Goal: Task Accomplishment & Management: Use online tool/utility

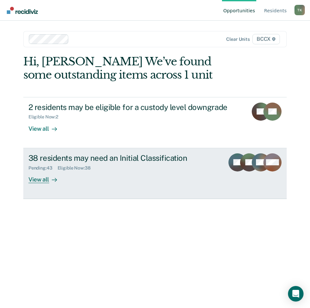
click at [112, 167] on div "Pending : 43 Eligible Now : 38" at bounding box center [123, 167] width 191 height 8
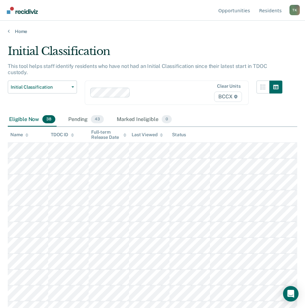
click at [20, 132] on div "Name" at bounding box center [19, 134] width 18 height 5
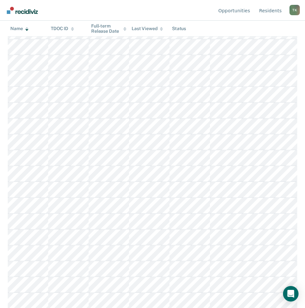
scroll to position [194, 0]
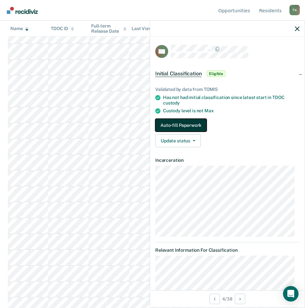
click at [181, 126] on button "Auto-fill Paperwork" at bounding box center [180, 125] width 51 height 13
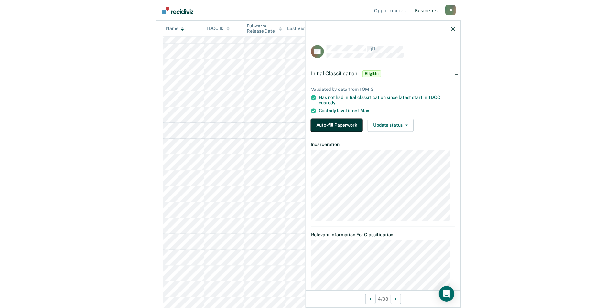
scroll to position [0, 0]
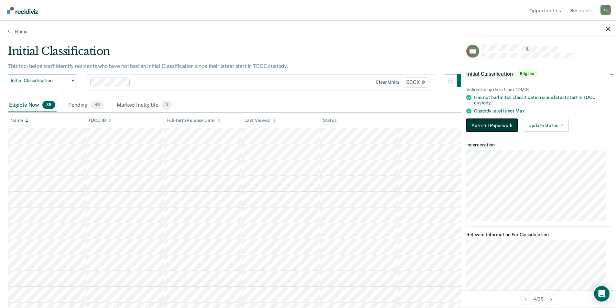
click at [310, 123] on button "Auto-fill Paperwork" at bounding box center [492, 125] width 51 height 13
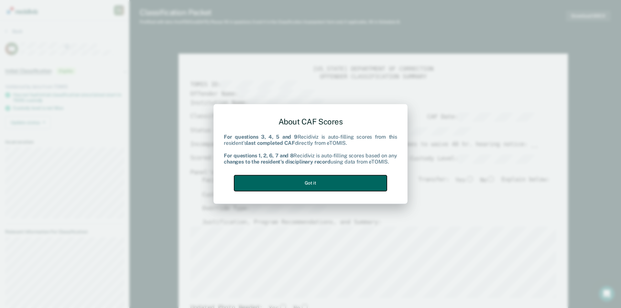
click at [310, 187] on button "Got it" at bounding box center [310, 183] width 153 height 16
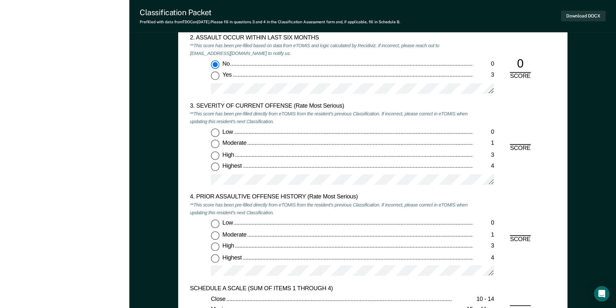
scroll to position [776, 0]
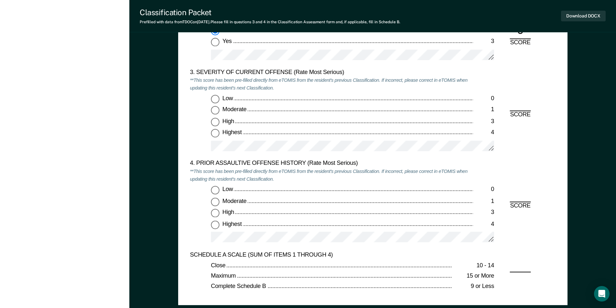
click at [213, 224] on input "Highest 4" at bounding box center [215, 225] width 8 height 8
type textarea "x"
radio input "true"
click at [215, 131] on input "Highest 4" at bounding box center [215, 133] width 8 height 8
type textarea "x"
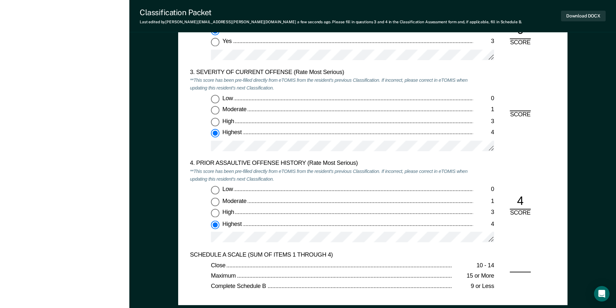
radio input "true"
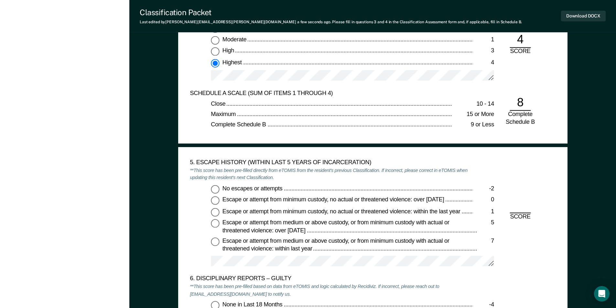
click at [215, 190] on input "No escapes or attempts -2" at bounding box center [215, 189] width 8 height 8
type textarea "x"
radio input "true"
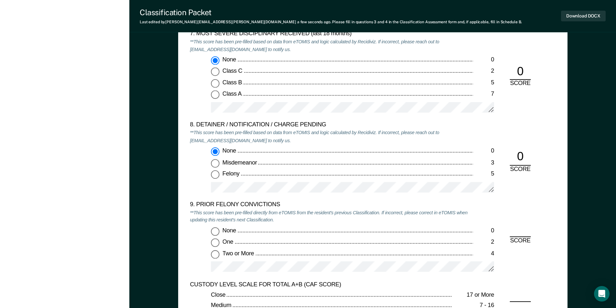
scroll to position [1359, 0]
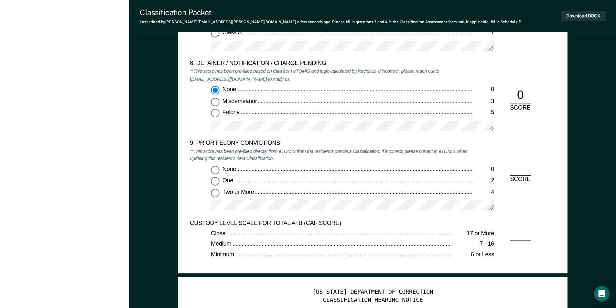
click at [214, 194] on input "Two or More 4" at bounding box center [215, 193] width 8 height 8
type textarea "x"
radio input "true"
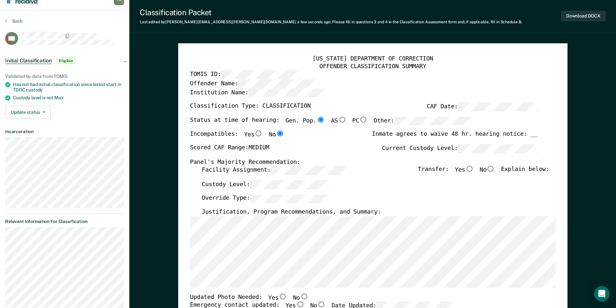
scroll to position [0, 0]
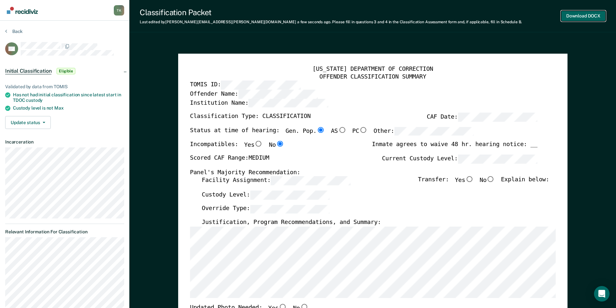
click at [310, 16] on button "Download DOCX" at bounding box center [583, 16] width 45 height 11
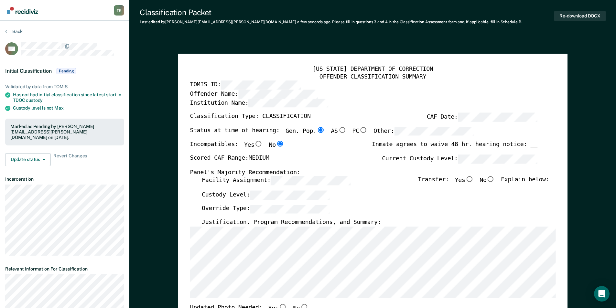
drag, startPoint x: 156, startPoint y: 70, endPoint x: 53, endPoint y: 35, distance: 108.3
click at [15, 31] on button "Back" at bounding box center [13, 31] width 17 height 6
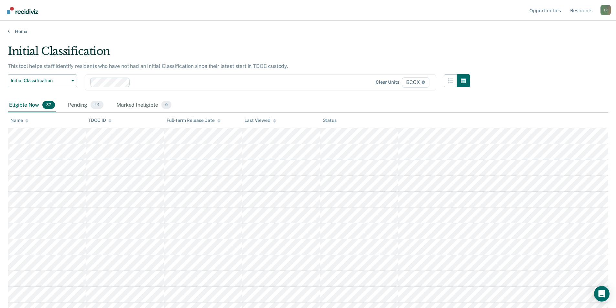
click at [21, 123] on th "Name" at bounding box center [47, 121] width 78 height 16
click at [24, 121] on div "Name" at bounding box center [19, 120] width 18 height 5
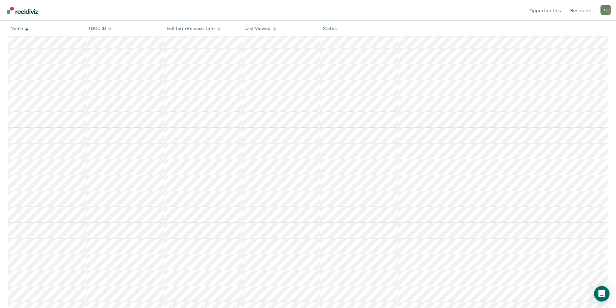
scroll to position [226, 0]
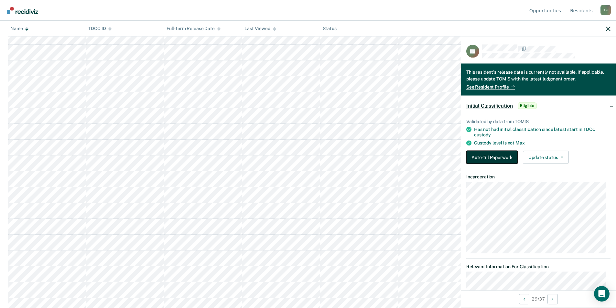
click at [310, 157] on button "Auto-fill Paperwork" at bounding box center [492, 157] width 51 height 13
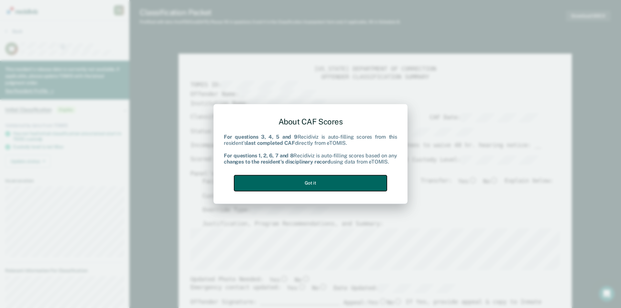
click at [310, 184] on button "Got it" at bounding box center [310, 183] width 153 height 16
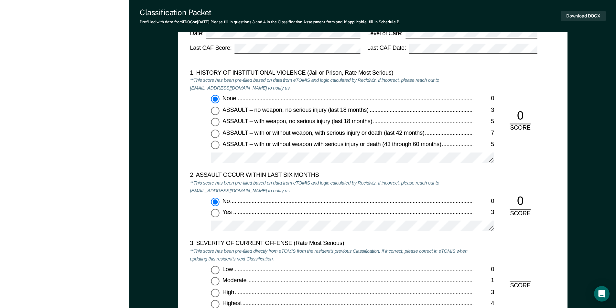
scroll to position [679, 0]
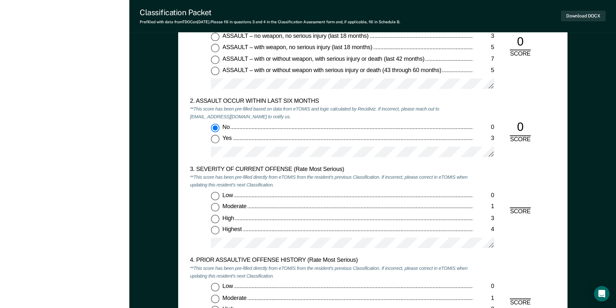
click at [218, 230] on input "Highest 4" at bounding box center [215, 230] width 8 height 8
type textarea "x"
radio input "true"
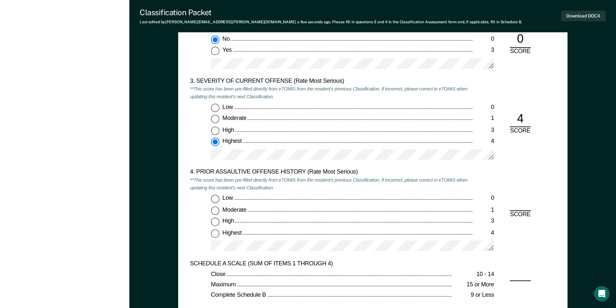
scroll to position [841, 0]
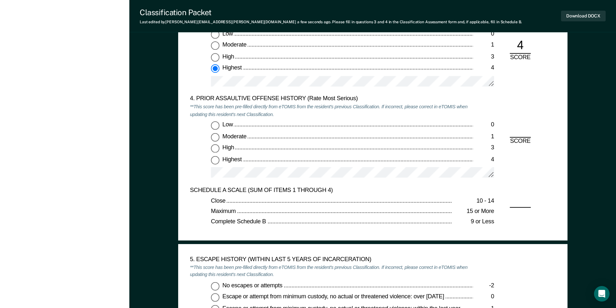
click at [214, 160] on input "Highest 4" at bounding box center [215, 160] width 8 height 8
type textarea "x"
radio input "true"
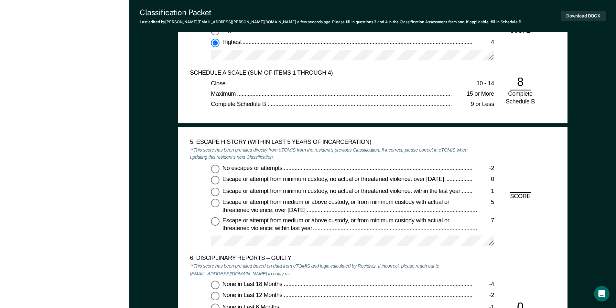
scroll to position [971, 0]
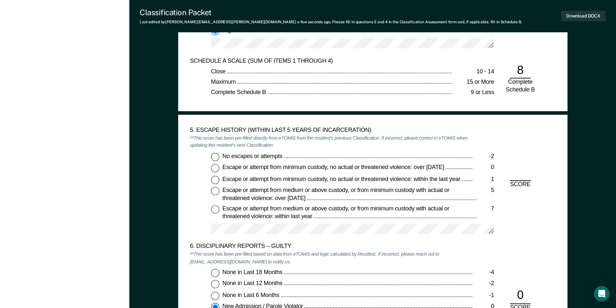
click at [216, 158] on input "No escapes or attempts -2" at bounding box center [215, 157] width 8 height 8
type textarea "x"
radio input "true"
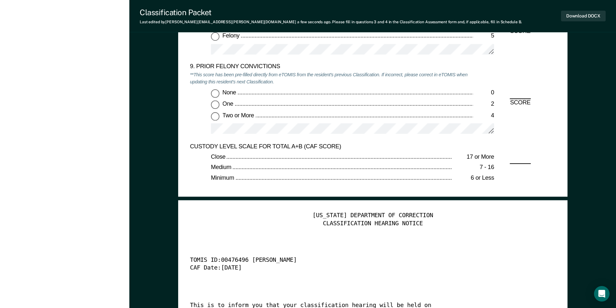
scroll to position [1456, 0]
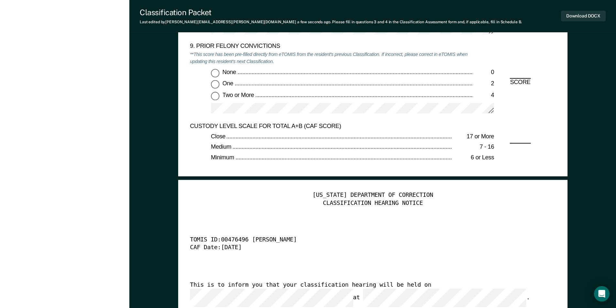
click at [216, 97] on input "Two or More 4" at bounding box center [215, 96] width 8 height 8
type textarea "x"
radio input "true"
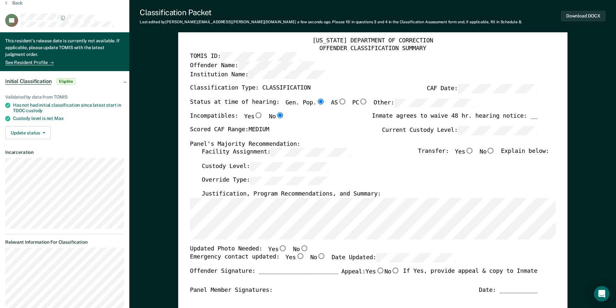
scroll to position [0, 0]
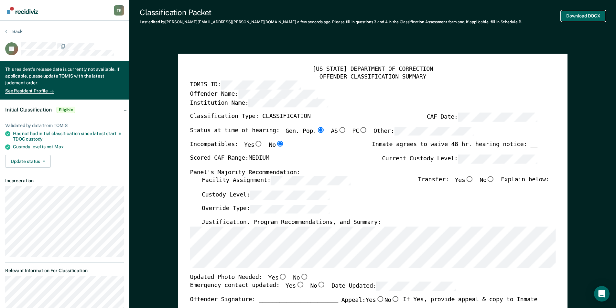
click at [310, 16] on button "Download DOCX" at bounding box center [583, 16] width 45 height 11
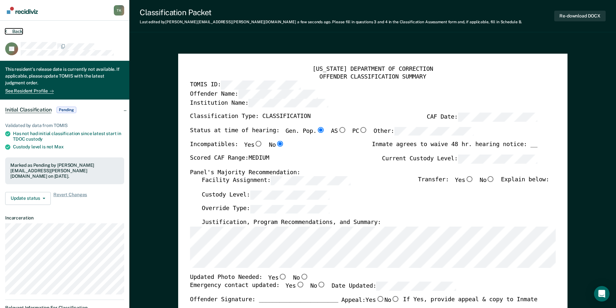
click at [14, 30] on button "Back" at bounding box center [13, 31] width 17 height 6
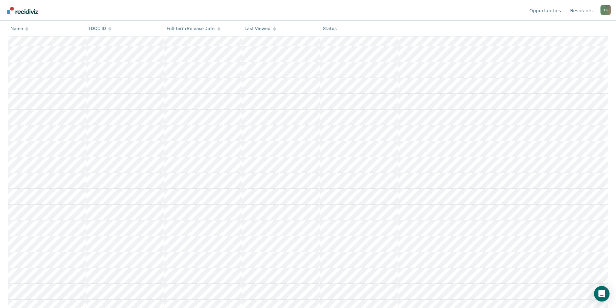
scroll to position [162, 0]
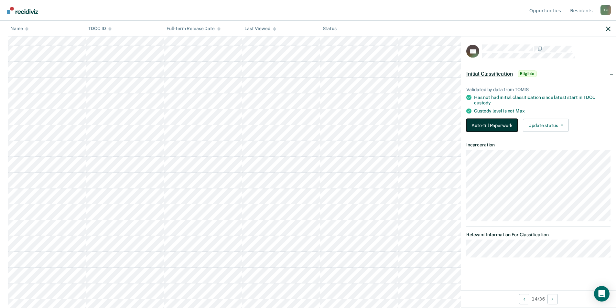
click at [310, 125] on button "Auto-fill Paperwork" at bounding box center [492, 125] width 51 height 13
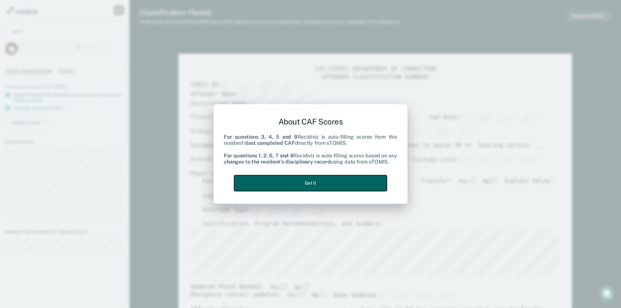
click at [310, 181] on button "Got it" at bounding box center [310, 183] width 153 height 16
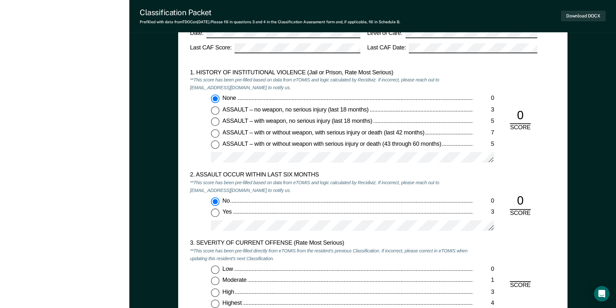
scroll to position [712, 0]
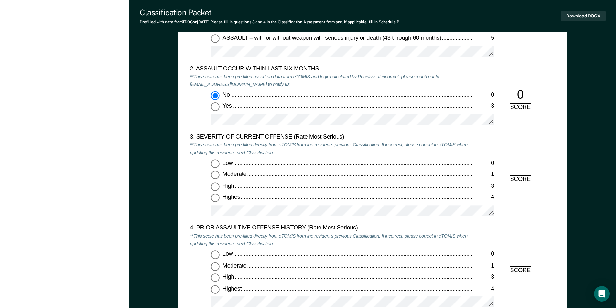
click at [211, 164] on input "Low 0" at bounding box center [215, 164] width 8 height 8
type textarea "x"
radio input "true"
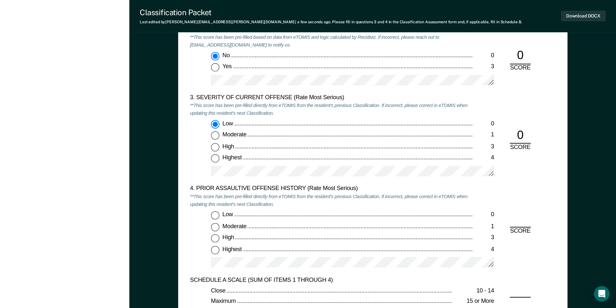
scroll to position [841, 0]
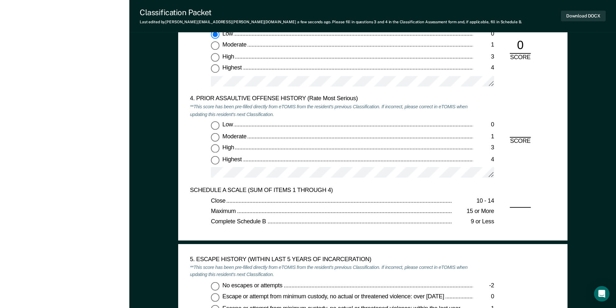
click at [215, 120] on div "4. PRIOR ASSAULTIVE OFFENSE HISTORY (Rate Most Serious) **This score has been p…" at bounding box center [331, 140] width 283 height 91
click at [215, 123] on input "Low 0" at bounding box center [215, 125] width 8 height 8
type textarea "x"
radio input "true"
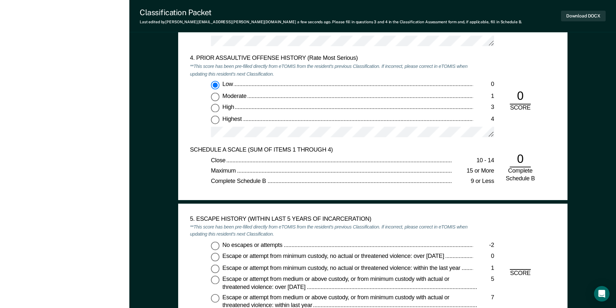
scroll to position [971, 0]
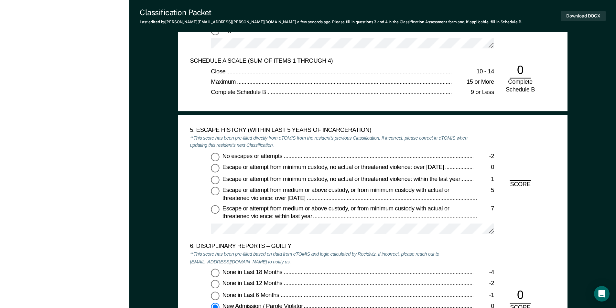
click at [216, 157] on input "No escapes or attempts -2" at bounding box center [215, 157] width 8 height 8
type textarea "x"
radio input "true"
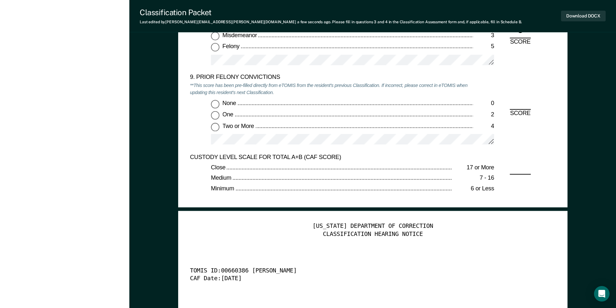
scroll to position [1423, 0]
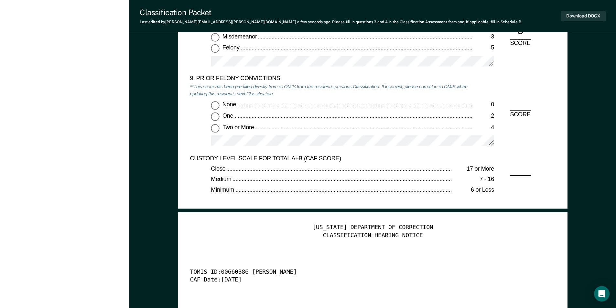
click at [214, 104] on input "None 0" at bounding box center [215, 105] width 8 height 8
type textarea "x"
radio input "true"
click at [310, 14] on button "Download DOCX" at bounding box center [583, 16] width 45 height 11
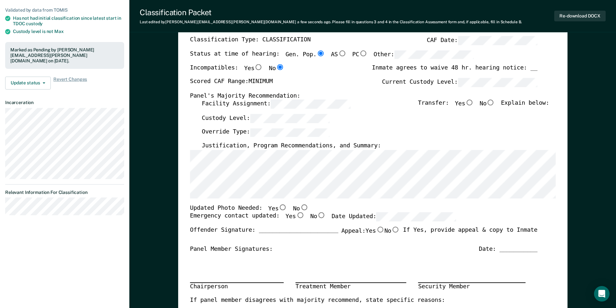
scroll to position [0, 0]
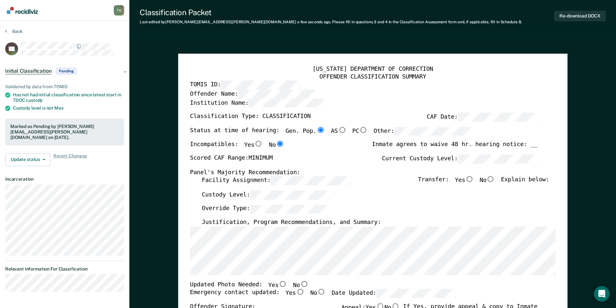
click at [13, 28] on section "Back SP Initial Classification Pending Validated by data from TOMIS Has not had…" at bounding box center [64, 163] width 129 height 284
click at [16, 31] on button "Back" at bounding box center [13, 31] width 17 height 6
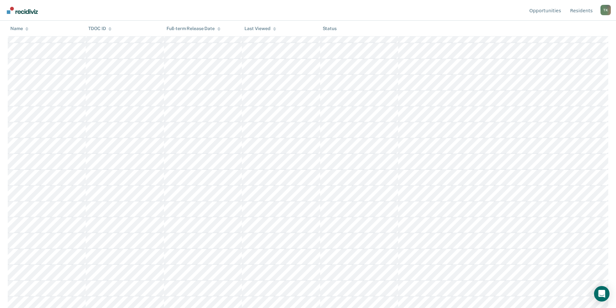
scroll to position [324, 0]
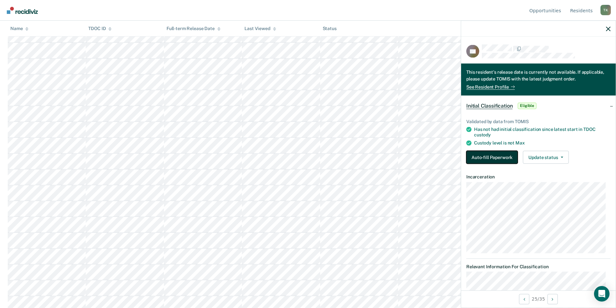
click at [310, 160] on button "Auto-fill Paperwork" at bounding box center [492, 157] width 51 height 13
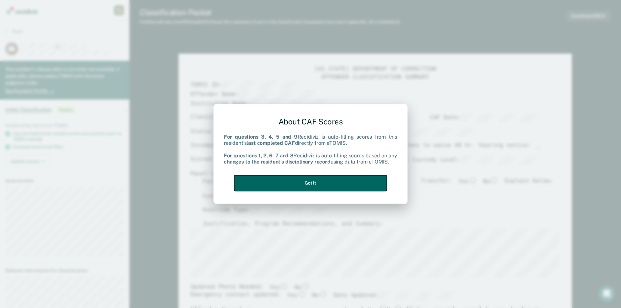
click at [310, 182] on button "Got it" at bounding box center [310, 183] width 153 height 16
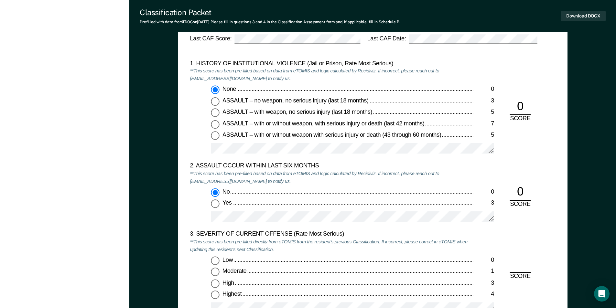
scroll to position [744, 0]
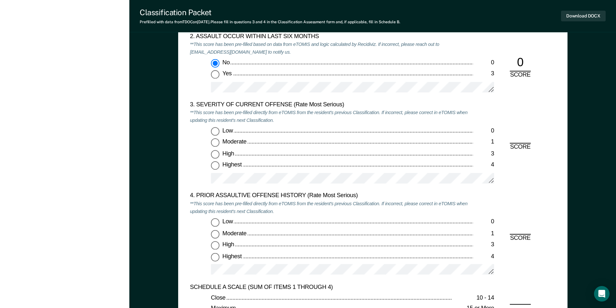
click at [214, 155] on input "High 3" at bounding box center [215, 154] width 8 height 8
type textarea "x"
radio input "true"
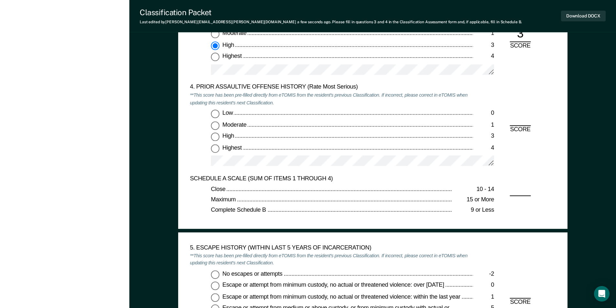
scroll to position [874, 0]
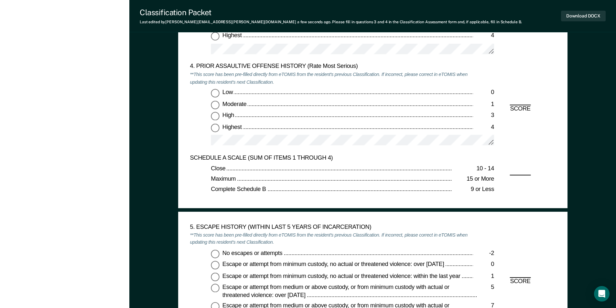
click at [215, 93] on input "Low 0" at bounding box center [215, 93] width 8 height 8
type textarea "x"
radio input "true"
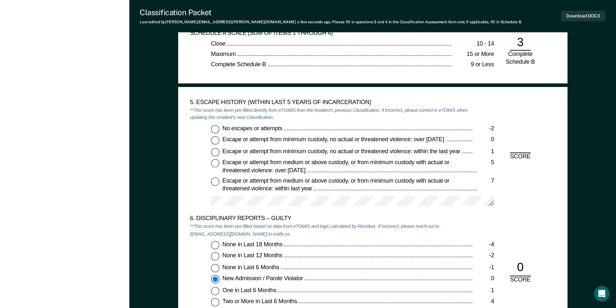
scroll to position [1003, 0]
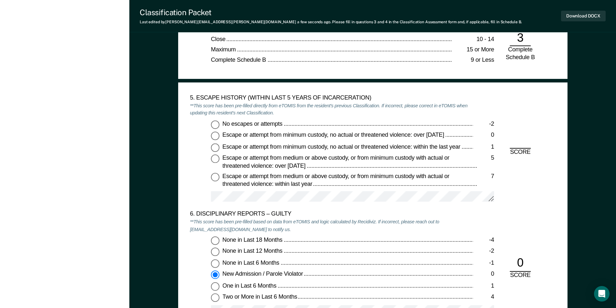
click at [215, 125] on input "No escapes or attempts -2" at bounding box center [215, 124] width 8 height 8
type textarea "x"
radio input "true"
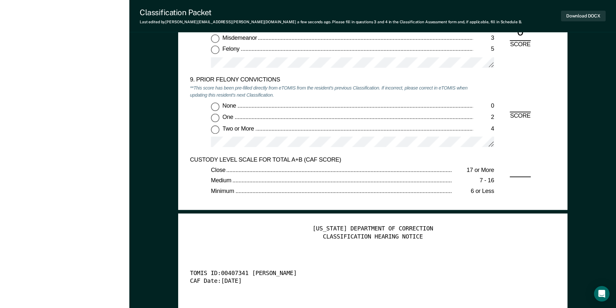
scroll to position [1423, 0]
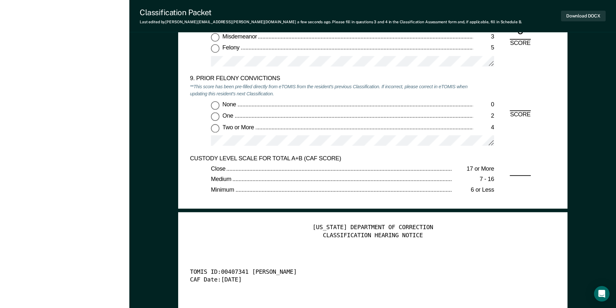
click at [217, 130] on input "Two or More 4" at bounding box center [215, 128] width 8 height 8
type textarea "x"
radio input "true"
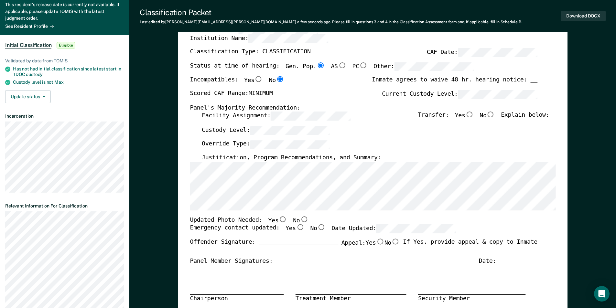
scroll to position [0, 0]
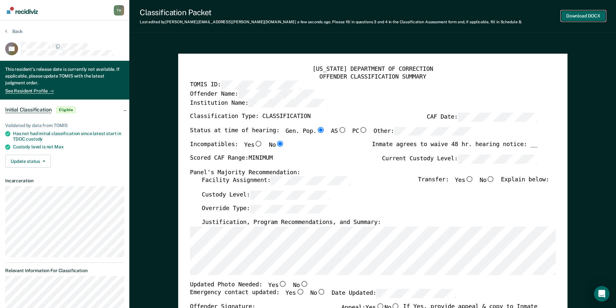
click at [310, 16] on button "Download DOCX" at bounding box center [583, 16] width 45 height 11
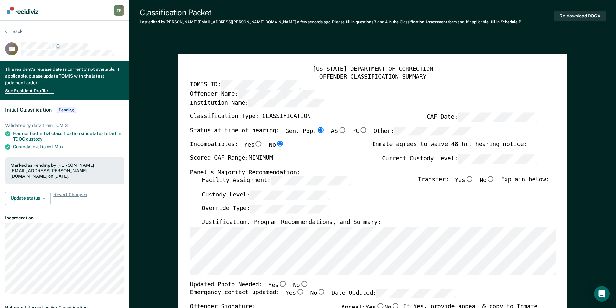
click at [10, 31] on button "Back" at bounding box center [13, 31] width 17 height 6
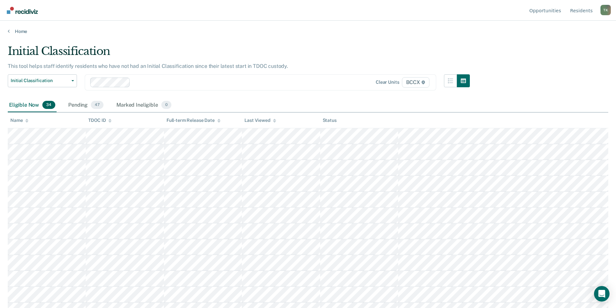
click at [20, 119] on div "Name" at bounding box center [19, 120] width 18 height 5
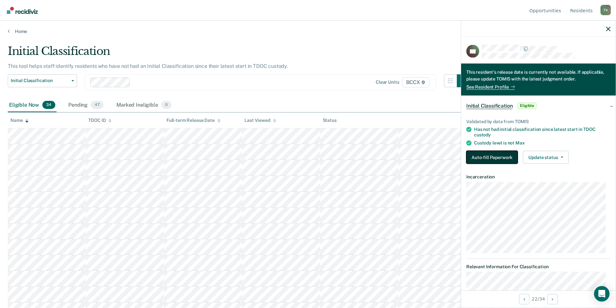
click at [310, 156] on button "Auto-fill Paperwork" at bounding box center [492, 157] width 51 height 13
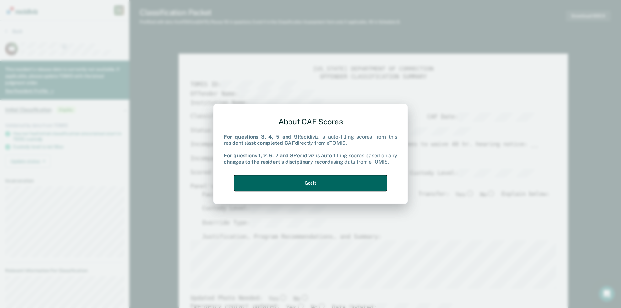
click at [310, 182] on button "Got it" at bounding box center [310, 183] width 153 height 16
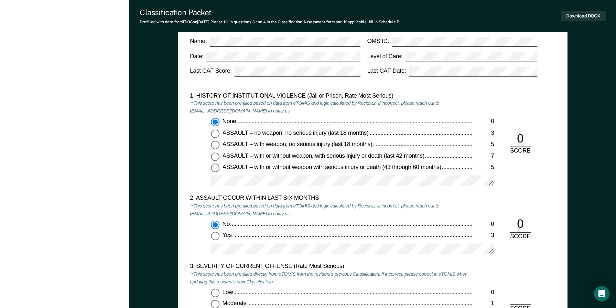
scroll to position [712, 0]
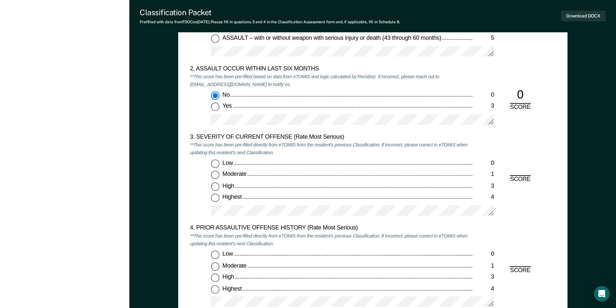
click at [215, 199] on input "Highest 4" at bounding box center [215, 198] width 8 height 8
type textarea "x"
radio input "true"
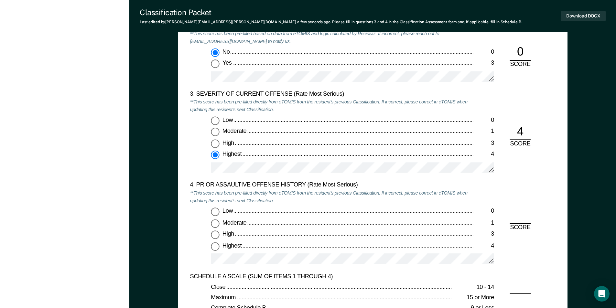
scroll to position [809, 0]
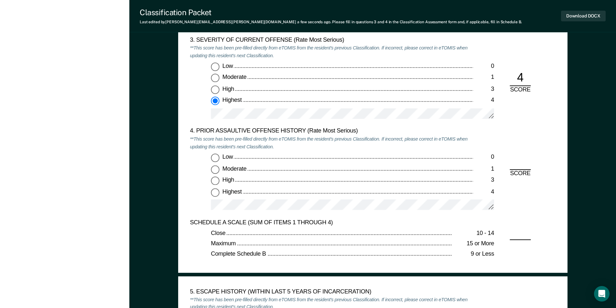
click at [216, 157] on input "Low 0" at bounding box center [215, 158] width 8 height 8
type textarea "x"
radio input "true"
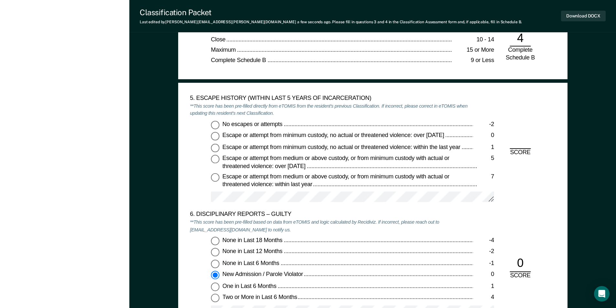
scroll to position [1003, 0]
drag, startPoint x: 215, startPoint y: 124, endPoint x: 221, endPoint y: 132, distance: 9.3
click at [215, 124] on input "No escapes or attempts -2" at bounding box center [215, 124] width 8 height 8
type textarea "x"
radio input "true"
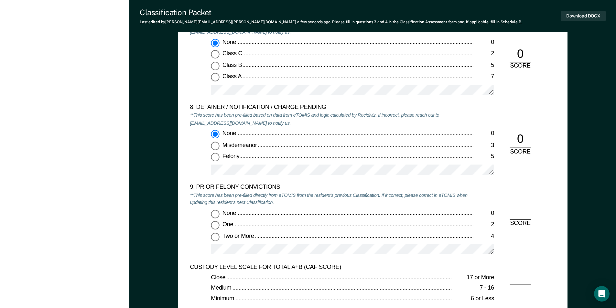
scroll to position [1391, 0]
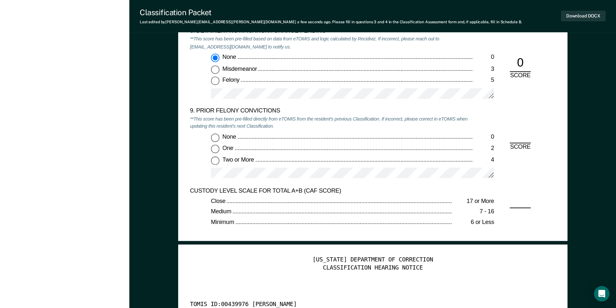
click at [212, 163] on input "Two or More 4" at bounding box center [215, 161] width 8 height 8
type textarea "x"
radio input "true"
click at [310, 19] on button "Download DOCX" at bounding box center [583, 16] width 45 height 11
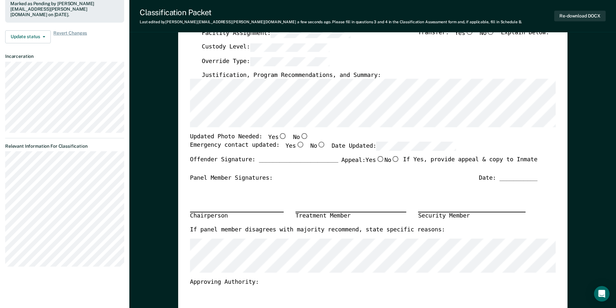
scroll to position [0, 0]
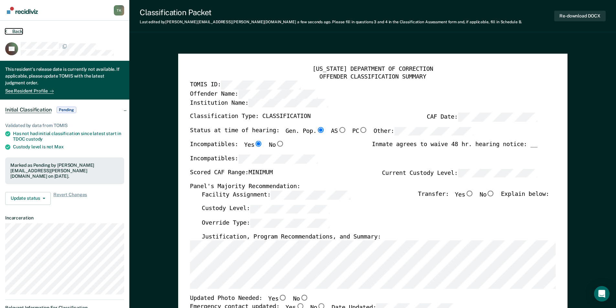
click at [15, 29] on button "Back" at bounding box center [13, 31] width 17 height 6
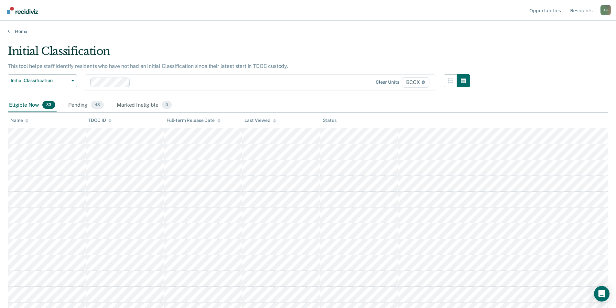
click at [21, 119] on div "Name" at bounding box center [19, 120] width 18 height 5
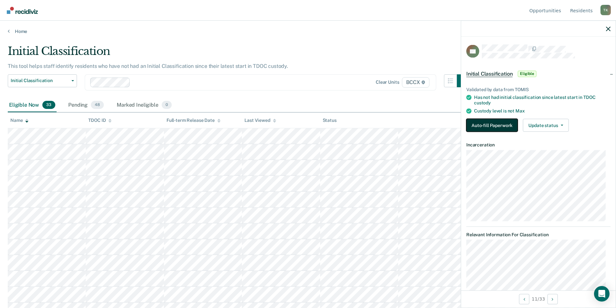
click at [310, 126] on button "Auto-fill Paperwork" at bounding box center [492, 125] width 51 height 13
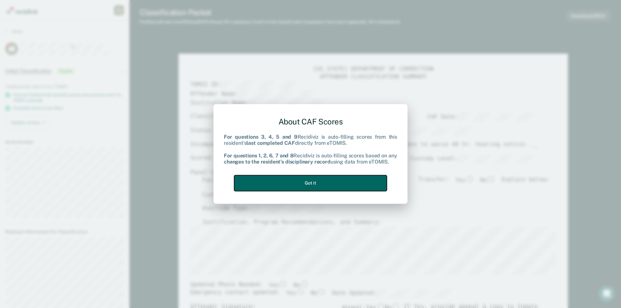
click at [310, 180] on button "Got it" at bounding box center [310, 183] width 153 height 16
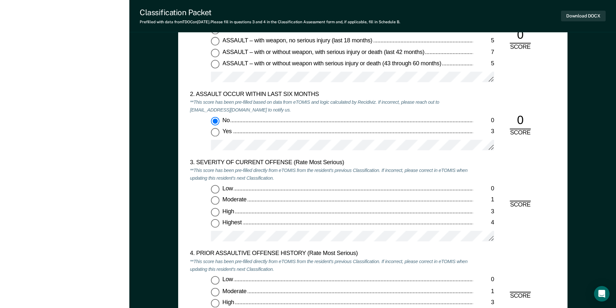
scroll to position [744, 0]
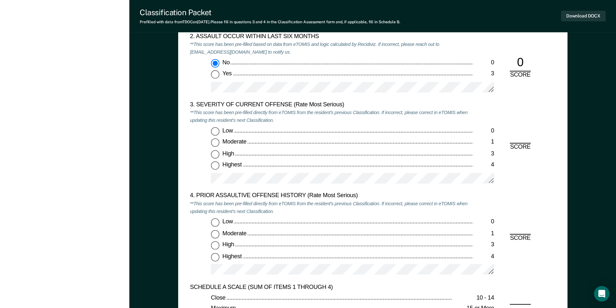
click at [213, 145] on input "Moderate 1" at bounding box center [215, 143] width 8 height 8
type textarea "x"
radio input "true"
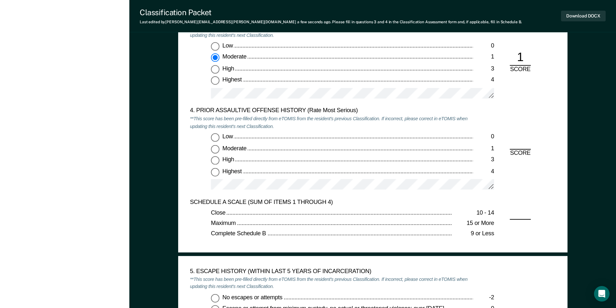
scroll to position [874, 0]
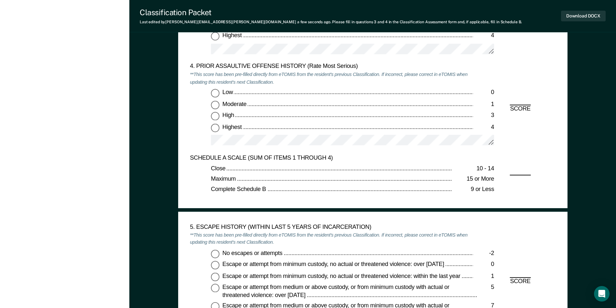
click at [214, 127] on input "Highest 4" at bounding box center [215, 128] width 8 height 8
type textarea "x"
radio input "true"
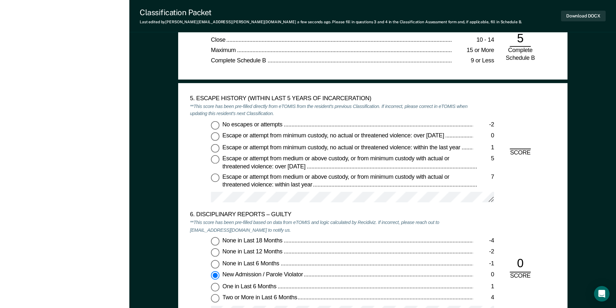
scroll to position [1003, 0]
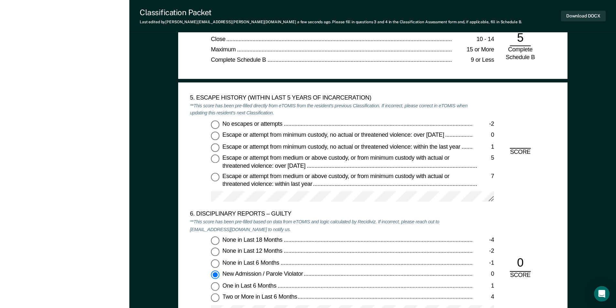
click at [214, 127] on input "No escapes or attempts -2" at bounding box center [215, 124] width 8 height 8
type textarea "x"
radio input "true"
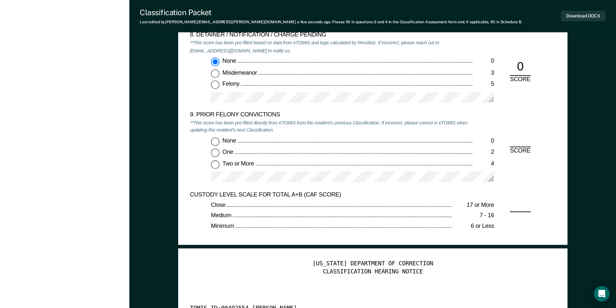
scroll to position [1391, 0]
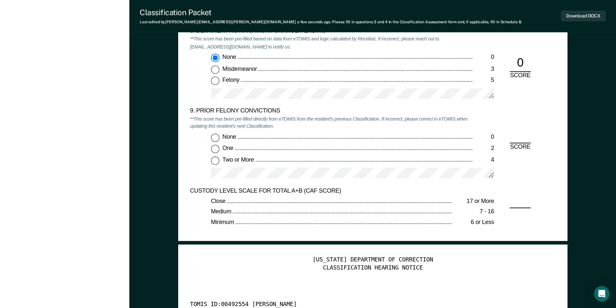
click at [215, 162] on input "Two or More 4" at bounding box center [215, 161] width 8 height 8
type textarea "x"
radio input "true"
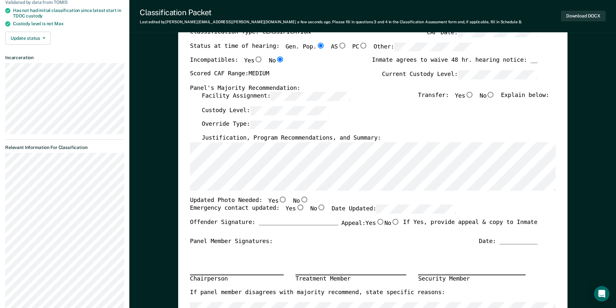
scroll to position [0, 0]
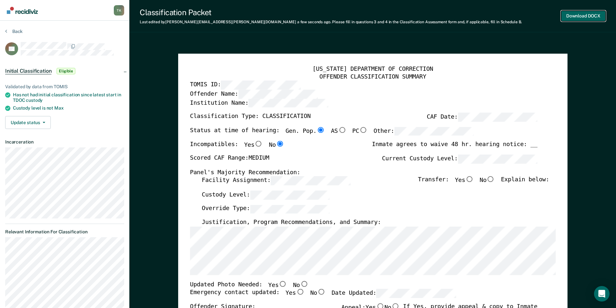
click at [310, 16] on button "Download DOCX" at bounding box center [583, 16] width 45 height 11
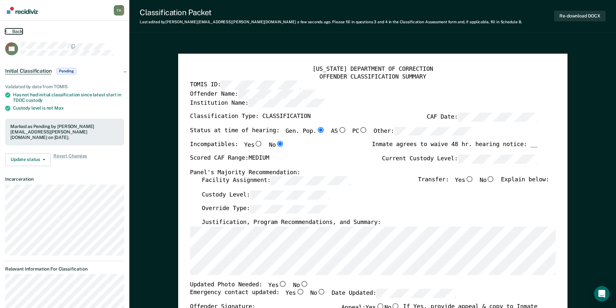
click at [12, 33] on button "Back" at bounding box center [13, 31] width 17 height 6
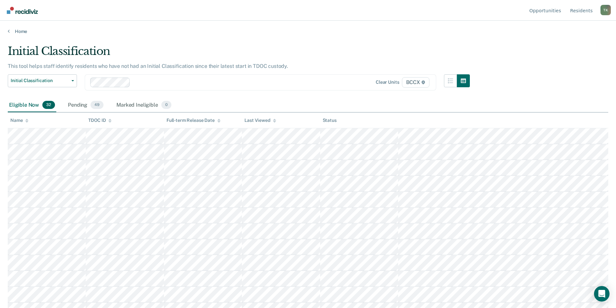
click at [21, 118] on div "Name" at bounding box center [19, 120] width 18 height 5
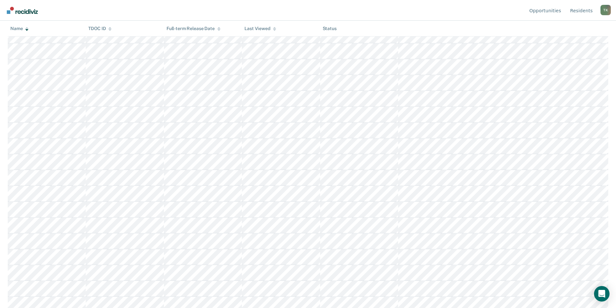
scroll to position [324, 0]
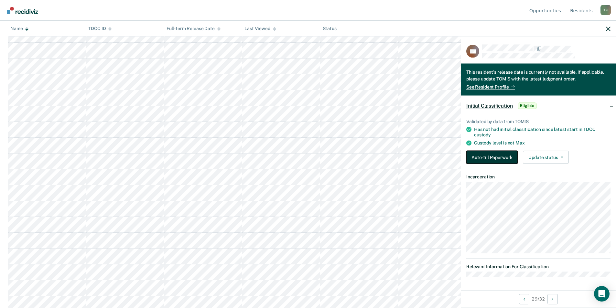
click at [310, 157] on button "Auto-fill Paperwork" at bounding box center [492, 157] width 51 height 13
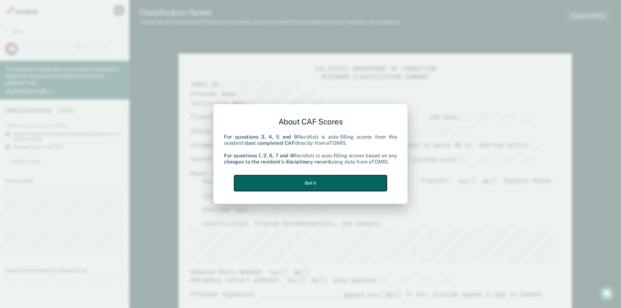
click at [310, 178] on button "Got it" at bounding box center [310, 183] width 153 height 16
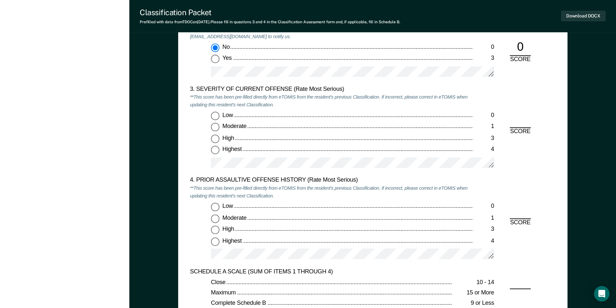
scroll to position [841, 0]
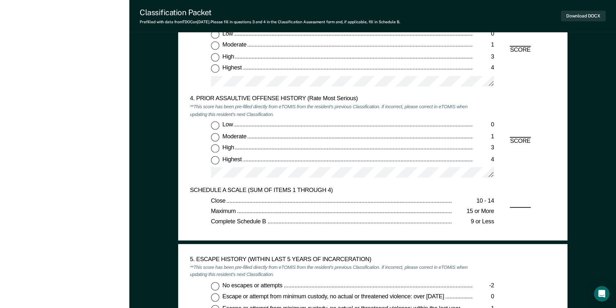
click at [216, 67] on input "Highest 4" at bounding box center [215, 69] width 8 height 8
type textarea "x"
radio input "true"
click at [216, 127] on input "Low 0" at bounding box center [215, 125] width 8 height 8
type textarea "x"
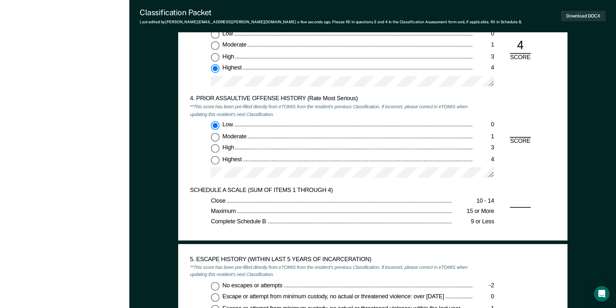
radio input "true"
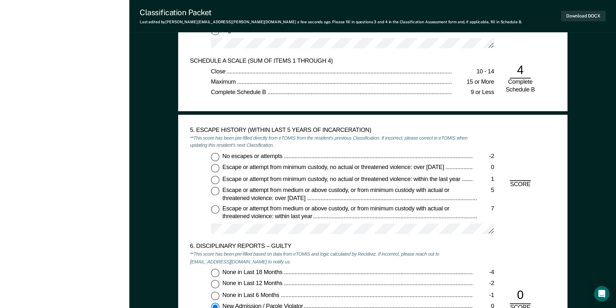
click at [215, 157] on input "No escapes or attempts -2" at bounding box center [215, 157] width 8 height 8
type textarea "x"
radio input "true"
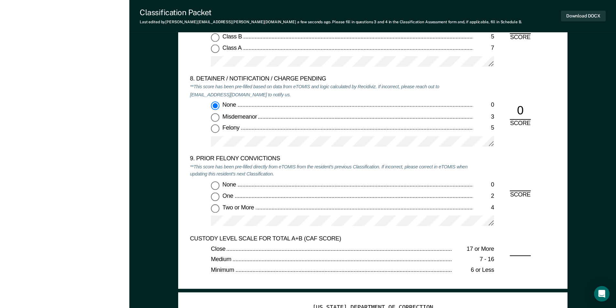
scroll to position [1359, 0]
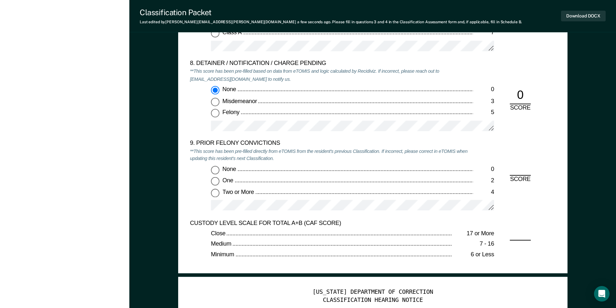
click at [216, 171] on input "None 0" at bounding box center [215, 170] width 8 height 8
type textarea "x"
radio input "true"
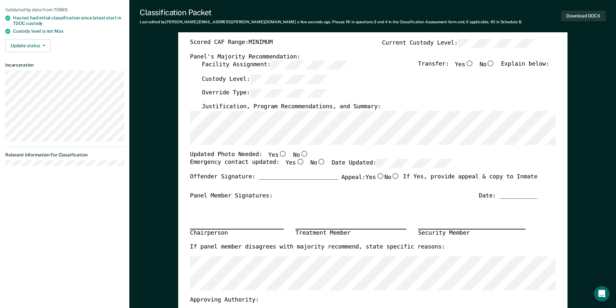
scroll to position [32, 0]
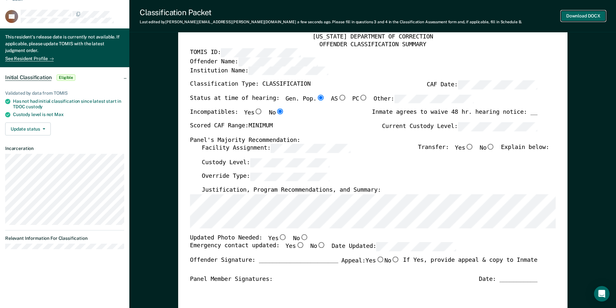
click at [310, 16] on button "Download DOCX" at bounding box center [583, 16] width 45 height 11
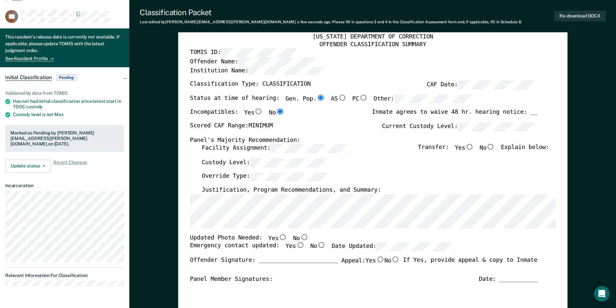
scroll to position [0, 0]
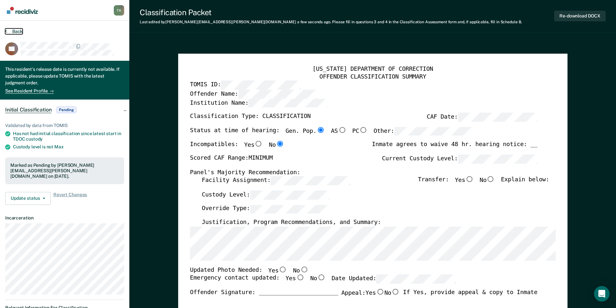
click at [14, 30] on button "Back" at bounding box center [13, 31] width 17 height 6
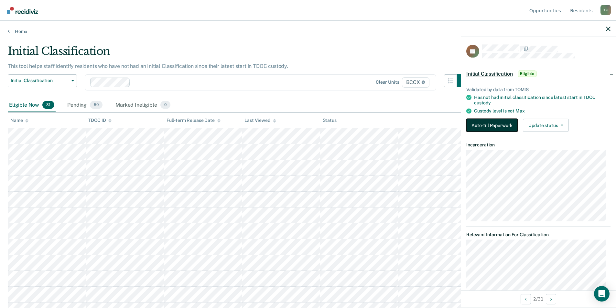
click at [310, 125] on button "Auto-fill Paperwork" at bounding box center [492, 125] width 51 height 13
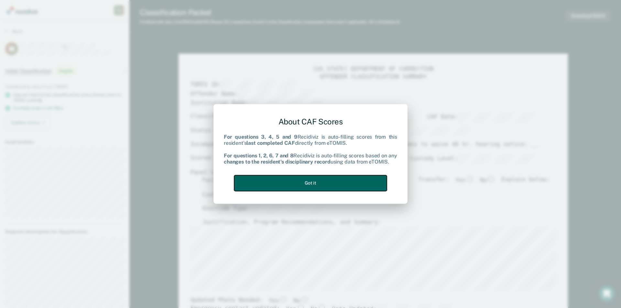
click at [310, 185] on button "Got it" at bounding box center [310, 183] width 153 height 16
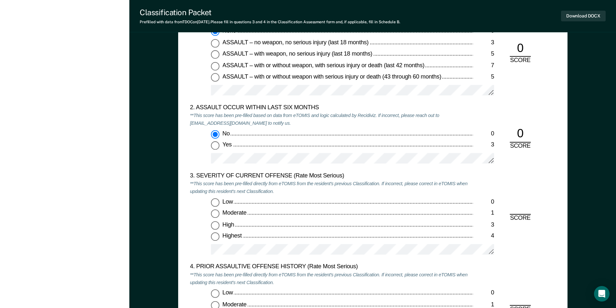
scroll to position [744, 0]
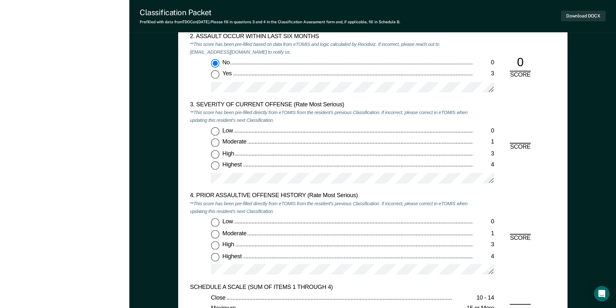
click at [215, 168] on input "Highest 4" at bounding box center [215, 166] width 8 height 8
type textarea "x"
radio input "true"
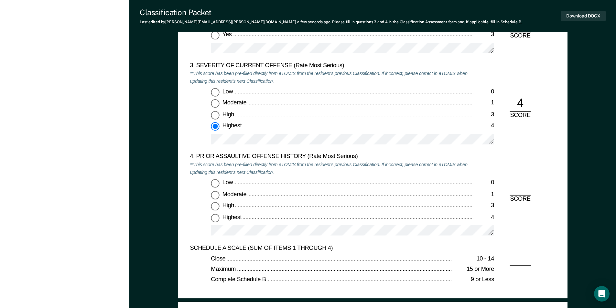
scroll to position [809, 0]
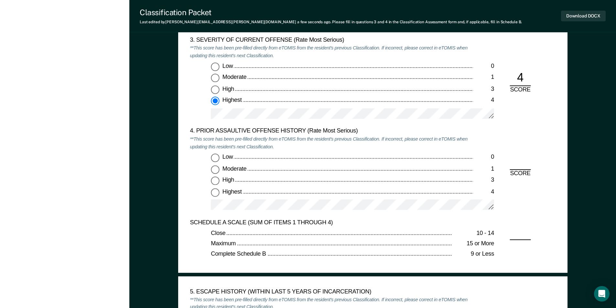
click at [214, 193] on input "Highest 4" at bounding box center [215, 192] width 8 height 8
type textarea "x"
radio input "true"
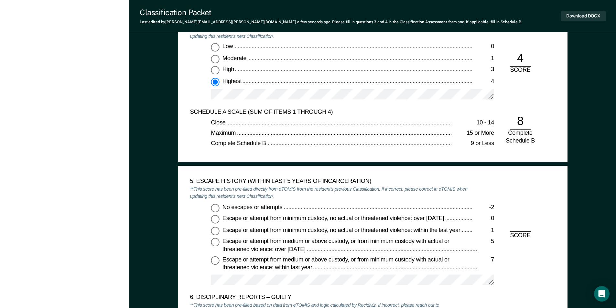
scroll to position [938, 0]
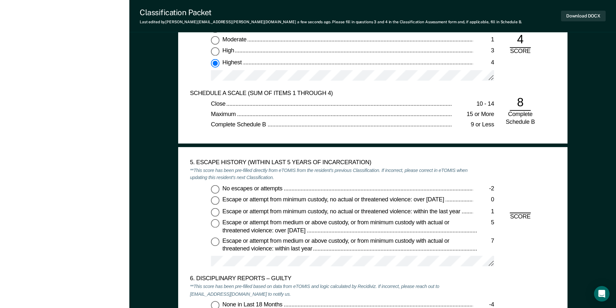
click at [212, 187] on input "No escapes or attempts -2" at bounding box center [215, 189] width 8 height 8
type textarea "x"
radio input "true"
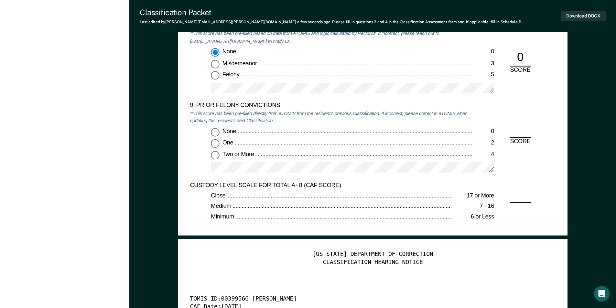
scroll to position [1391, 0]
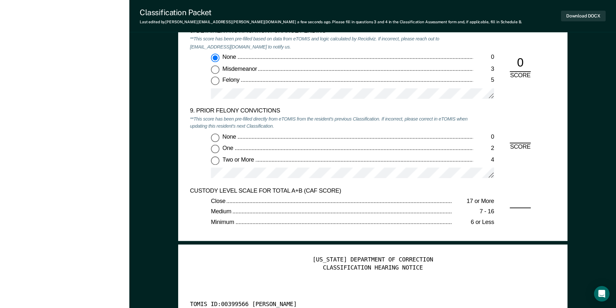
click at [216, 160] on input "Two or More 4" at bounding box center [215, 161] width 8 height 8
type textarea "x"
radio input "true"
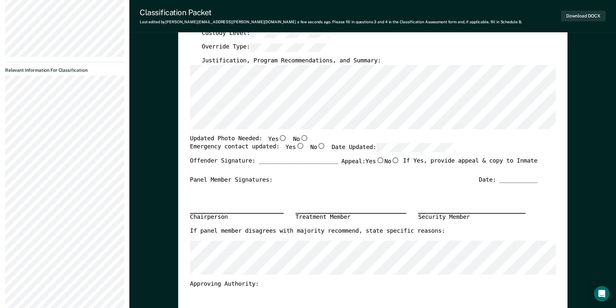
scroll to position [0, 0]
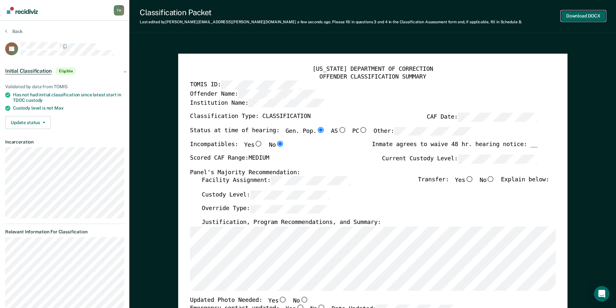
click at [310, 15] on button "Download DOCX" at bounding box center [583, 16] width 45 height 11
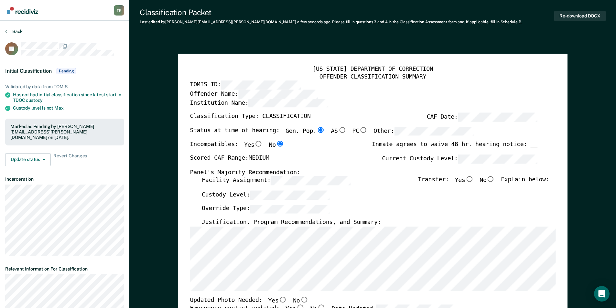
click at [11, 28] on section "Back TE Initial Classification Pending Validated by data from TOMIS Has not had…" at bounding box center [64, 282] width 129 height 522
click at [12, 31] on button "Back" at bounding box center [13, 31] width 17 height 6
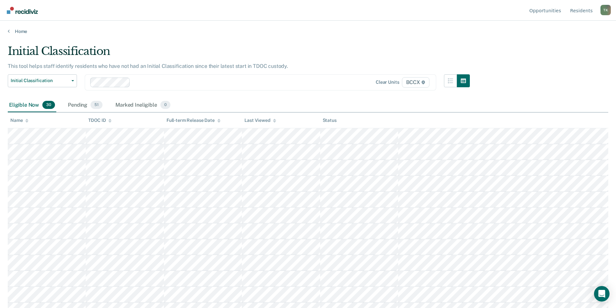
click at [25, 120] on div "Name" at bounding box center [19, 120] width 18 height 5
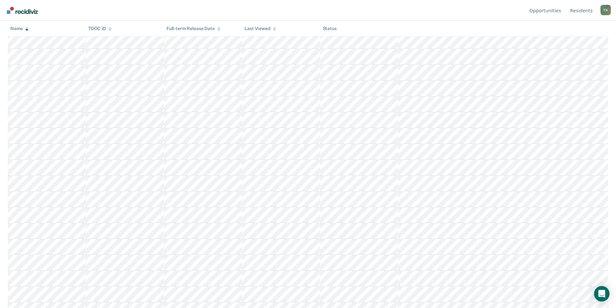
scroll to position [129, 0]
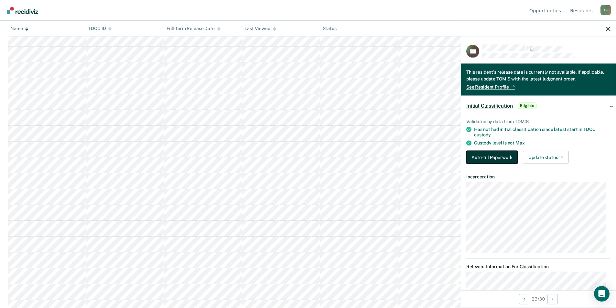
click at [310, 153] on button "Auto-fill Paperwork" at bounding box center [492, 157] width 51 height 13
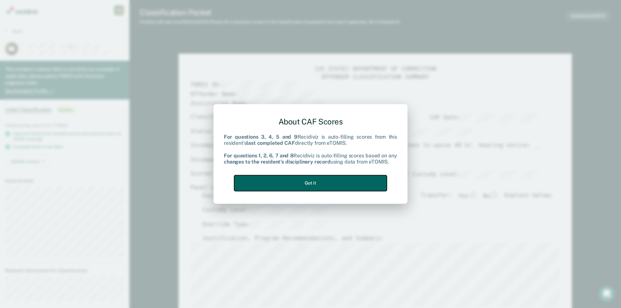
click at [297, 179] on button "Got it" at bounding box center [310, 183] width 153 height 16
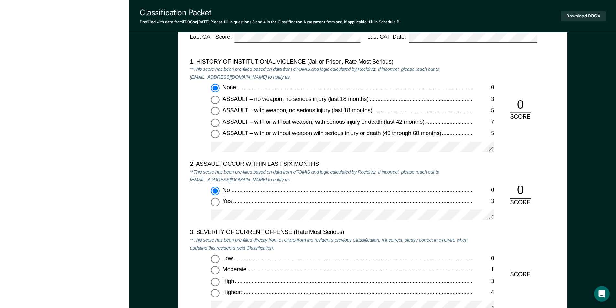
scroll to position [679, 0]
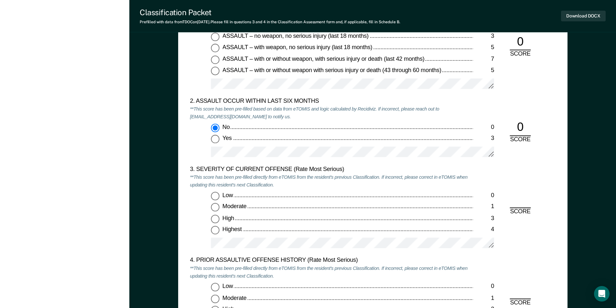
click at [213, 233] on input "Highest 4" at bounding box center [215, 230] width 8 height 8
type textarea "x"
radio input "true"
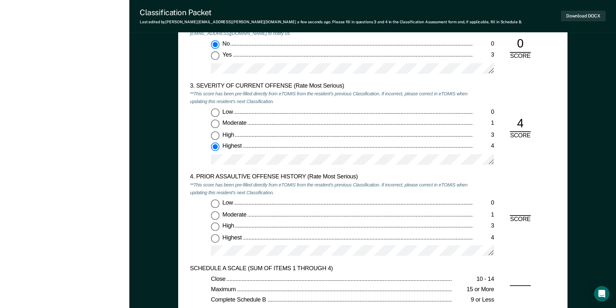
scroll to position [809, 0]
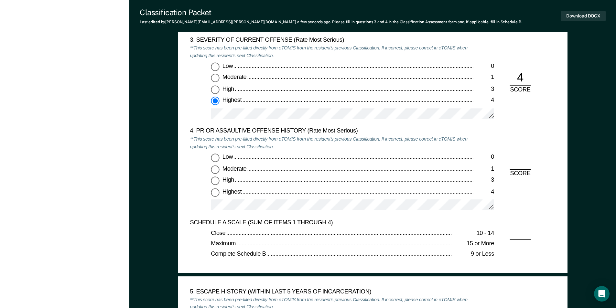
click at [215, 194] on input "Highest 4" at bounding box center [215, 192] width 8 height 8
type textarea "x"
radio input "true"
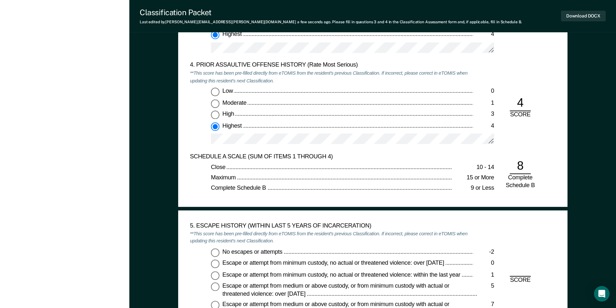
scroll to position [938, 0]
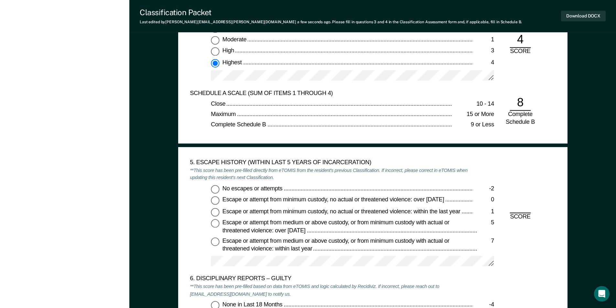
click at [214, 191] on input "No escapes or attempts -2" at bounding box center [215, 189] width 8 height 8
type textarea "x"
radio input "true"
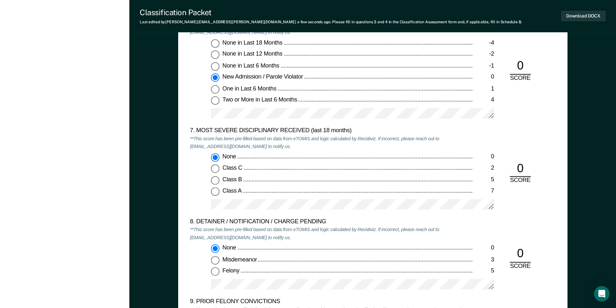
scroll to position [1294, 0]
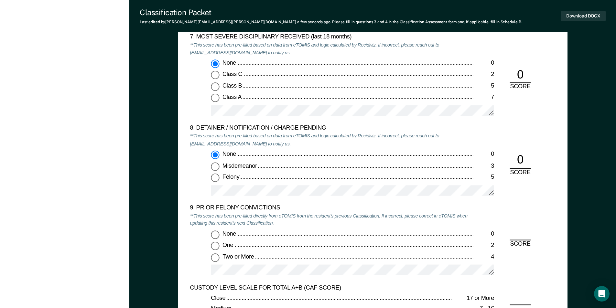
click at [215, 246] on input "One 2" at bounding box center [215, 246] width 8 height 8
type textarea "x"
radio input "true"
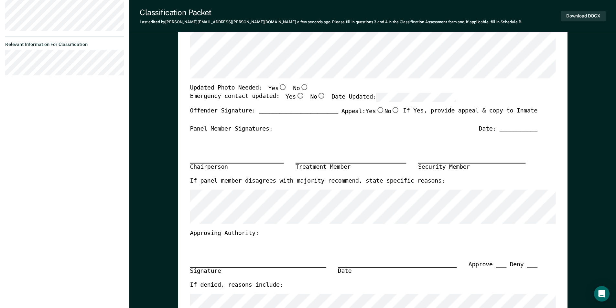
scroll to position [0, 0]
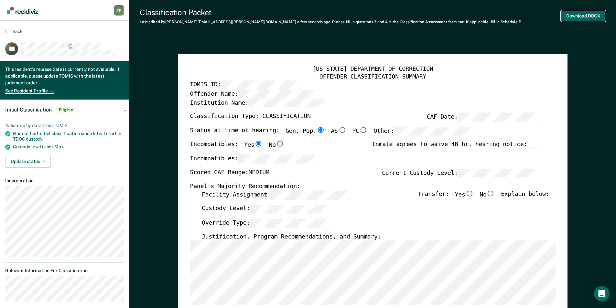
click at [310, 17] on button "Download DOCX" at bounding box center [583, 16] width 45 height 11
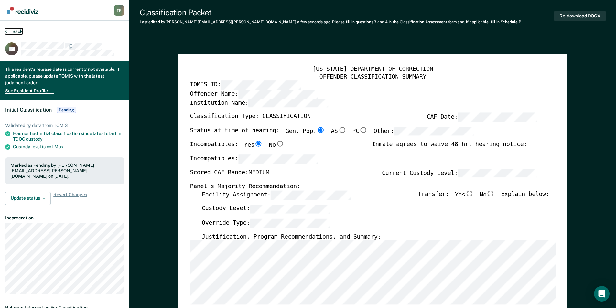
click at [17, 30] on button "Back" at bounding box center [13, 31] width 17 height 6
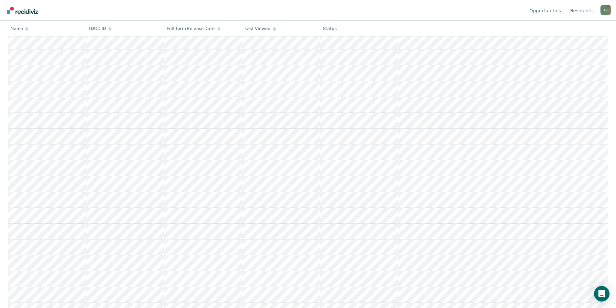
scroll to position [162, 0]
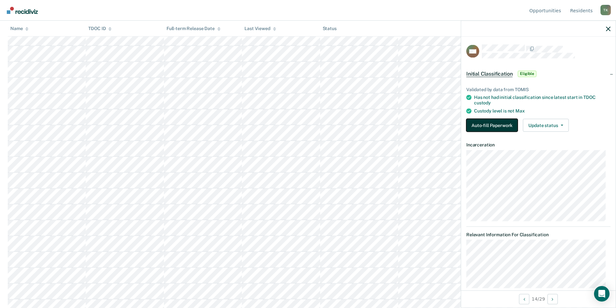
click at [310, 124] on button "Auto-fill Paperwork" at bounding box center [492, 125] width 51 height 13
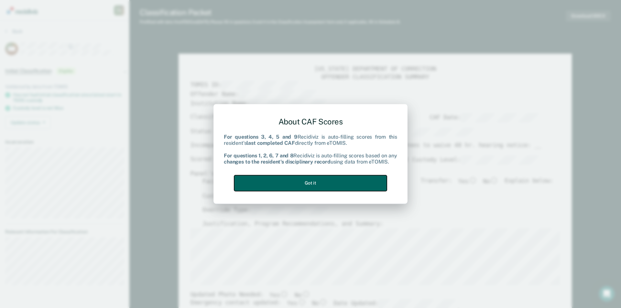
click at [310, 182] on button "Got it" at bounding box center [310, 183] width 153 height 16
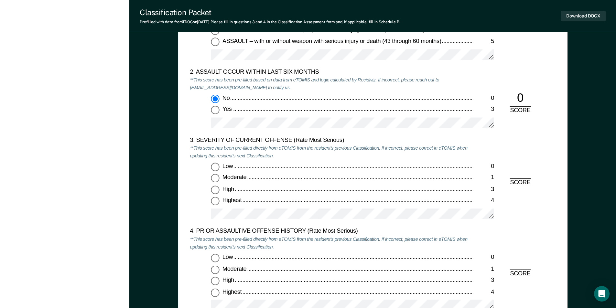
scroll to position [776, 0]
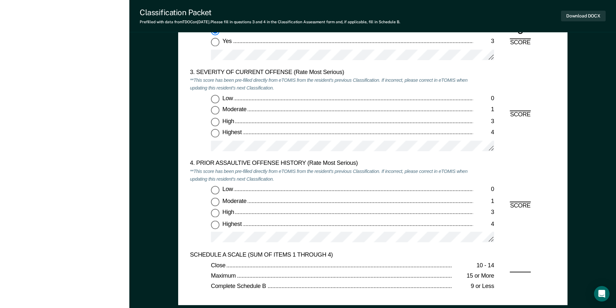
click at [214, 111] on input "Moderate 1" at bounding box center [215, 110] width 8 height 8
type textarea "x"
radio input "true"
click at [215, 190] on input "Low 0" at bounding box center [215, 190] width 8 height 8
type textarea "x"
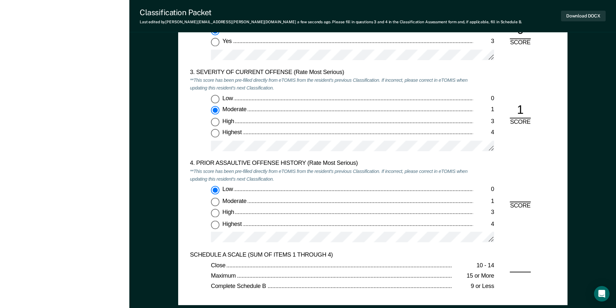
radio input "true"
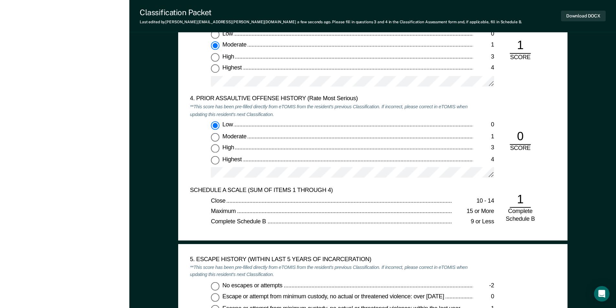
scroll to position [906, 0]
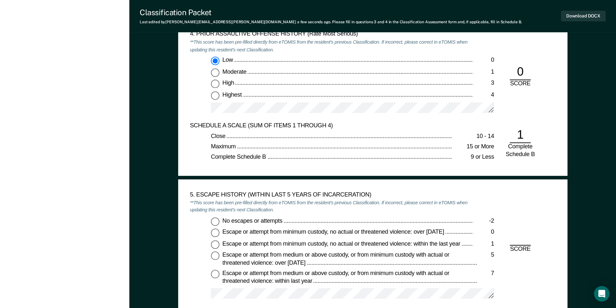
click at [215, 219] on input "No escapes or attempts -2" at bounding box center [215, 221] width 8 height 8
type textarea "x"
radio input "true"
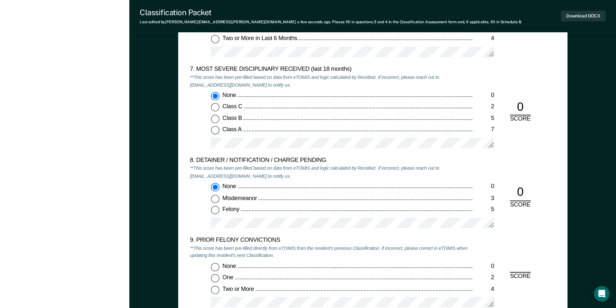
scroll to position [1391, 0]
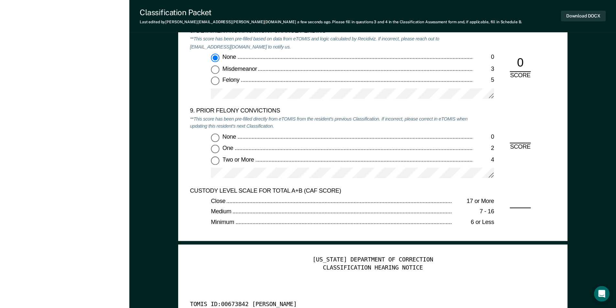
click at [216, 141] on input "None 0" at bounding box center [215, 138] width 8 height 8
type textarea "x"
radio input "true"
click at [310, 14] on button "Download DOCX" at bounding box center [583, 16] width 45 height 11
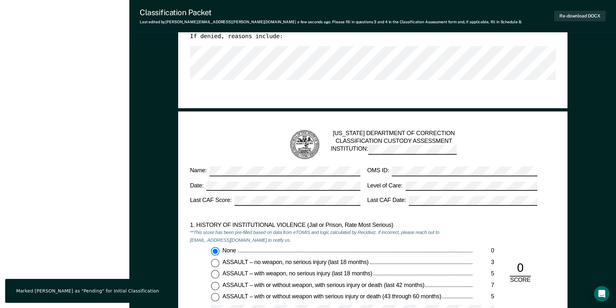
scroll to position [291, 0]
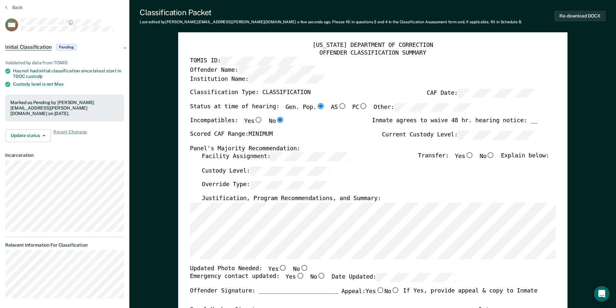
scroll to position [0, 0]
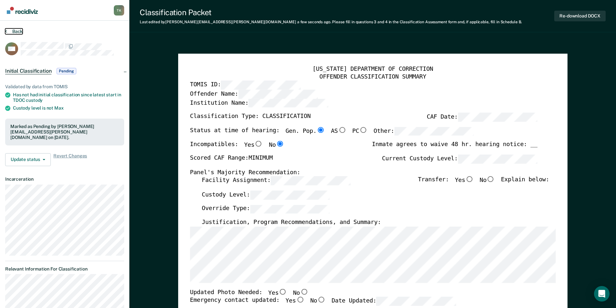
click at [11, 33] on button "Back" at bounding box center [13, 31] width 17 height 6
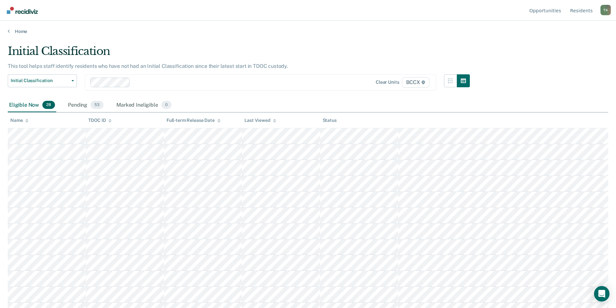
click at [22, 123] on div "Name" at bounding box center [19, 120] width 18 height 5
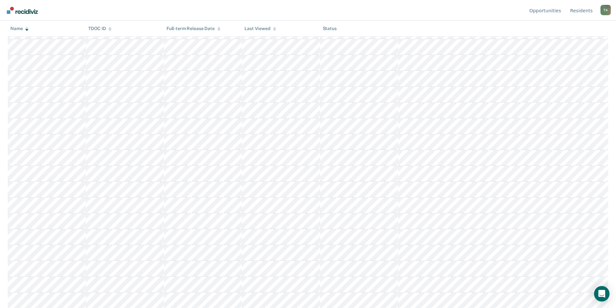
scroll to position [264, 0]
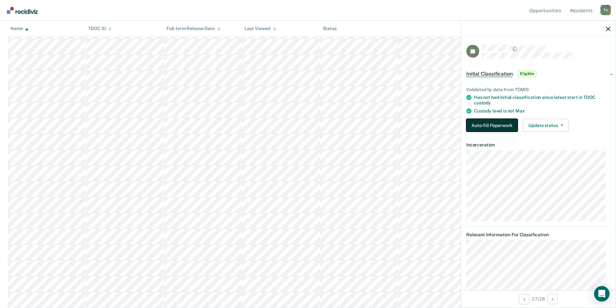
click at [310, 126] on button "Auto-fill Paperwork" at bounding box center [492, 125] width 51 height 13
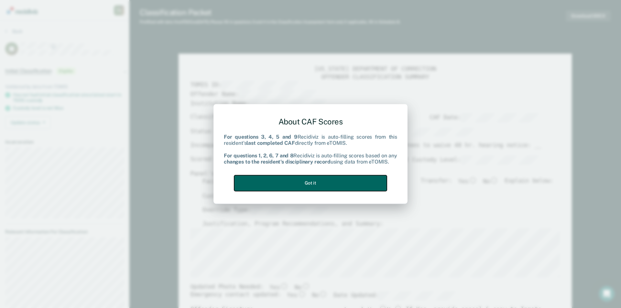
click at [310, 181] on button "Got it" at bounding box center [310, 183] width 153 height 16
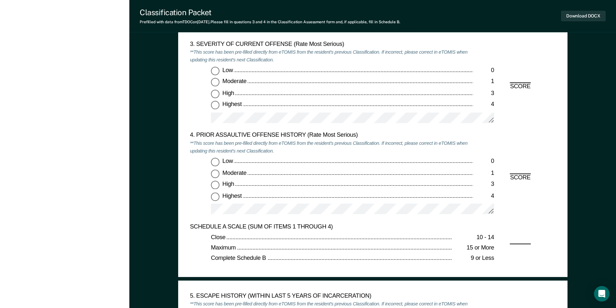
scroll to position [744, 0]
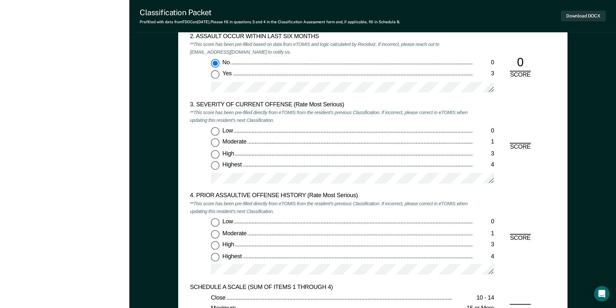
click at [213, 145] on input "Moderate 1" at bounding box center [215, 143] width 8 height 8
type textarea "x"
radio input "true"
click at [214, 222] on input "Low 0" at bounding box center [215, 222] width 8 height 8
type textarea "x"
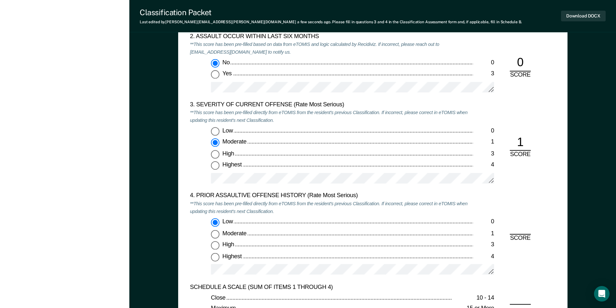
radio input "true"
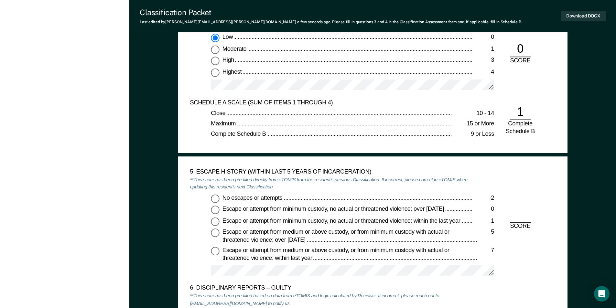
scroll to position [938, 0]
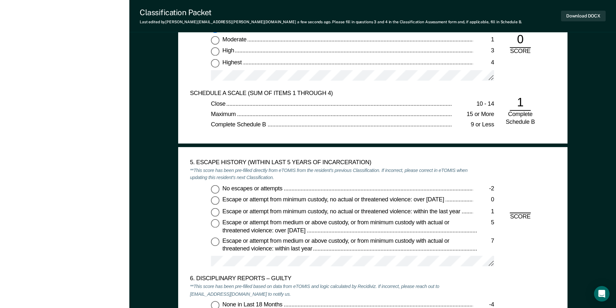
click at [213, 189] on input "No escapes or attempts -2" at bounding box center [215, 189] width 8 height 8
type textarea "x"
radio input "true"
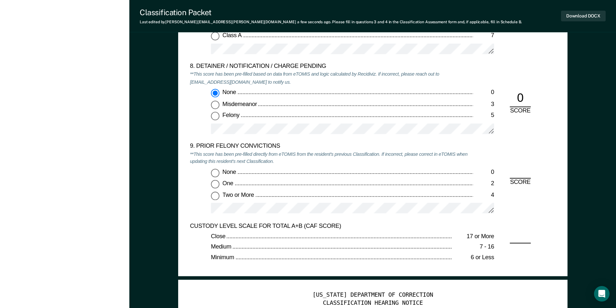
scroll to position [1391, 0]
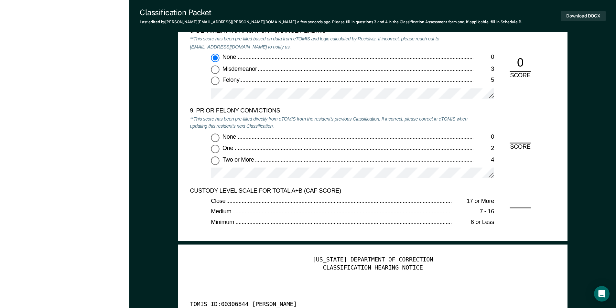
click at [218, 167] on div "None 0 One 2 Two or More 4" at bounding box center [331, 159] width 283 height 51
click at [216, 162] on input "Two or More 4" at bounding box center [215, 161] width 8 height 8
type textarea "x"
radio input "true"
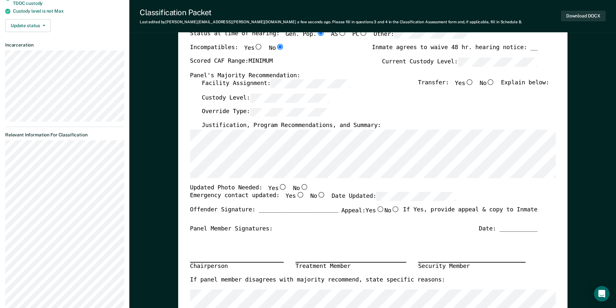
scroll to position [0, 0]
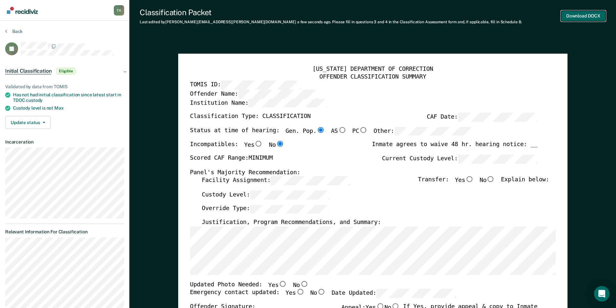
click at [310, 16] on button "Download DOCX" at bounding box center [583, 16] width 45 height 11
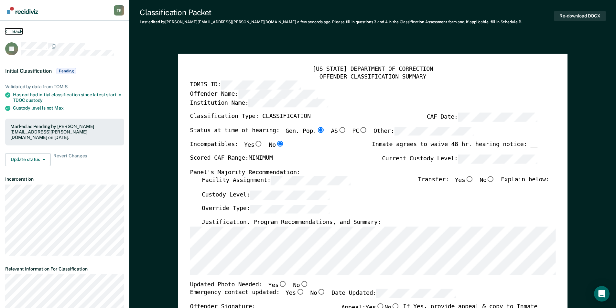
click at [14, 31] on button "Back" at bounding box center [13, 31] width 17 height 6
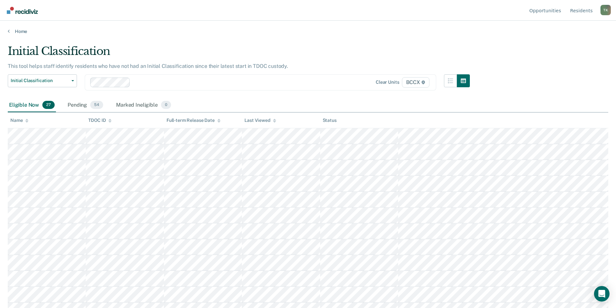
click at [25, 120] on div "Name" at bounding box center [19, 120] width 18 height 5
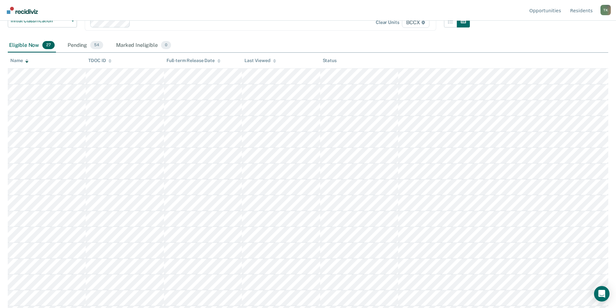
scroll to position [65, 0]
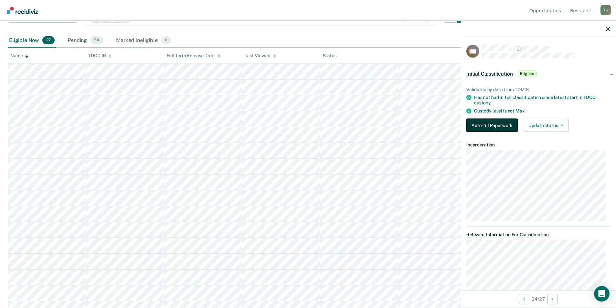
click at [310, 126] on button "Auto-fill Paperwork" at bounding box center [492, 125] width 51 height 13
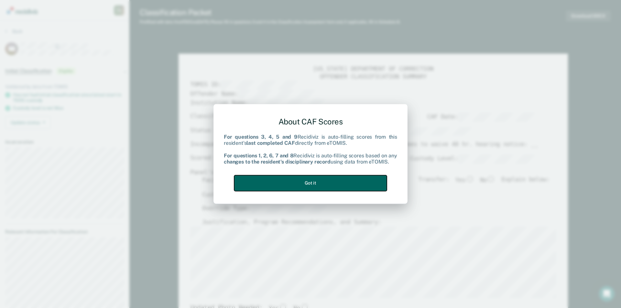
click at [310, 178] on button "Got it" at bounding box center [310, 183] width 153 height 16
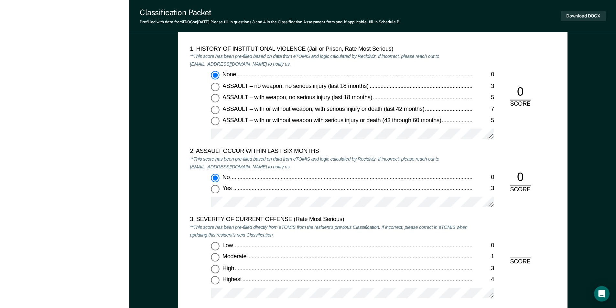
scroll to position [679, 0]
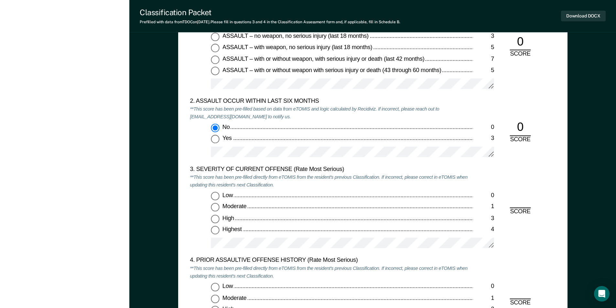
click at [214, 196] on input "Low 0" at bounding box center [215, 196] width 8 height 8
type textarea "x"
radio input "true"
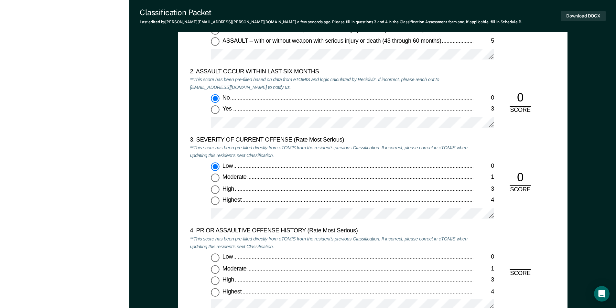
scroll to position [841, 0]
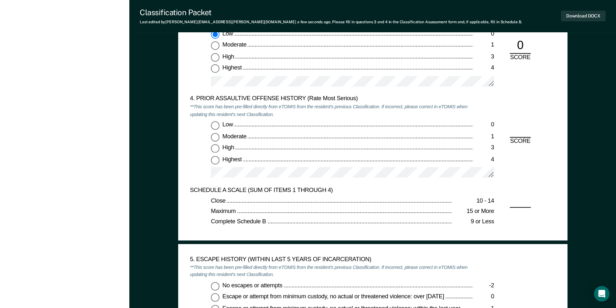
click at [214, 127] on input "Low 0" at bounding box center [215, 125] width 8 height 8
type textarea "x"
radio input "true"
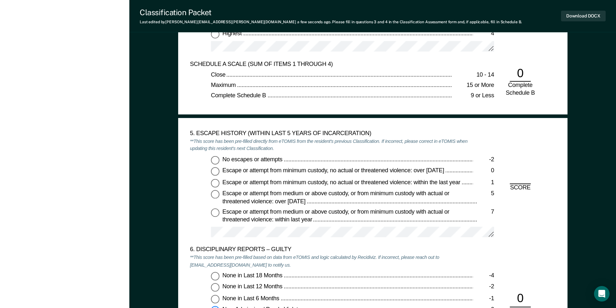
scroll to position [971, 0]
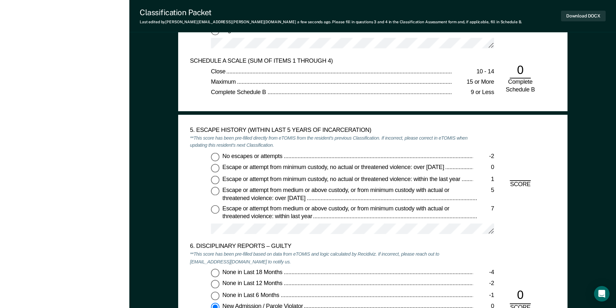
click at [216, 155] on input "No escapes or attempts -2" at bounding box center [215, 157] width 8 height 8
type textarea "x"
radio input "true"
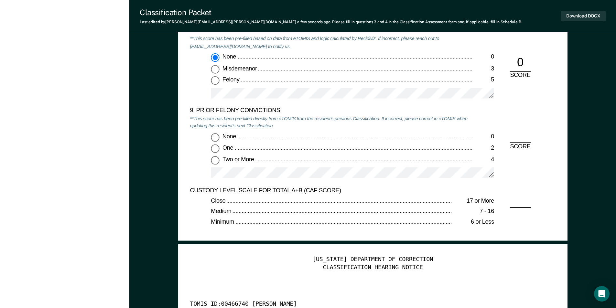
scroll to position [1391, 0]
click at [218, 138] on input "None 0" at bounding box center [215, 138] width 8 height 8
type textarea "x"
radio input "true"
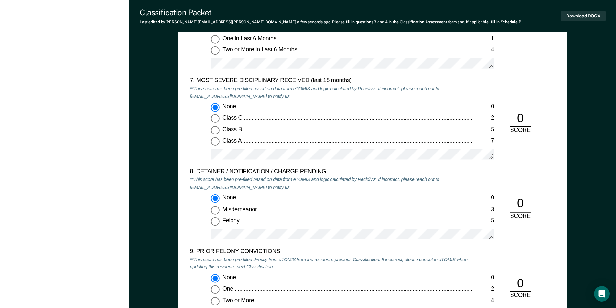
scroll to position [1359, 0]
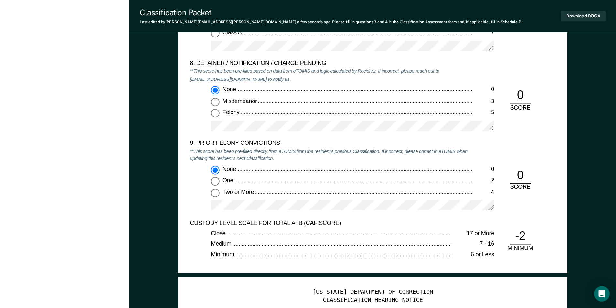
click at [216, 182] on input "One 2" at bounding box center [215, 181] width 8 height 8
type textarea "x"
radio input "false"
radio input "true"
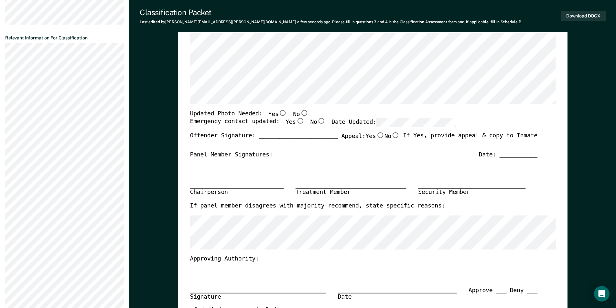
scroll to position [0, 0]
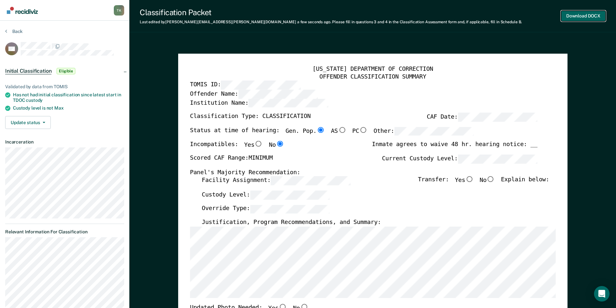
click at [310, 15] on button "Download DOCX" at bounding box center [583, 16] width 45 height 11
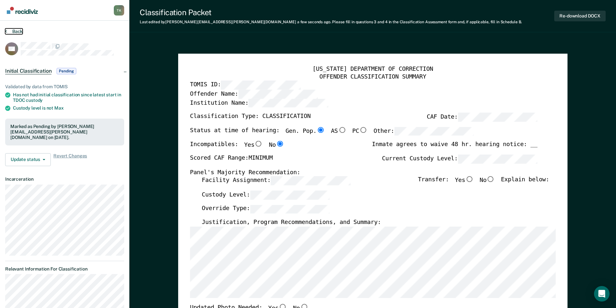
click at [19, 32] on button "Back" at bounding box center [13, 31] width 17 height 6
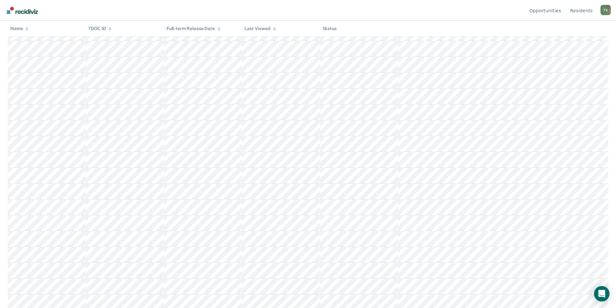
scroll to position [38, 0]
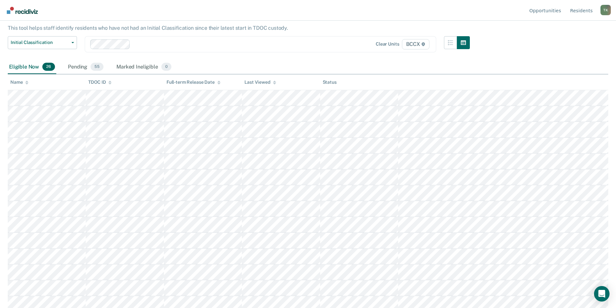
click at [23, 84] on div "Name" at bounding box center [19, 82] width 18 height 5
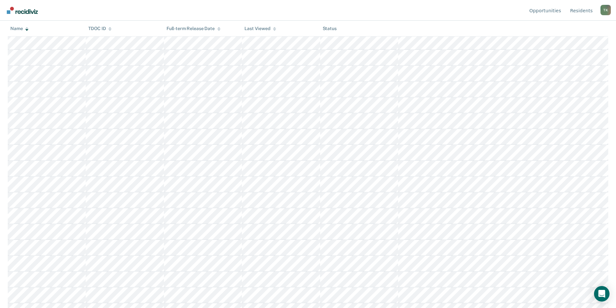
scroll to position [103, 0]
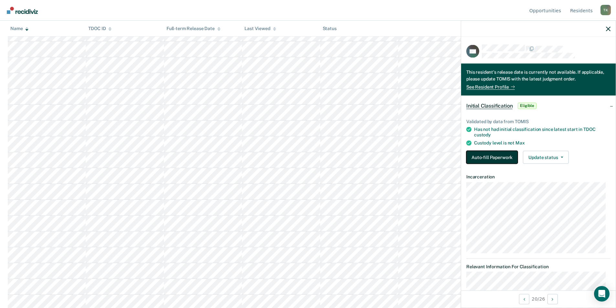
click at [310, 155] on button "Auto-fill Paperwork" at bounding box center [492, 157] width 51 height 13
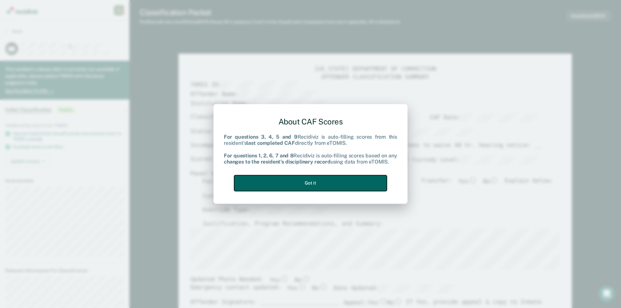
click at [310, 185] on button "Got it" at bounding box center [310, 183] width 153 height 16
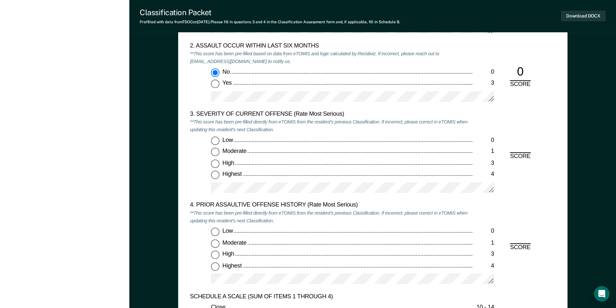
scroll to position [744, 0]
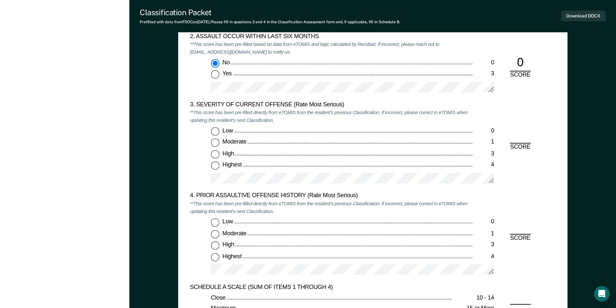
click at [221, 133] on label "Low 0" at bounding box center [352, 131] width 283 height 8
click at [219, 133] on input "Low 0" at bounding box center [215, 131] width 8 height 8
type textarea "x"
radio input "true"
click at [216, 224] on input "Low 0" at bounding box center [215, 222] width 8 height 8
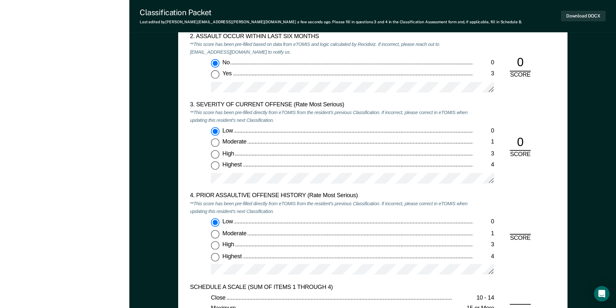
type textarea "x"
radio input "true"
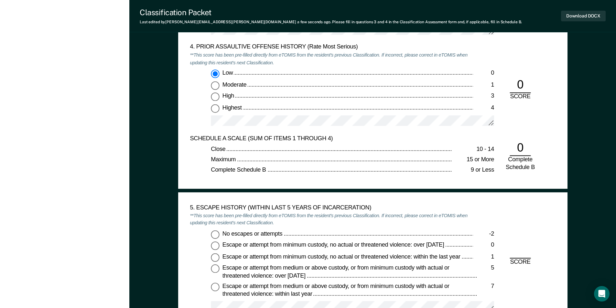
scroll to position [906, 0]
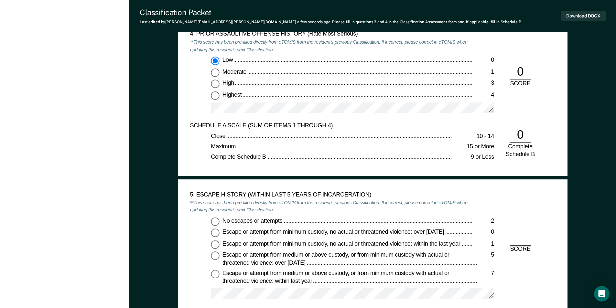
click at [217, 221] on input "No escapes or attempts -2" at bounding box center [215, 221] width 8 height 8
type textarea "x"
radio input "true"
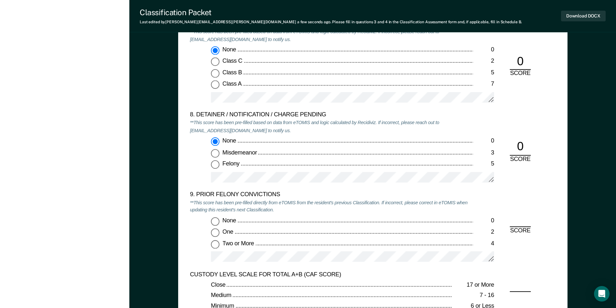
scroll to position [1326, 0]
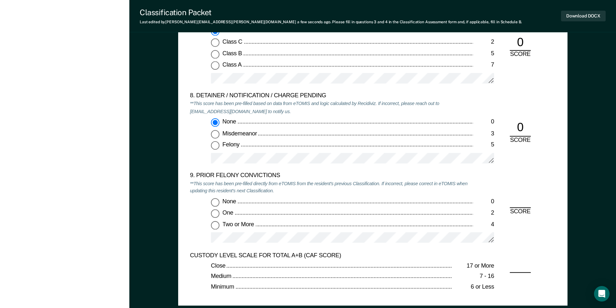
click at [216, 226] on input "Two or More 4" at bounding box center [215, 225] width 8 height 8
type textarea "x"
radio input "true"
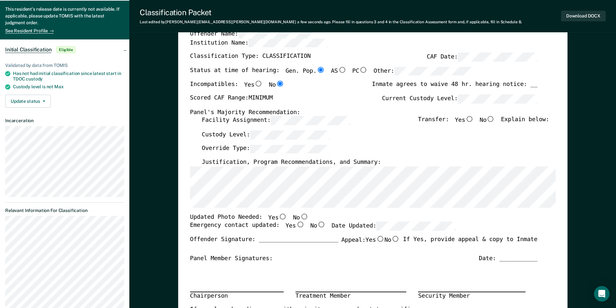
scroll to position [0, 0]
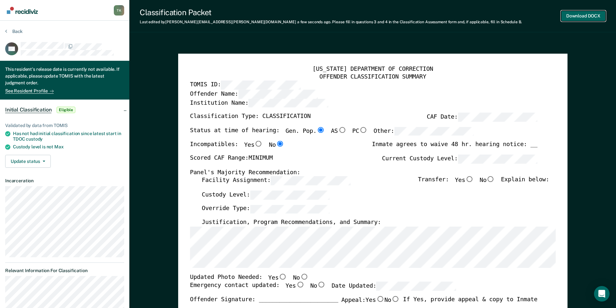
click at [310, 13] on button "Download DOCX" at bounding box center [583, 16] width 45 height 11
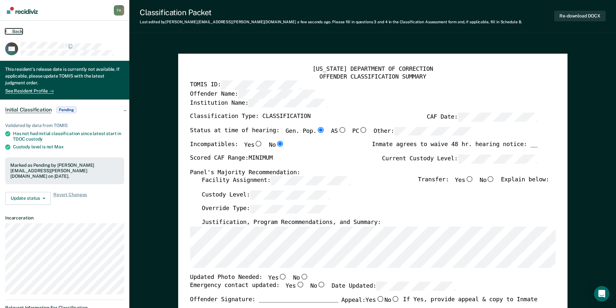
click at [16, 31] on button "Back" at bounding box center [13, 31] width 17 height 6
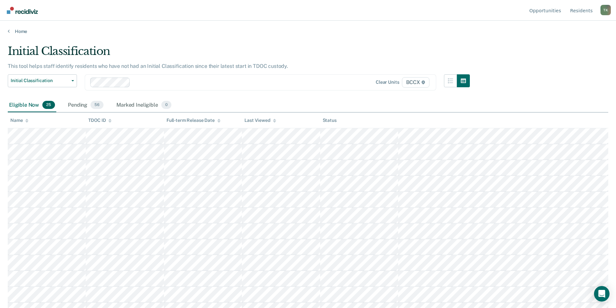
click at [22, 121] on div "Name" at bounding box center [19, 120] width 18 height 5
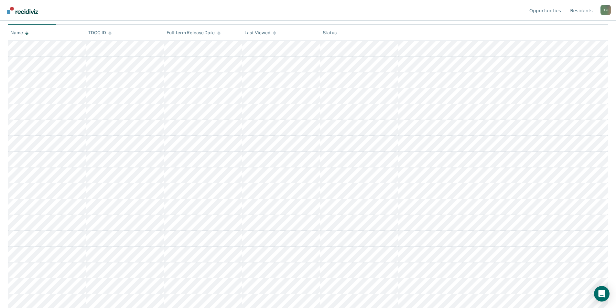
scroll to position [97, 0]
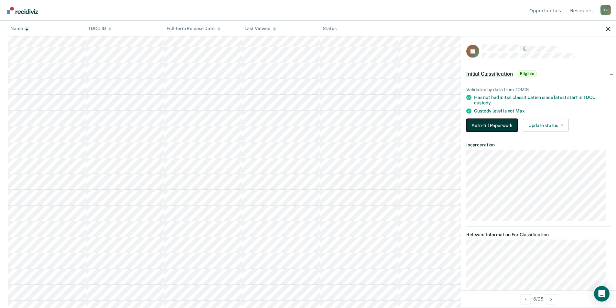
click at [310, 123] on button "Auto-fill Paperwork" at bounding box center [492, 125] width 51 height 13
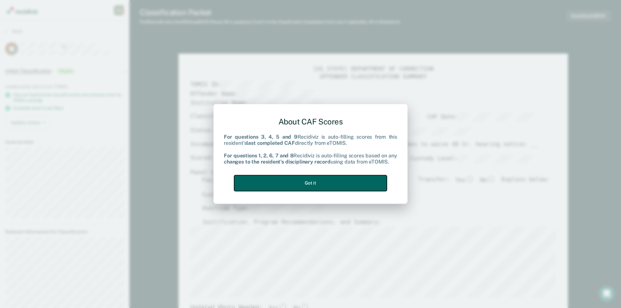
click at [310, 188] on button "Got it" at bounding box center [310, 183] width 153 height 16
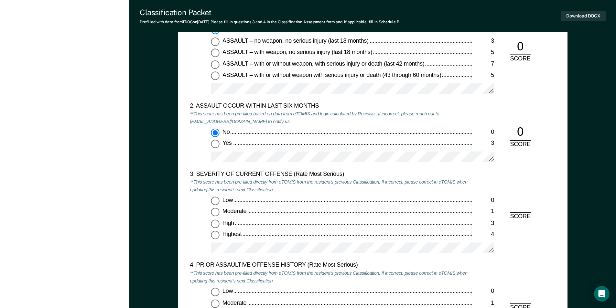
scroll to position [809, 0]
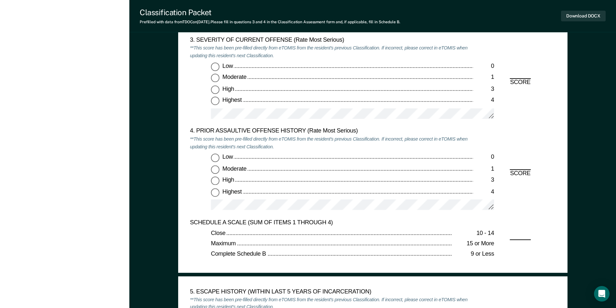
click at [215, 101] on input "Highest 4" at bounding box center [215, 101] width 8 height 8
type textarea "x"
radio input "true"
click at [215, 195] on input "Highest 4" at bounding box center [215, 192] width 8 height 8
type textarea "x"
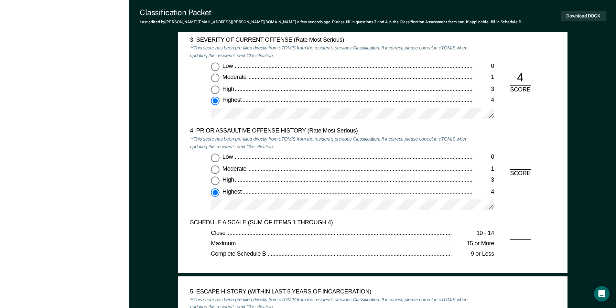
radio input "true"
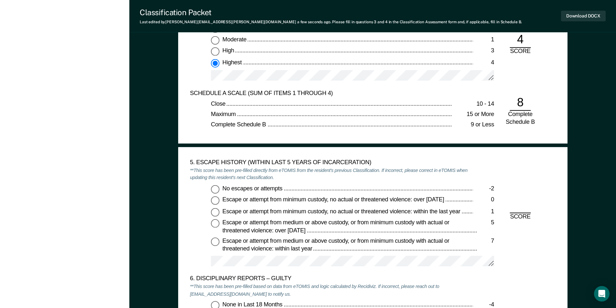
click at [218, 186] on input "No escapes or attempts -2" at bounding box center [215, 189] width 8 height 8
type textarea "x"
radio input "true"
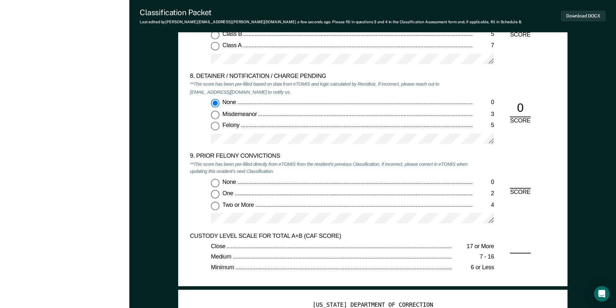
scroll to position [1391, 0]
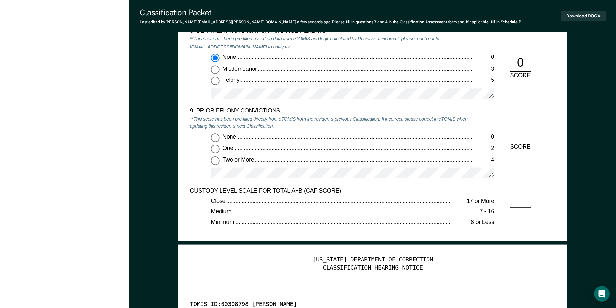
click at [217, 161] on input "Two or More 4" at bounding box center [215, 161] width 8 height 8
type textarea "x"
radio input "true"
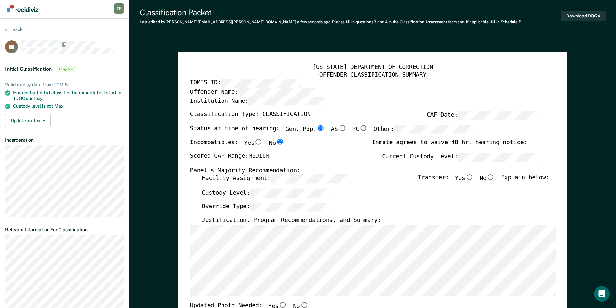
scroll to position [0, 0]
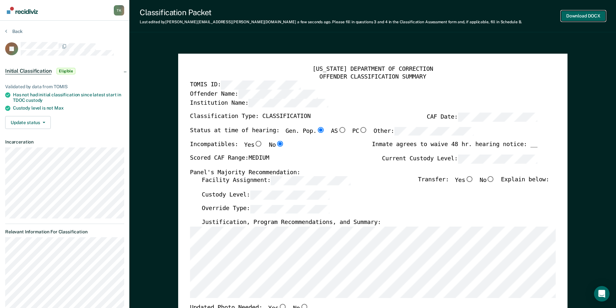
click at [310, 15] on button "Download DOCX" at bounding box center [583, 16] width 45 height 11
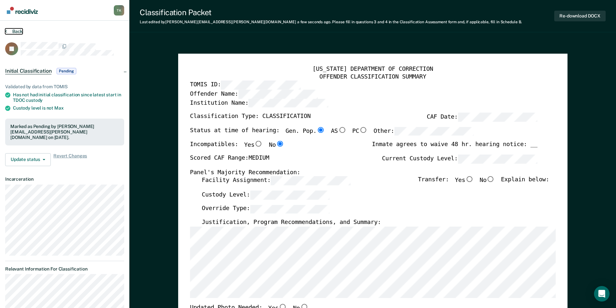
click at [19, 30] on button "Back" at bounding box center [13, 31] width 17 height 6
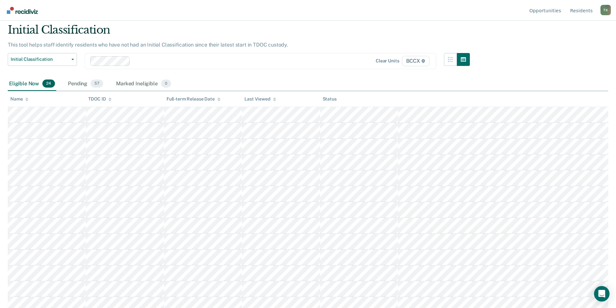
scroll to position [32, 0]
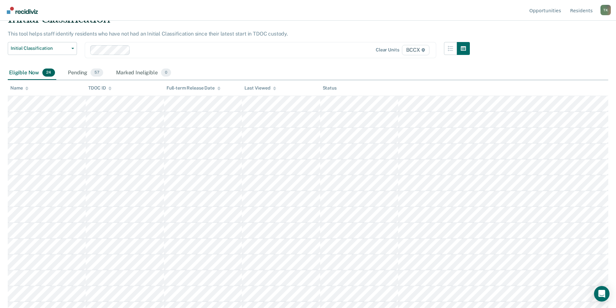
click at [25, 87] on div "Name" at bounding box center [19, 87] width 18 height 5
click at [310, 37] on div "This tool helps staff identify residents who have not had an Initial Classifica…" at bounding box center [239, 36] width 462 height 11
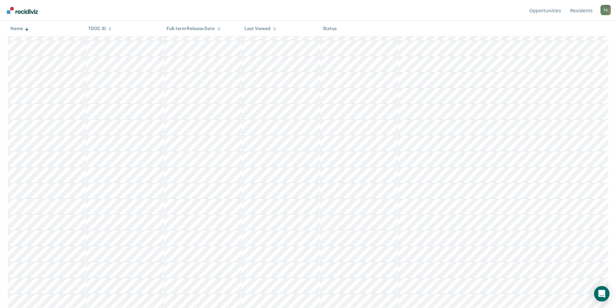
scroll to position [201, 0]
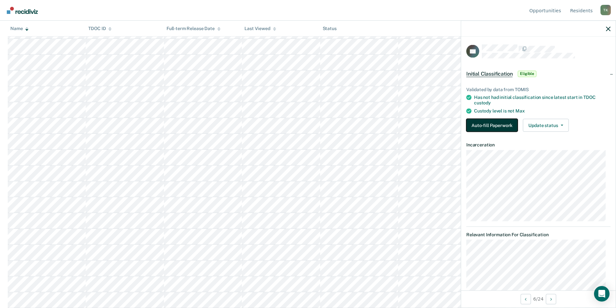
click at [310, 125] on button "Auto-fill Paperwork" at bounding box center [492, 125] width 51 height 13
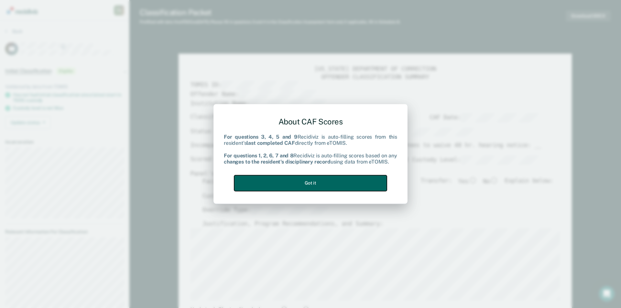
click at [310, 181] on button "Got it" at bounding box center [310, 183] width 153 height 16
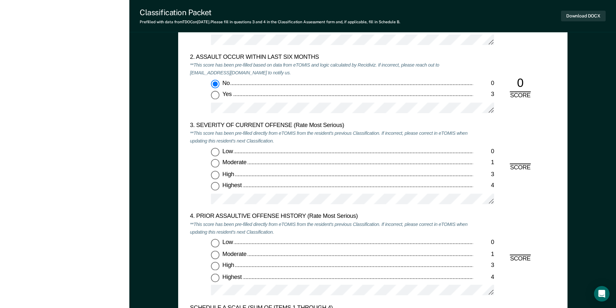
scroll to position [776, 0]
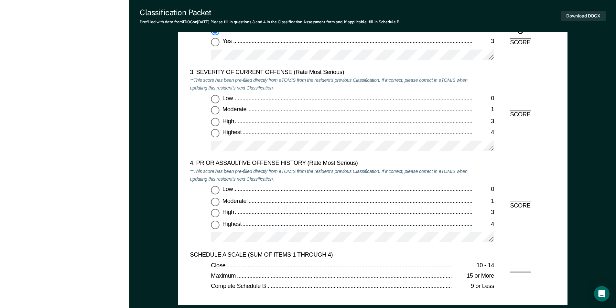
click at [216, 109] on input "Moderate 1" at bounding box center [215, 110] width 8 height 8
type textarea "x"
radio input "true"
click at [216, 225] on input "Highest 4" at bounding box center [215, 225] width 8 height 8
type textarea "x"
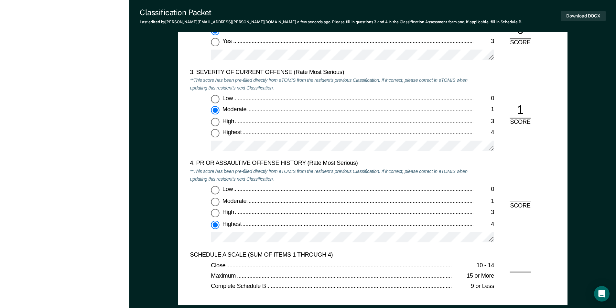
radio input "true"
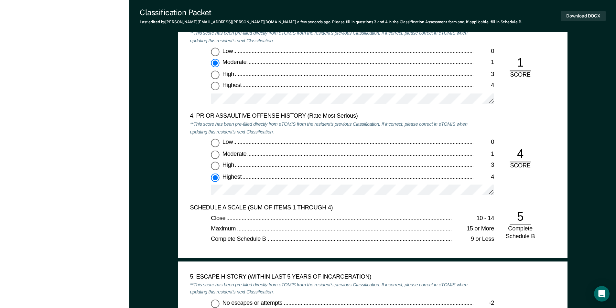
scroll to position [874, 0]
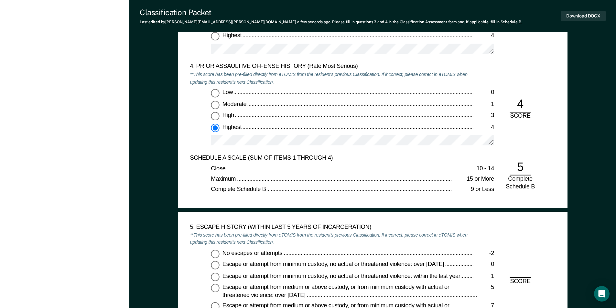
click at [215, 254] on input "No escapes or attempts -2" at bounding box center [215, 254] width 8 height 8
type textarea "x"
radio input "true"
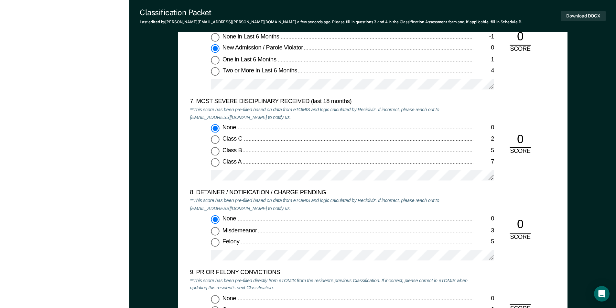
scroll to position [1294, 0]
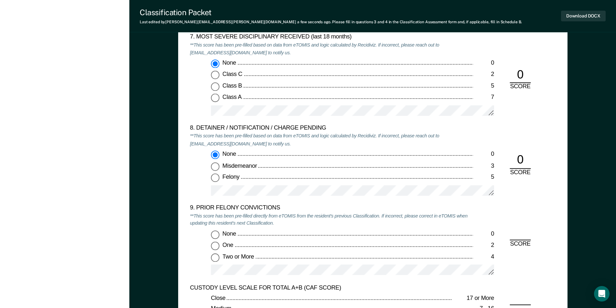
click at [216, 258] on input "Two or More 4" at bounding box center [215, 258] width 8 height 8
type textarea "x"
radio input "true"
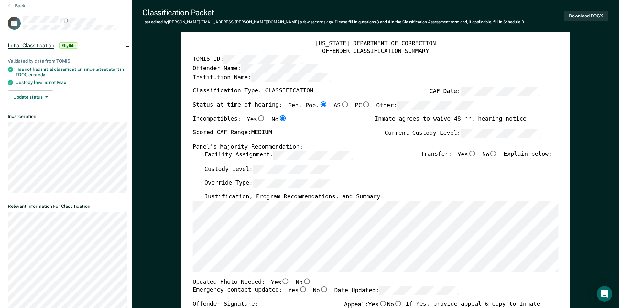
scroll to position [0, 0]
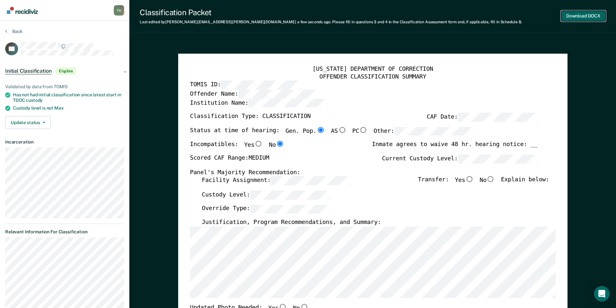
click at [310, 17] on button "Download DOCX" at bounding box center [583, 16] width 45 height 11
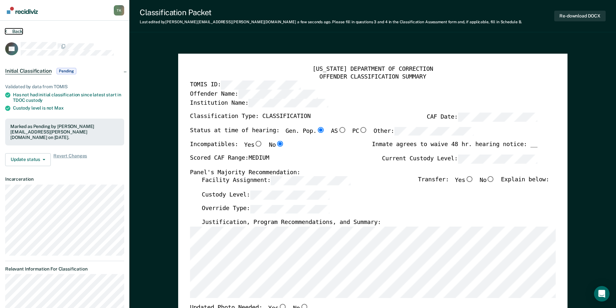
click at [18, 32] on button "Back" at bounding box center [13, 31] width 17 height 6
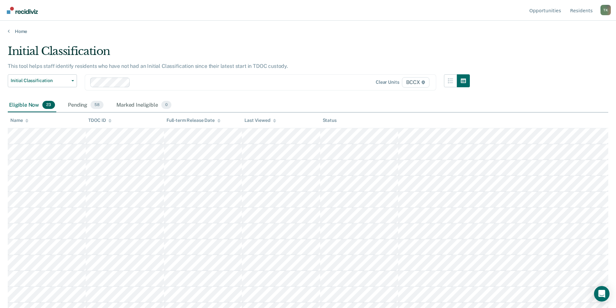
click at [19, 121] on div "Name" at bounding box center [19, 120] width 18 height 5
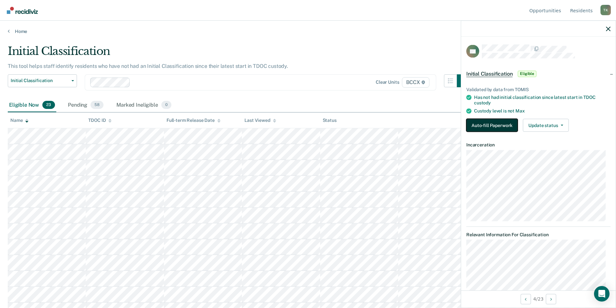
click at [310, 122] on button "Auto-fill Paperwork" at bounding box center [492, 125] width 51 height 13
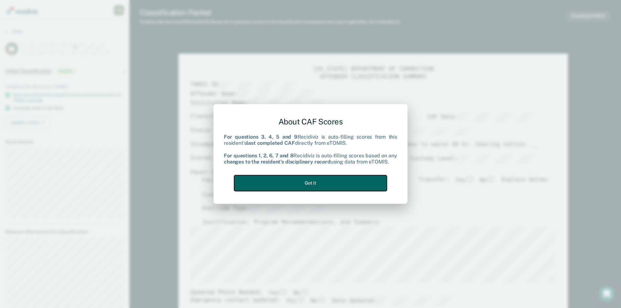
click at [273, 176] on button "Got it" at bounding box center [310, 183] width 153 height 16
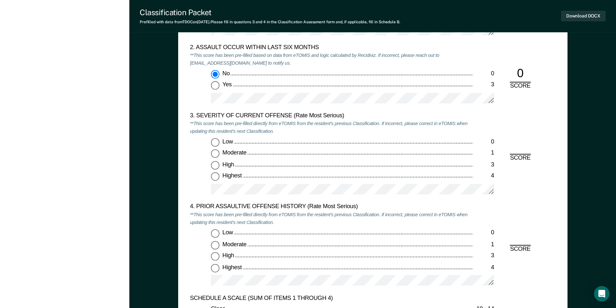
scroll to position [809, 0]
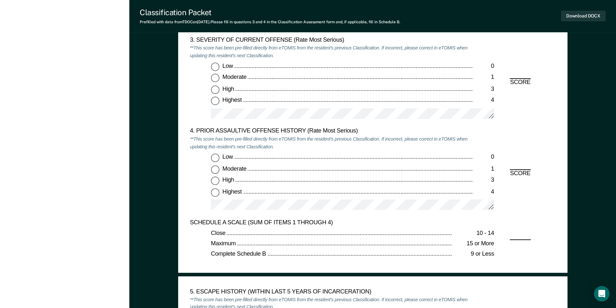
click at [214, 68] on input "Low 0" at bounding box center [215, 67] width 8 height 8
type textarea "x"
radio input "true"
click at [214, 194] on input "Highest 4" at bounding box center [215, 192] width 8 height 8
type textarea "x"
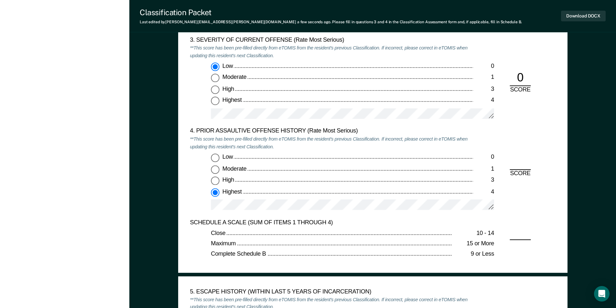
radio input "true"
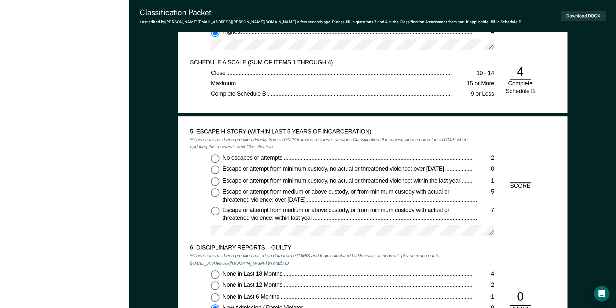
scroll to position [1035, 0]
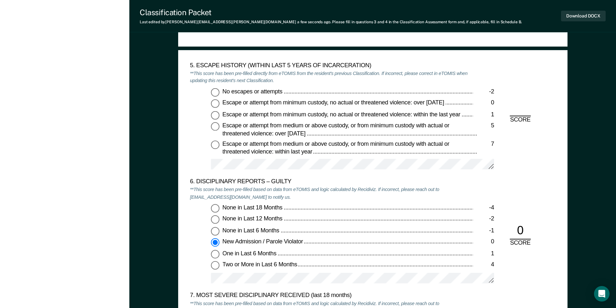
click at [218, 93] on input "No escapes or attempts -2" at bounding box center [215, 92] width 8 height 8
type textarea "x"
radio input "true"
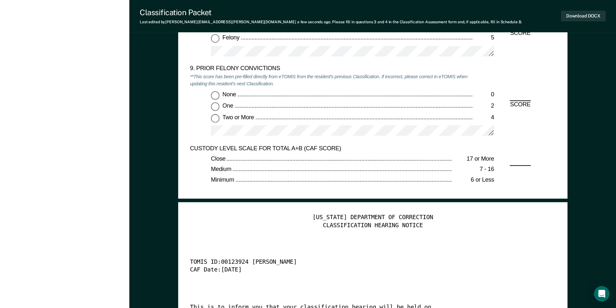
scroll to position [1359, 0]
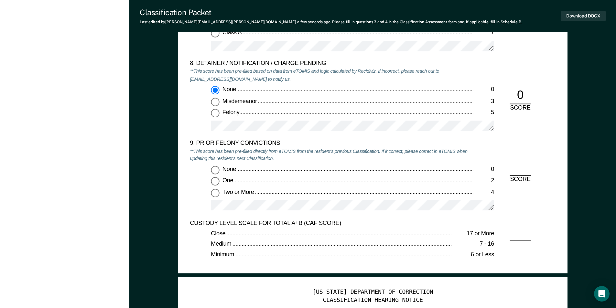
click at [216, 194] on input "Two or More 4" at bounding box center [215, 193] width 8 height 8
type textarea "x"
radio input "true"
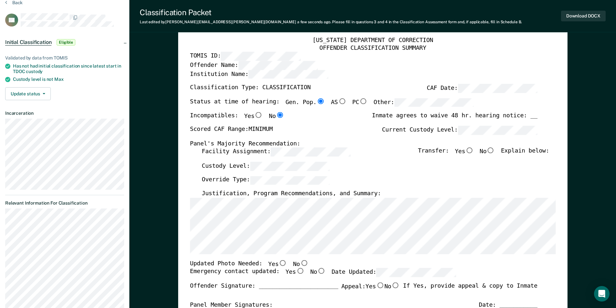
scroll to position [0, 0]
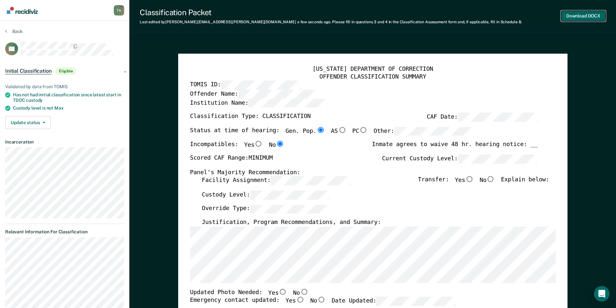
click at [310, 17] on button "Download DOCX" at bounding box center [583, 16] width 45 height 11
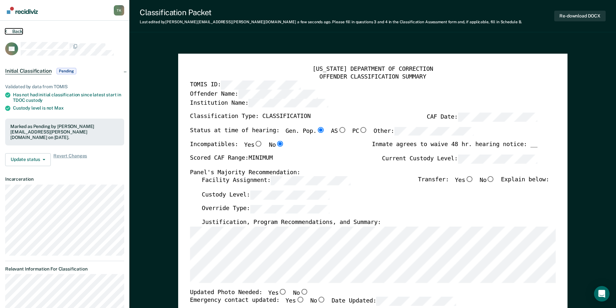
click at [18, 33] on button "Back" at bounding box center [13, 31] width 17 height 6
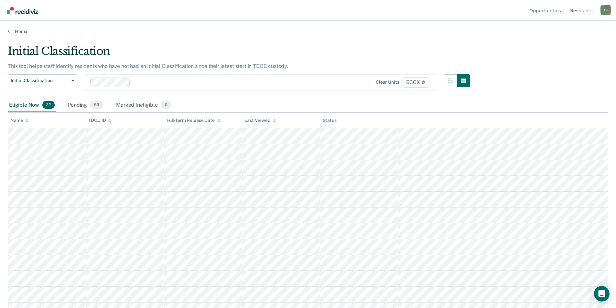
click at [26, 121] on icon at bounding box center [26, 121] width 3 height 4
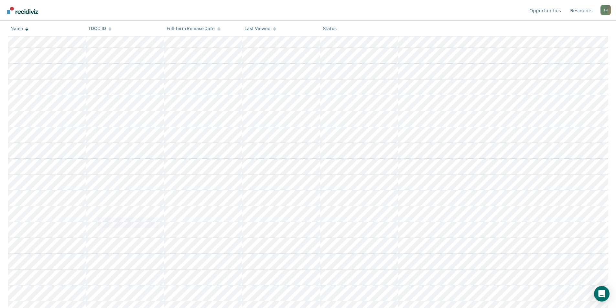
scroll to position [169, 0]
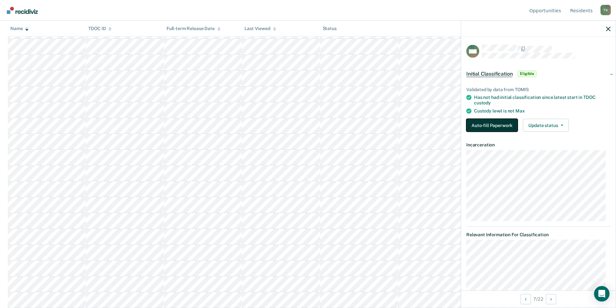
click at [310, 126] on button "Auto-fill Paperwork" at bounding box center [492, 125] width 51 height 13
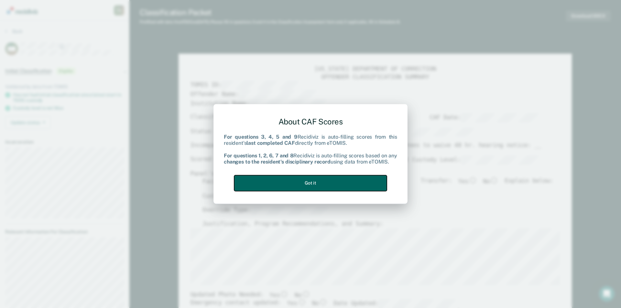
click at [310, 181] on button "Got it" at bounding box center [310, 183] width 153 height 16
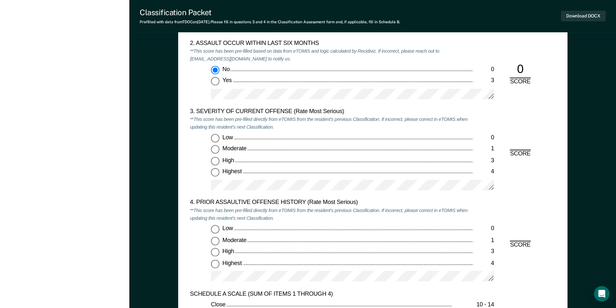
scroll to position [744, 0]
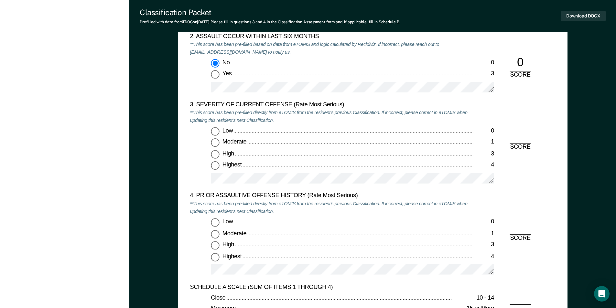
click at [215, 129] on input "Low 0" at bounding box center [215, 131] width 8 height 8
type textarea "x"
radio input "true"
click at [216, 224] on input "Low 0" at bounding box center [215, 222] width 8 height 8
type textarea "x"
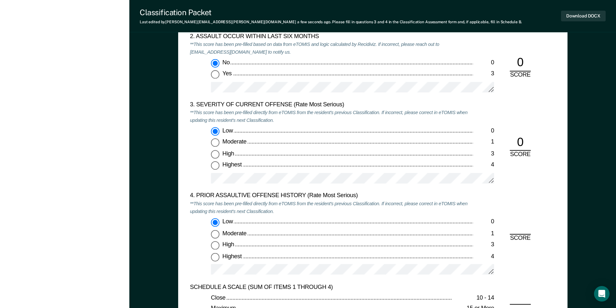
radio input "true"
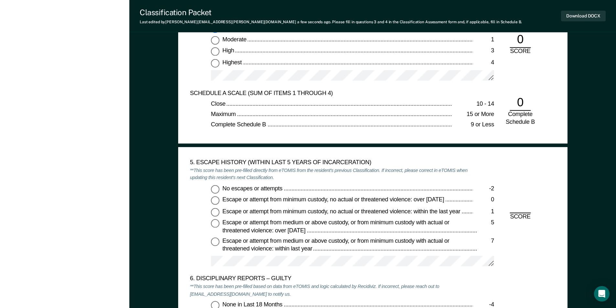
click at [216, 186] on input "No escapes or attempts -2" at bounding box center [215, 189] width 8 height 8
type textarea "x"
radio input "true"
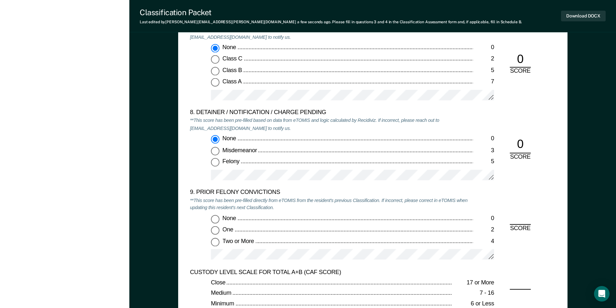
scroll to position [1359, 0]
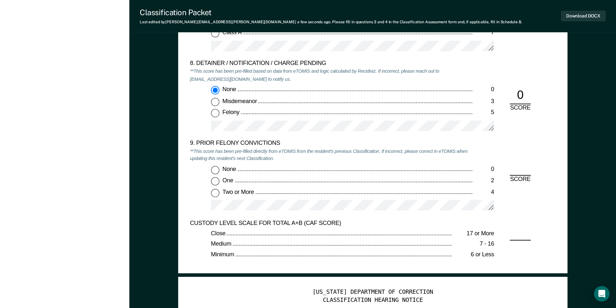
click at [214, 197] on input "Two or More 4" at bounding box center [215, 193] width 8 height 8
type textarea "x"
radio input "true"
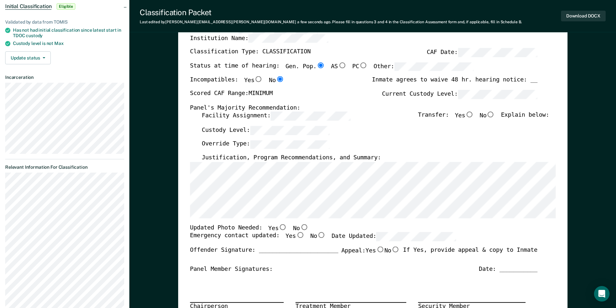
scroll to position [0, 0]
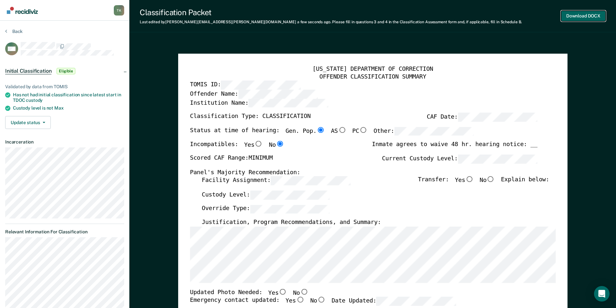
click at [310, 14] on button "Download DOCX" at bounding box center [583, 16] width 45 height 11
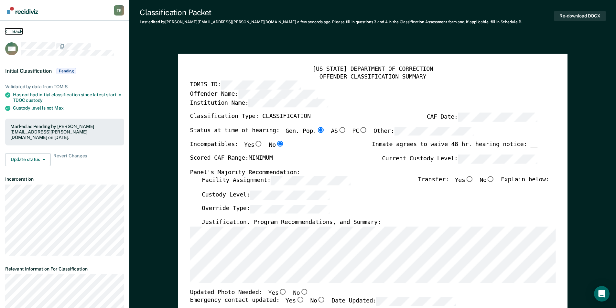
click at [7, 30] on button "Back" at bounding box center [13, 31] width 17 height 6
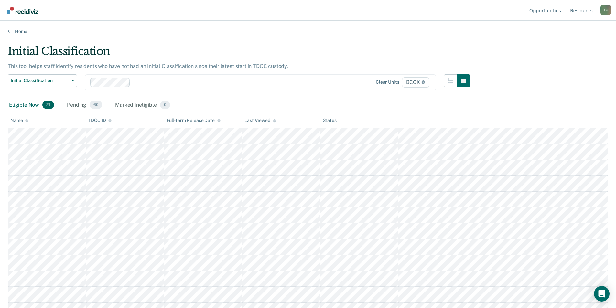
click at [13, 118] on div "Name" at bounding box center [19, 120] width 18 height 5
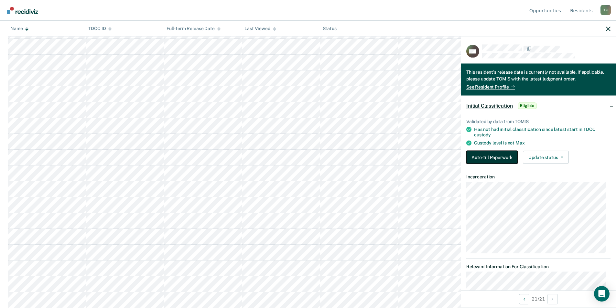
click at [310, 155] on button "Auto-fill Paperwork" at bounding box center [492, 157] width 51 height 13
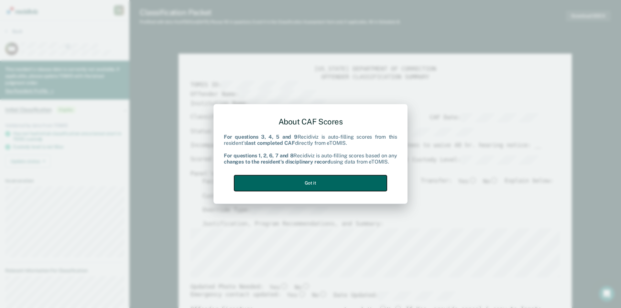
click at [310, 184] on button "Got it" at bounding box center [310, 183] width 153 height 16
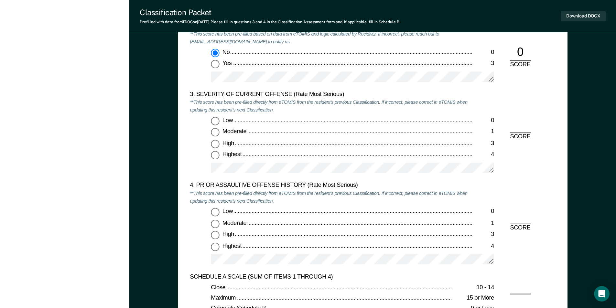
scroll to position [744, 0]
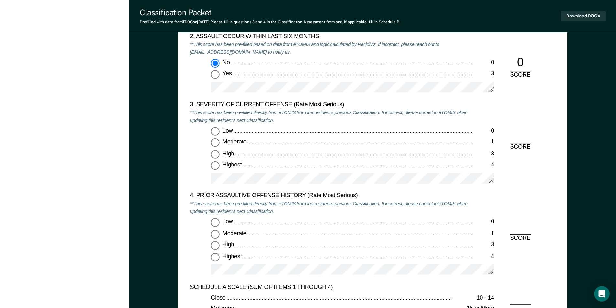
click at [215, 132] on input "Low 0" at bounding box center [215, 131] width 8 height 8
type textarea "x"
radio input "true"
click at [214, 225] on input "Low 0" at bounding box center [215, 222] width 8 height 8
type textarea "x"
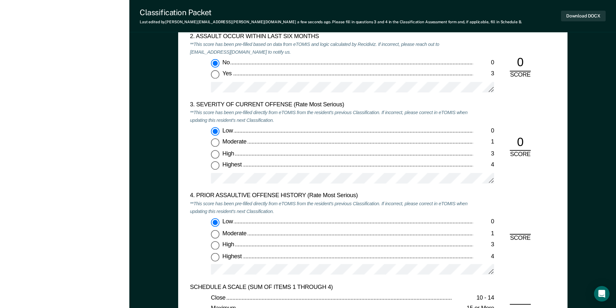
radio input "true"
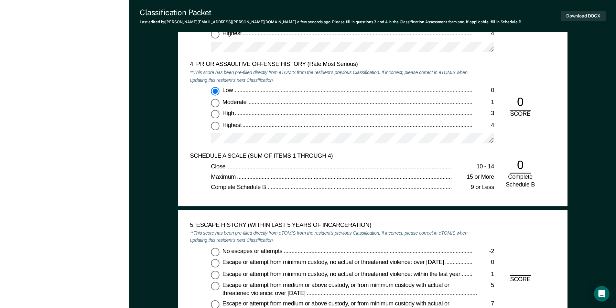
scroll to position [938, 0]
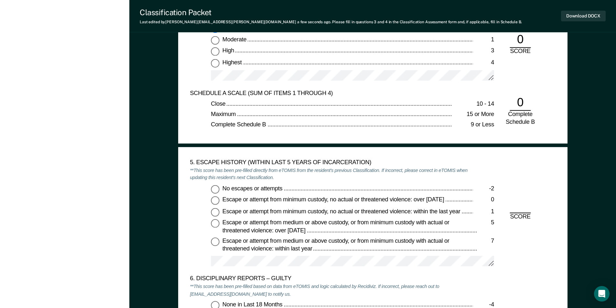
click at [214, 189] on input "No escapes or attempts -2" at bounding box center [215, 189] width 8 height 8
type textarea "x"
radio input "true"
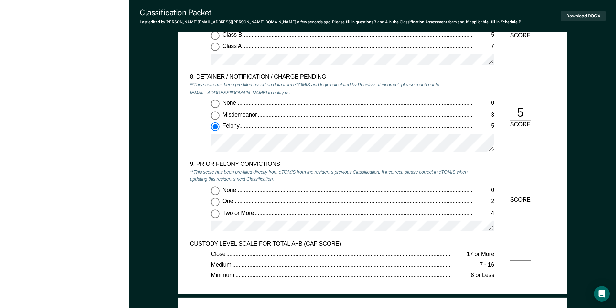
scroll to position [1359, 0]
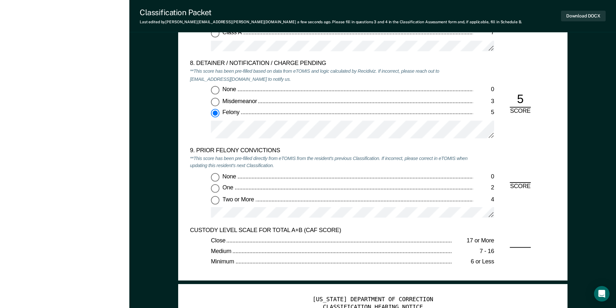
click at [214, 201] on input "Two or More 4" at bounding box center [215, 200] width 8 height 8
type textarea "x"
radio input "true"
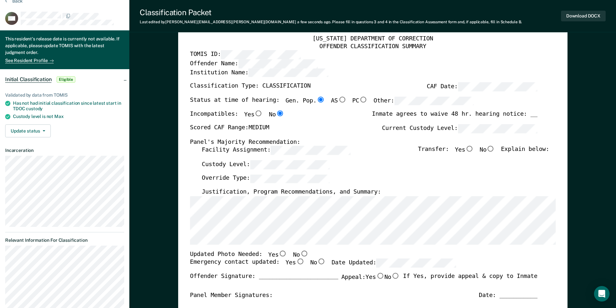
scroll to position [0, 0]
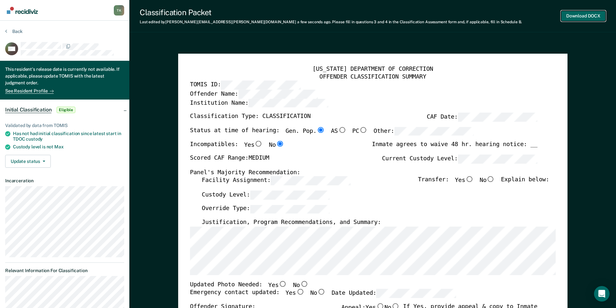
click at [310, 19] on button "Download DOCX" at bounding box center [583, 16] width 45 height 11
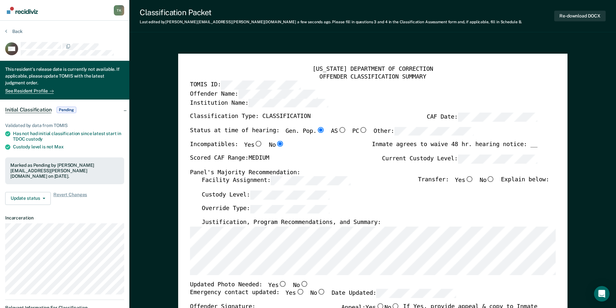
click at [13, 29] on button "Back" at bounding box center [13, 31] width 17 height 6
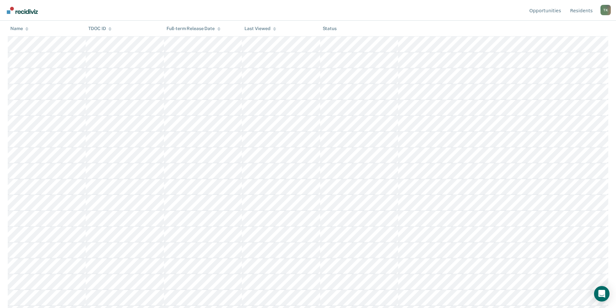
scroll to position [129, 0]
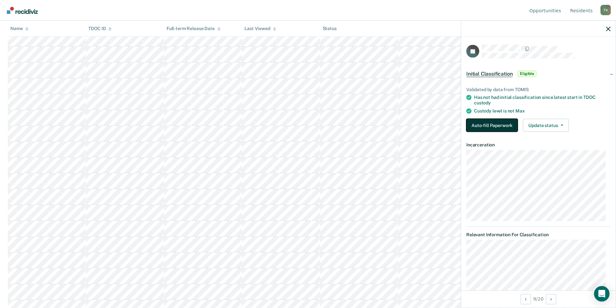
click at [310, 125] on button "Auto-fill Paperwork" at bounding box center [492, 125] width 51 height 13
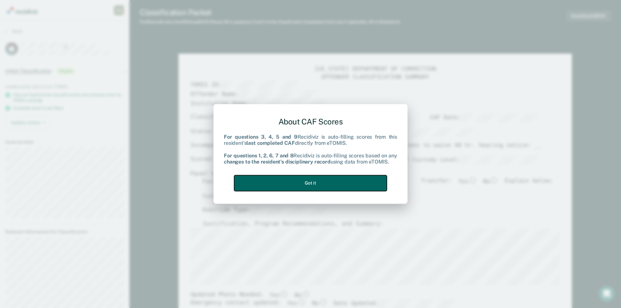
click at [302, 188] on button "Got it" at bounding box center [310, 183] width 153 height 16
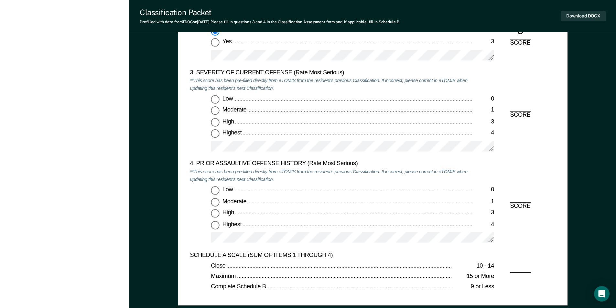
scroll to position [776, 0]
click at [215, 109] on input "Moderate 1" at bounding box center [215, 110] width 8 height 8
type textarea "x"
radio input "true"
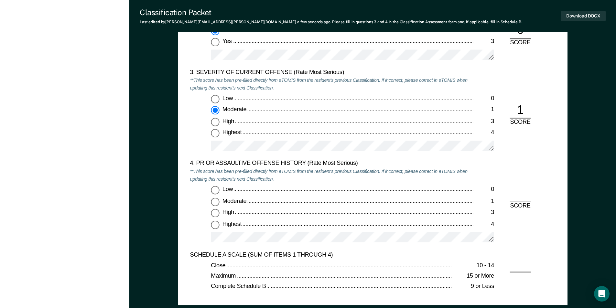
click at [216, 190] on input "Low 0" at bounding box center [215, 190] width 8 height 8
type textarea "x"
radio input "true"
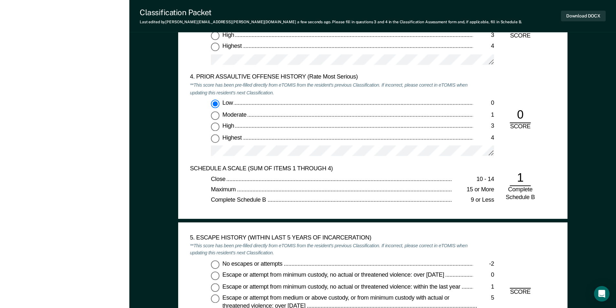
scroll to position [906, 0]
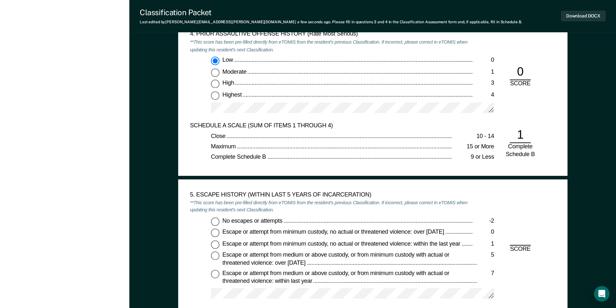
click at [212, 220] on input "No escapes or attempts -2" at bounding box center [215, 221] width 8 height 8
type textarea "x"
radio input "true"
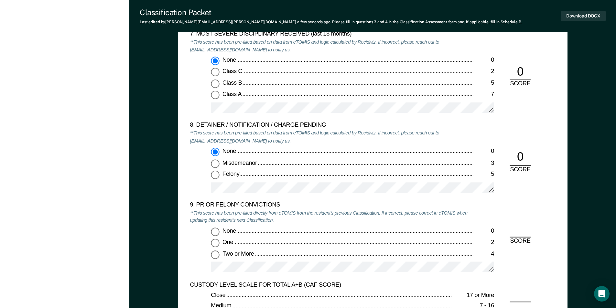
scroll to position [1391, 0]
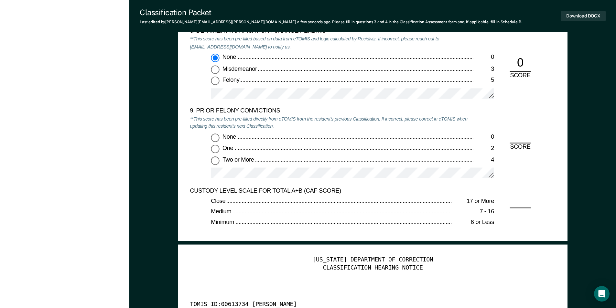
click at [217, 160] on input "Two or More 4" at bounding box center [215, 161] width 8 height 8
type textarea "x"
radio input "true"
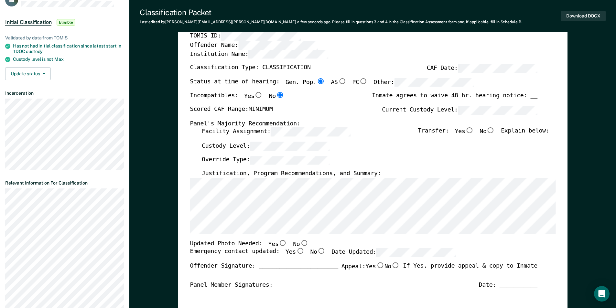
scroll to position [0, 0]
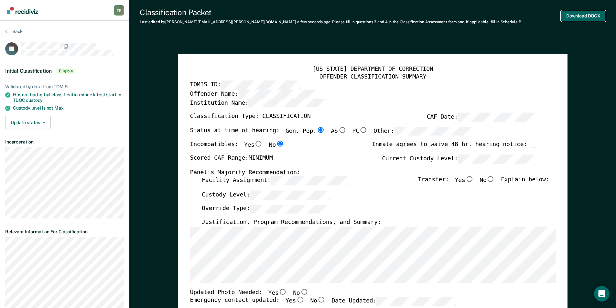
click at [310, 17] on button "Download DOCX" at bounding box center [583, 16] width 45 height 11
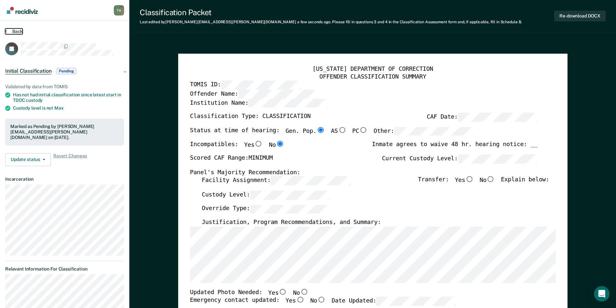
click at [11, 32] on button "Back" at bounding box center [13, 31] width 17 height 6
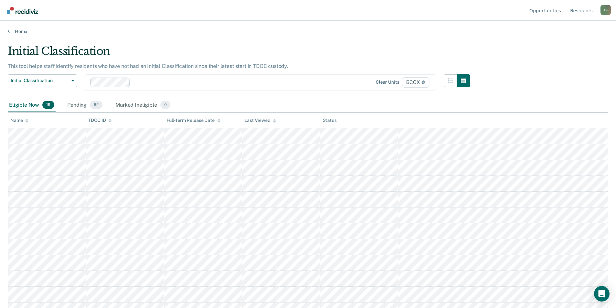
click at [22, 118] on div "Name" at bounding box center [19, 120] width 18 height 5
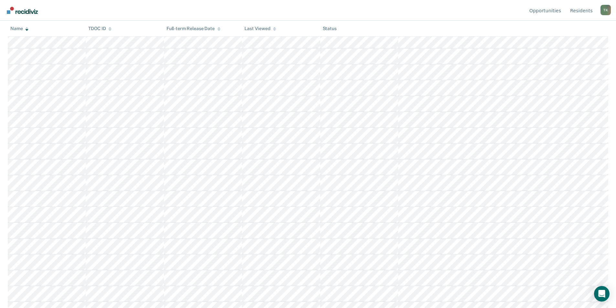
scroll to position [97, 0]
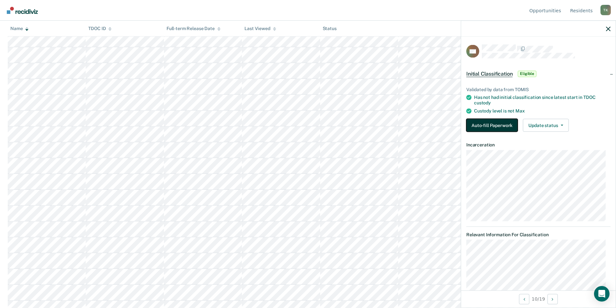
click at [310, 123] on button "Auto-fill Paperwork" at bounding box center [492, 125] width 51 height 13
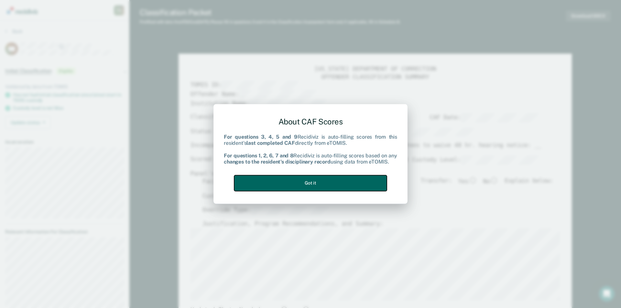
click at [310, 183] on button "Got it" at bounding box center [310, 183] width 153 height 16
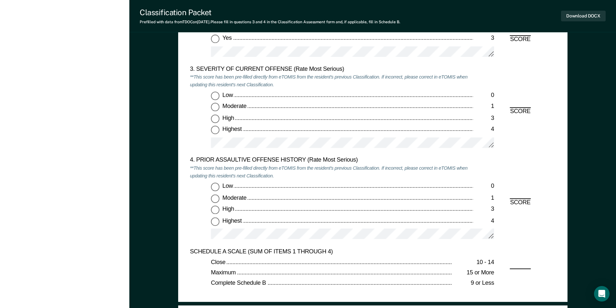
scroll to position [712, 0]
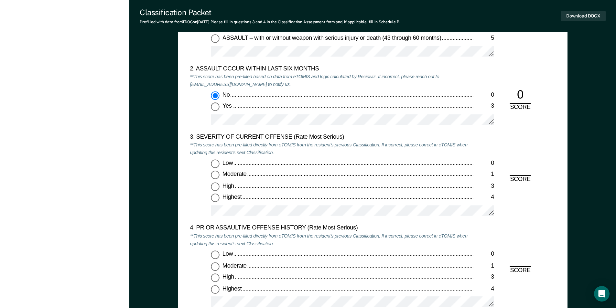
click at [214, 161] on input "Low 0" at bounding box center [215, 164] width 8 height 8
type textarea "x"
radio input "true"
click at [213, 254] on input "Low 0" at bounding box center [215, 255] width 8 height 8
type textarea "x"
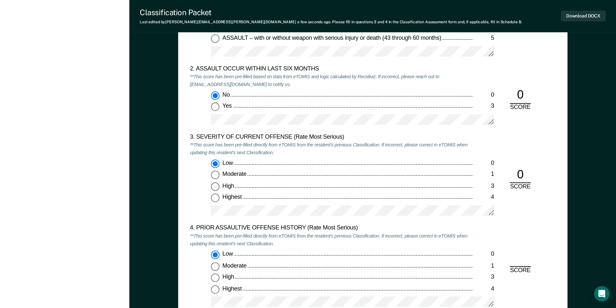
radio input "true"
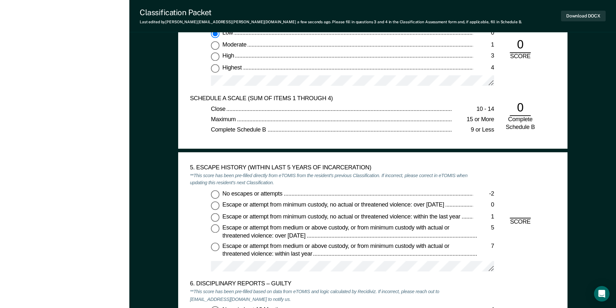
scroll to position [1003, 0]
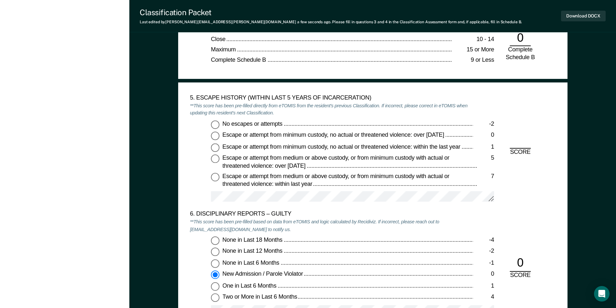
click at [214, 123] on input "No escapes or attempts -2" at bounding box center [215, 124] width 8 height 8
type textarea "x"
radio input "true"
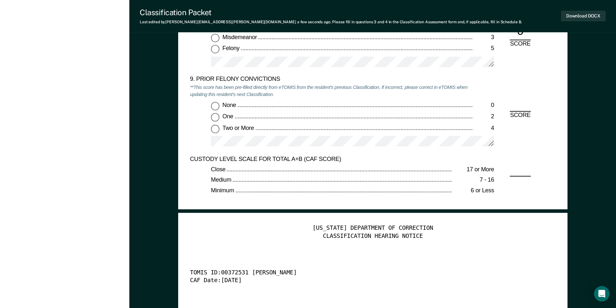
scroll to position [1423, 0]
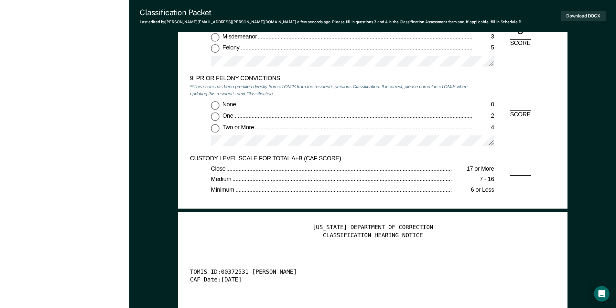
click at [215, 130] on input "Two or More 4" at bounding box center [215, 128] width 8 height 8
type textarea "x"
radio input "true"
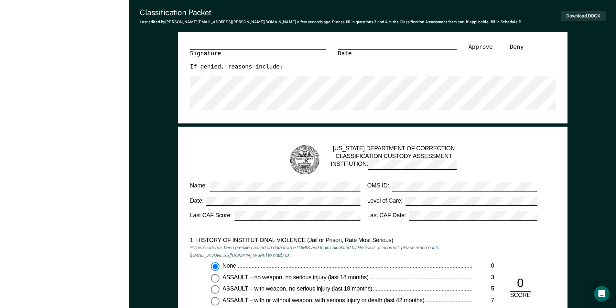
scroll to position [324, 0]
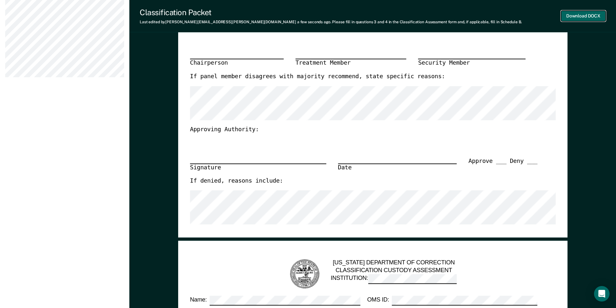
click at [310, 16] on button "Download DOCX" at bounding box center [583, 16] width 45 height 11
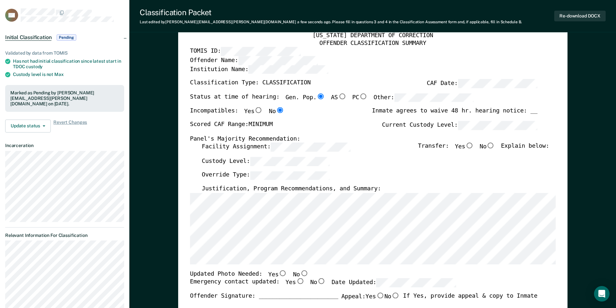
scroll to position [0, 0]
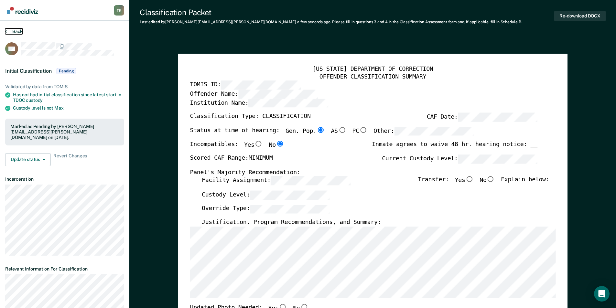
click at [20, 31] on button "Back" at bounding box center [13, 31] width 17 height 6
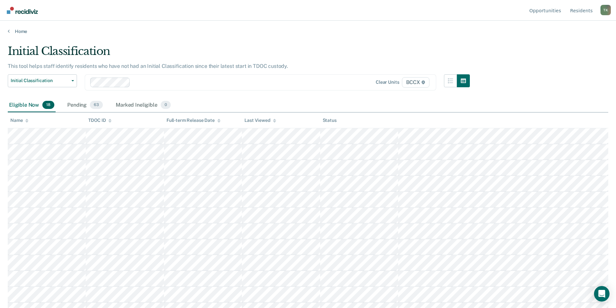
click at [25, 119] on icon at bounding box center [26, 121] width 3 height 4
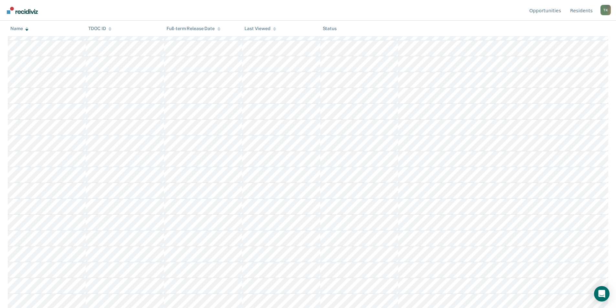
scroll to position [105, 0]
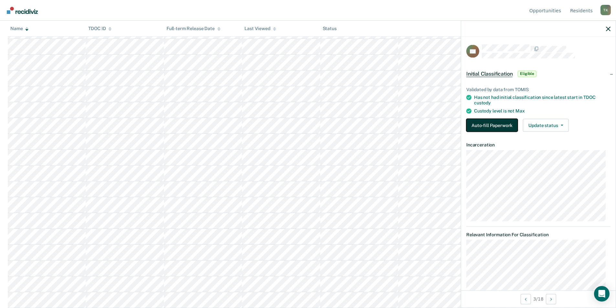
click at [310, 120] on button "Auto-fill Paperwork" at bounding box center [492, 125] width 51 height 13
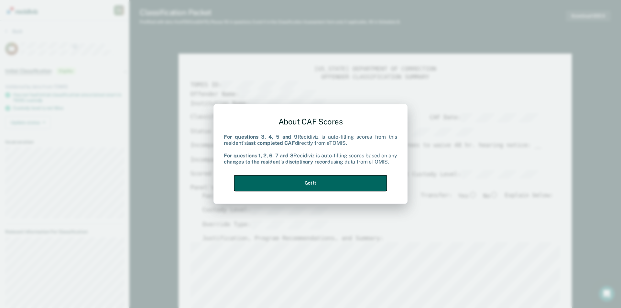
click at [310, 188] on button "Got it" at bounding box center [310, 183] width 153 height 16
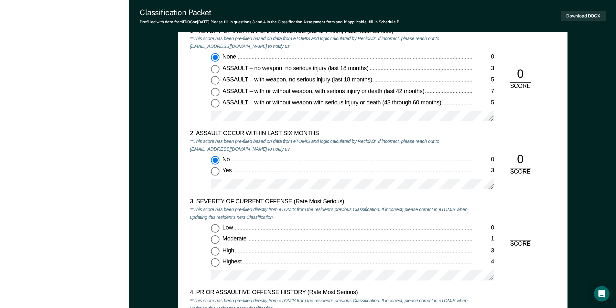
scroll to position [809, 0]
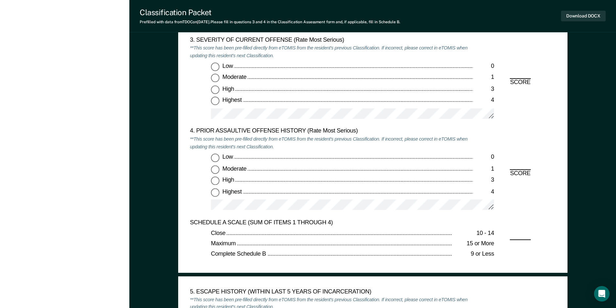
drag, startPoint x: 216, startPoint y: 77, endPoint x: 222, endPoint y: 99, distance: 22.5
click at [216, 77] on input "Moderate 1" at bounding box center [215, 78] width 8 height 8
type textarea "x"
radio input "true"
click at [214, 192] on input "Highest 4" at bounding box center [215, 192] width 8 height 8
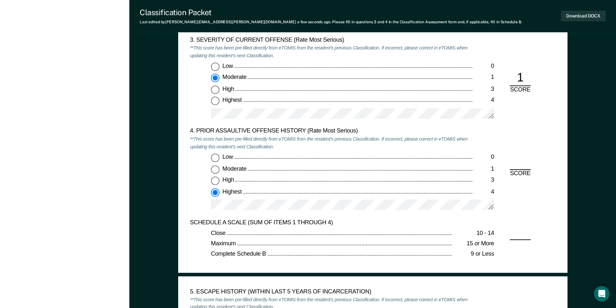
type textarea "x"
radio input "true"
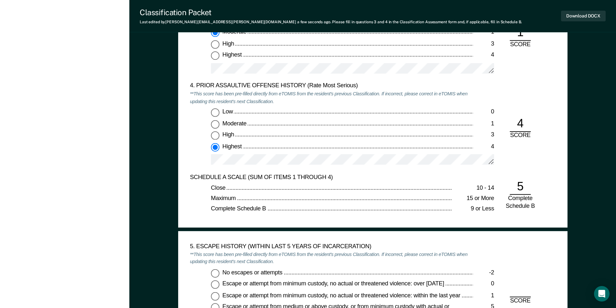
scroll to position [938, 0]
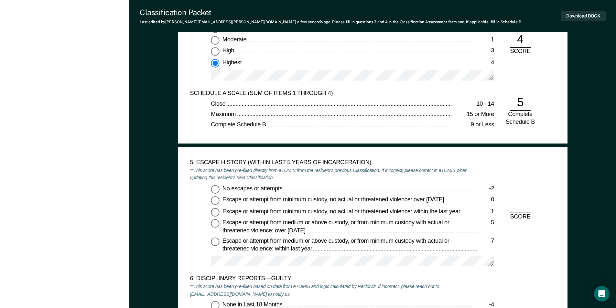
click at [216, 190] on input "No escapes or attempts -2" at bounding box center [215, 189] width 8 height 8
type textarea "x"
radio input "true"
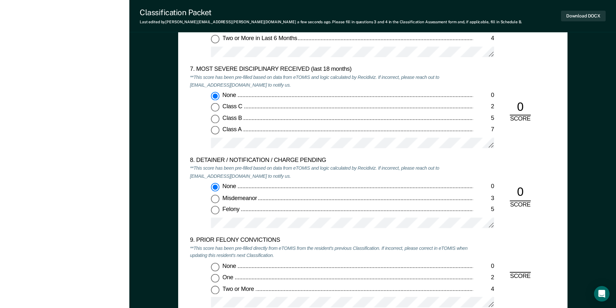
scroll to position [1359, 0]
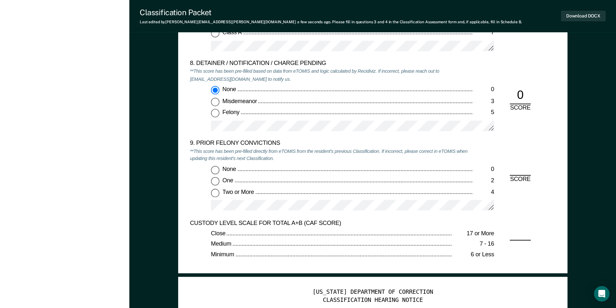
click at [215, 198] on div "None 0 One 2 Two or More 4" at bounding box center [331, 191] width 283 height 51
click at [215, 192] on input "Two or More 4" at bounding box center [215, 193] width 8 height 8
type textarea "x"
radio input "true"
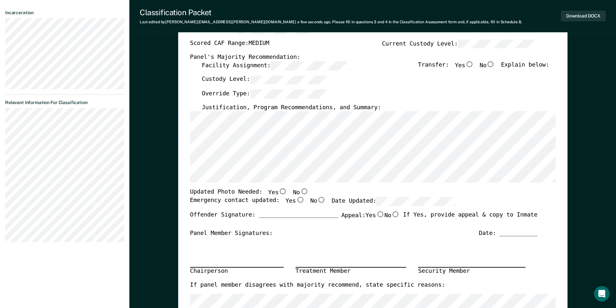
scroll to position [0, 0]
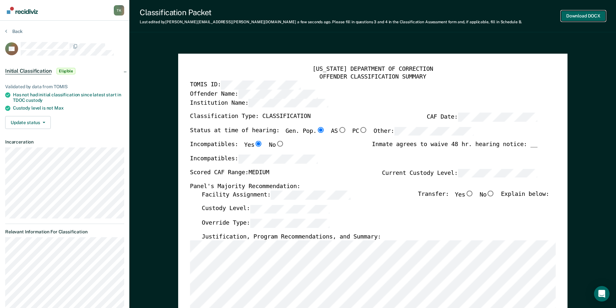
click at [310, 13] on button "Download DOCX" at bounding box center [583, 16] width 45 height 11
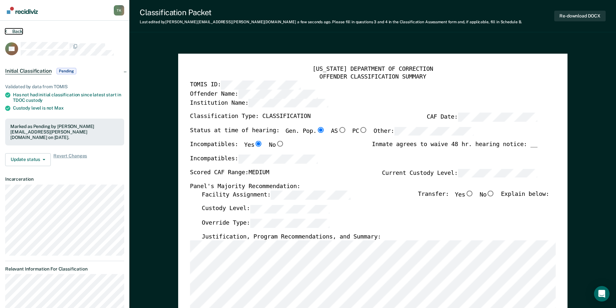
click at [20, 33] on button "Back" at bounding box center [13, 31] width 17 height 6
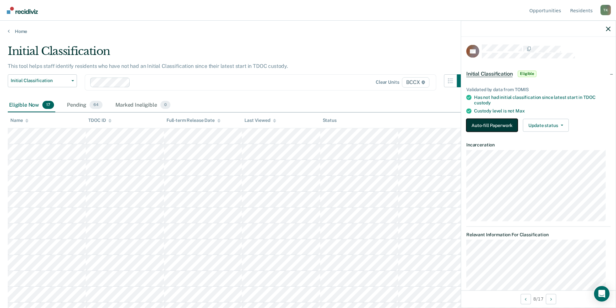
click at [310, 126] on button "Auto-fill Paperwork" at bounding box center [492, 125] width 51 height 13
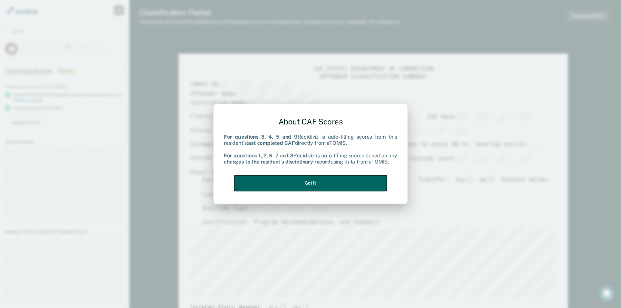
click at [310, 186] on button "Got it" at bounding box center [310, 183] width 153 height 16
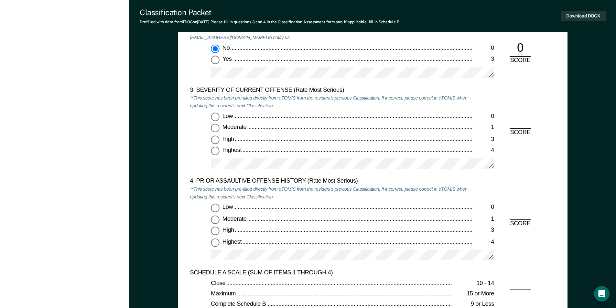
scroll to position [809, 0]
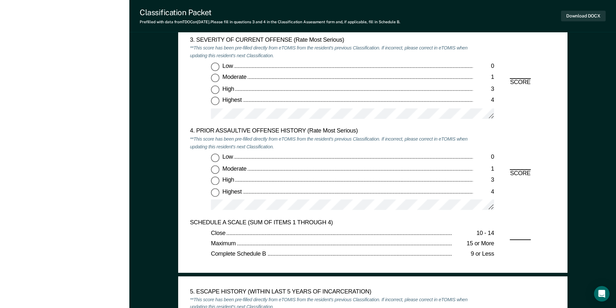
click at [213, 79] on input "Moderate 1" at bounding box center [215, 78] width 8 height 8
type textarea "x"
radio input "true"
click at [216, 158] on input "Low 0" at bounding box center [215, 158] width 8 height 8
type textarea "x"
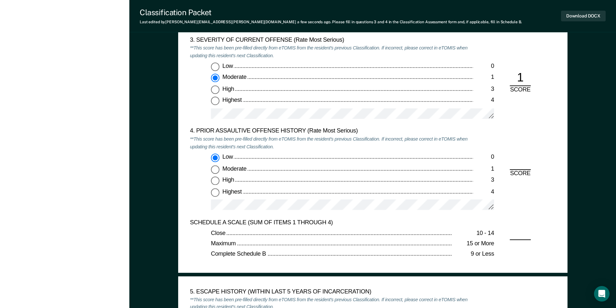
radio input "true"
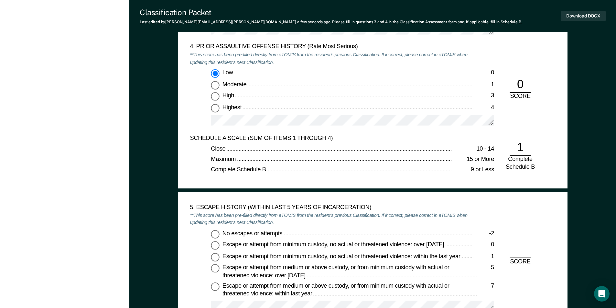
scroll to position [1003, 0]
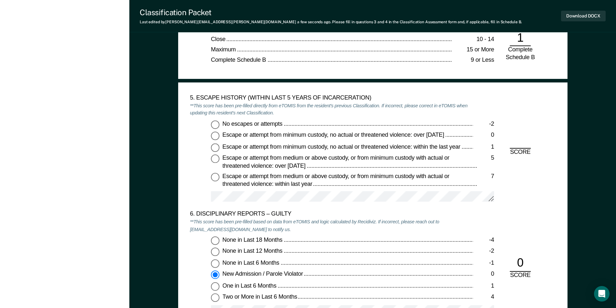
click at [216, 125] on input "No escapes or attempts -2" at bounding box center [215, 124] width 8 height 8
type textarea "x"
radio input "true"
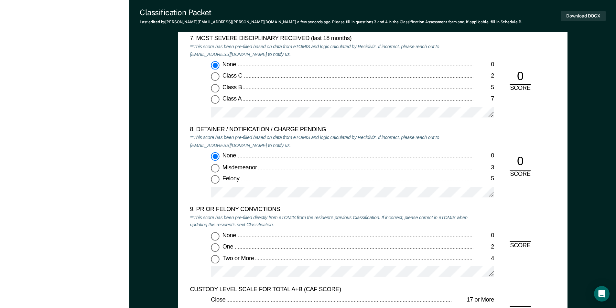
scroll to position [1359, 0]
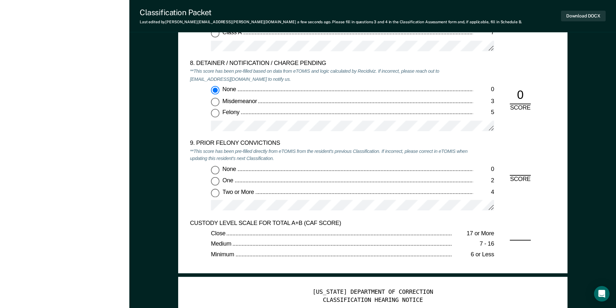
click at [216, 182] on input "One 2" at bounding box center [215, 181] width 8 height 8
type textarea "x"
radio input "true"
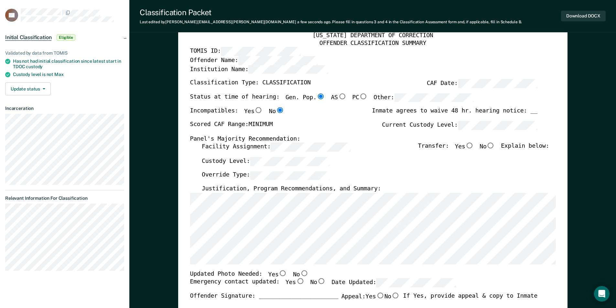
scroll to position [0, 0]
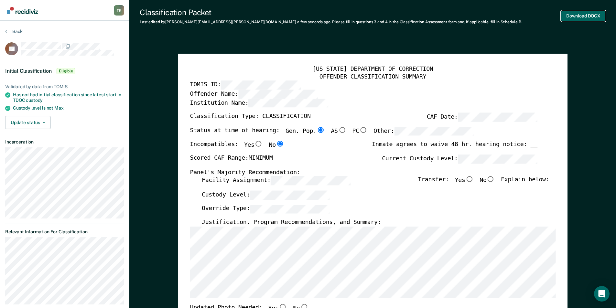
click at [310, 14] on button "Download DOCX" at bounding box center [583, 16] width 45 height 11
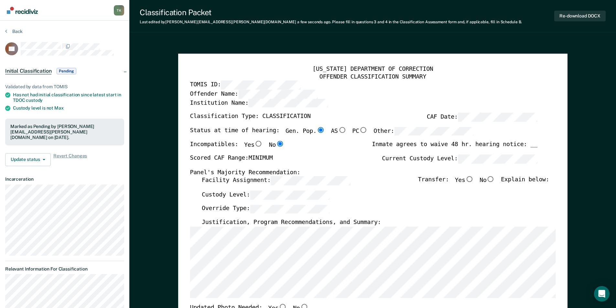
drag, startPoint x: 162, startPoint y: 53, endPoint x: 111, endPoint y: 24, distance: 59.3
click at [13, 26] on section "Back CB Initial Classification Pending Validated by data from TOMIS Has not had…" at bounding box center [64, 188] width 129 height 334
click at [12, 34] on button "Back" at bounding box center [13, 31] width 17 height 6
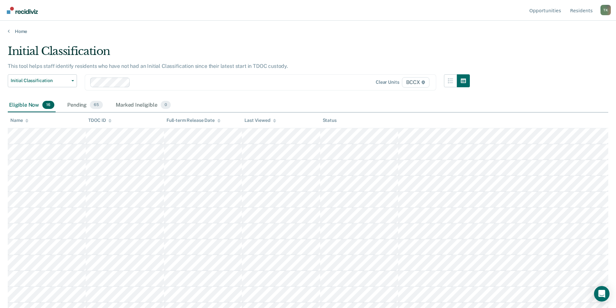
click at [17, 122] on div "Name" at bounding box center [19, 120] width 18 height 5
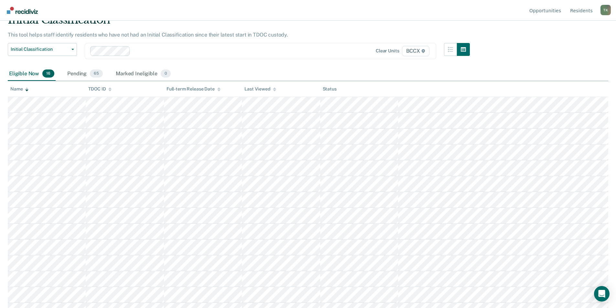
scroll to position [74, 0]
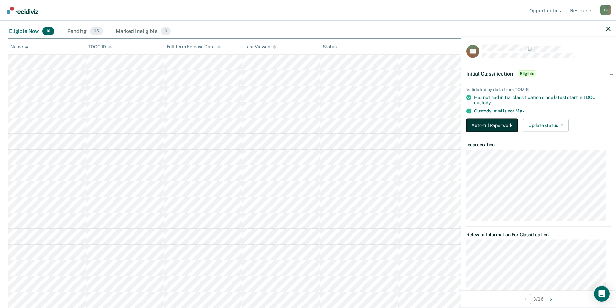
click at [310, 124] on button "Auto-fill Paperwork" at bounding box center [492, 125] width 51 height 13
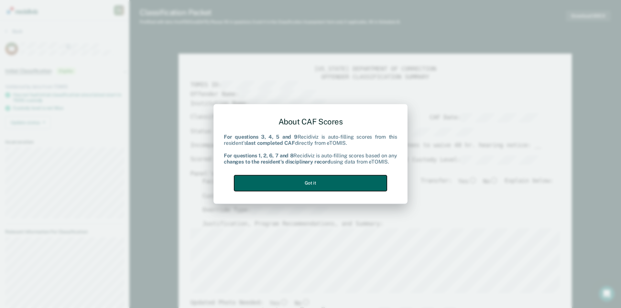
click at [294, 185] on button "Got it" at bounding box center [310, 183] width 153 height 16
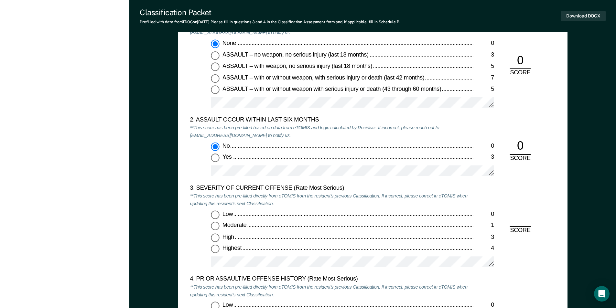
scroll to position [712, 0]
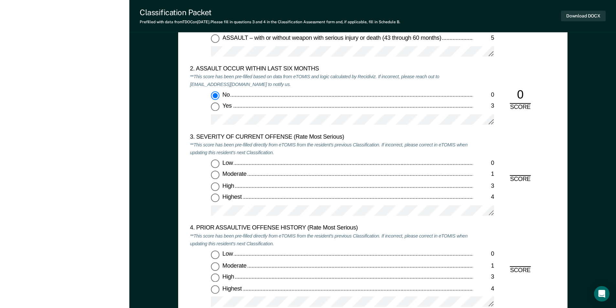
click at [216, 174] on input "Moderate 1" at bounding box center [215, 175] width 8 height 8
type textarea "x"
radio input "true"
click at [216, 254] on input "Low 0" at bounding box center [215, 255] width 8 height 8
type textarea "x"
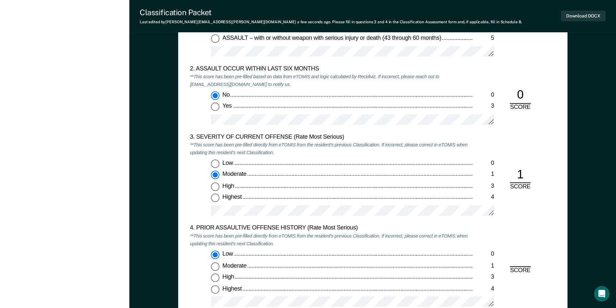
radio input "true"
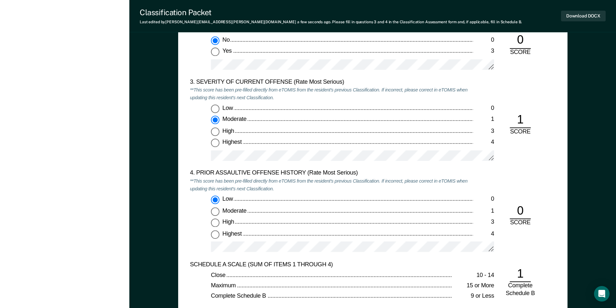
scroll to position [971, 0]
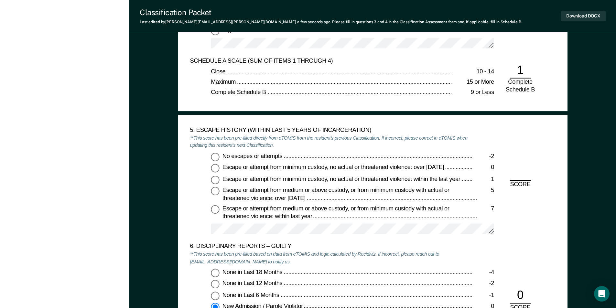
click at [215, 158] on input "No escapes or attempts -2" at bounding box center [215, 157] width 8 height 8
type textarea "x"
radio input "true"
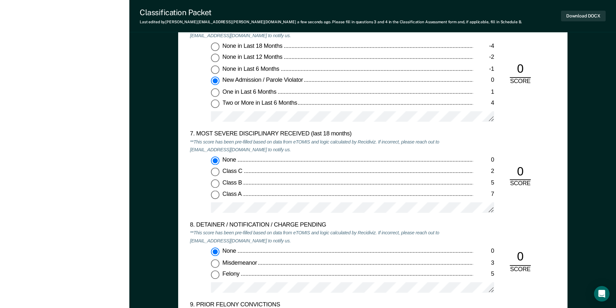
scroll to position [1391, 0]
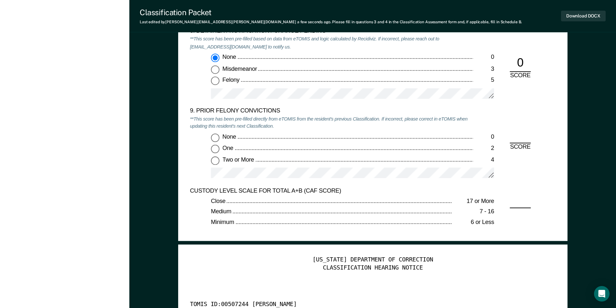
click at [215, 161] on input "Two or More 4" at bounding box center [215, 161] width 8 height 8
type textarea "x"
radio input "true"
click at [310, 16] on button "Download DOCX" at bounding box center [583, 16] width 45 height 11
click at [234, 46] on em "**This score has been pre-filled based on data from eTOMIS and logic calculated…" at bounding box center [314, 43] width 249 height 14
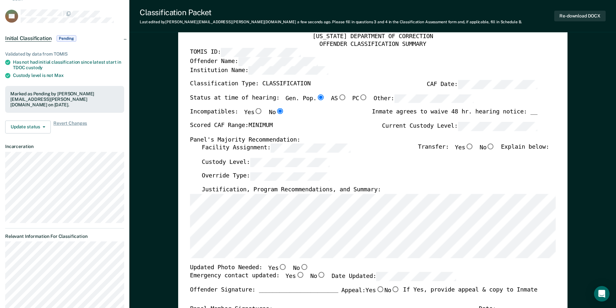
scroll to position [0, 0]
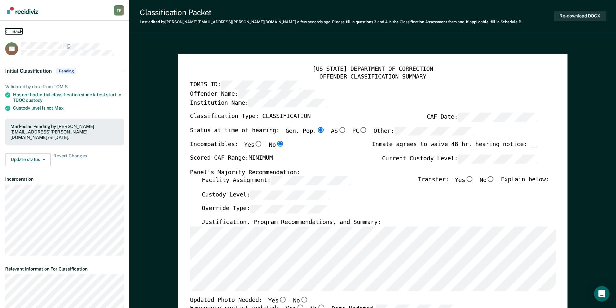
click at [19, 28] on button "Back" at bounding box center [13, 31] width 17 height 6
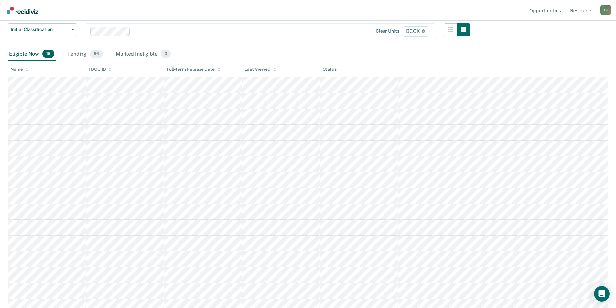
scroll to position [58, 0]
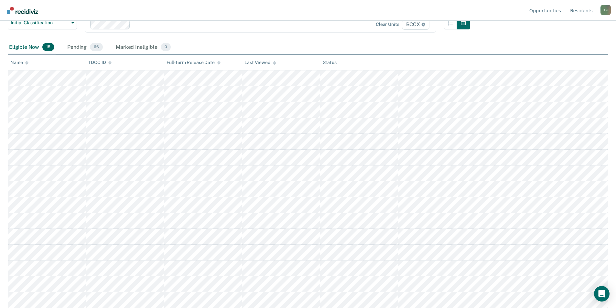
click at [92, 60] on div "TDOC ID" at bounding box center [99, 62] width 23 height 5
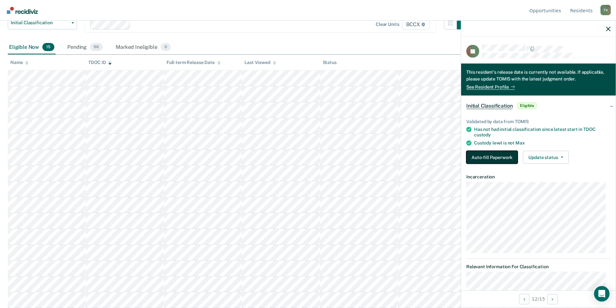
click at [310, 155] on button "Auto-fill Paperwork" at bounding box center [492, 157] width 51 height 13
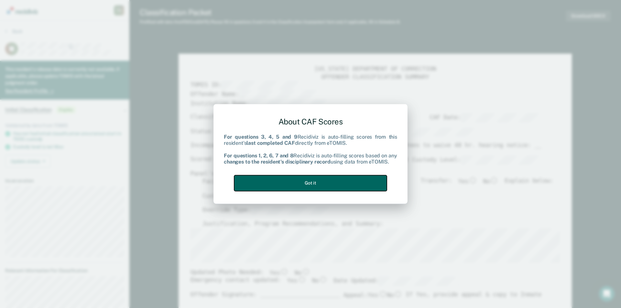
click at [291, 183] on button "Got it" at bounding box center [310, 183] width 153 height 16
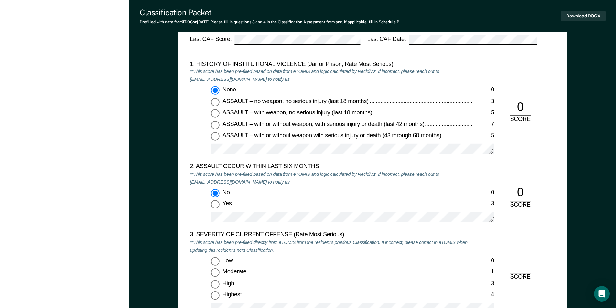
scroll to position [744, 0]
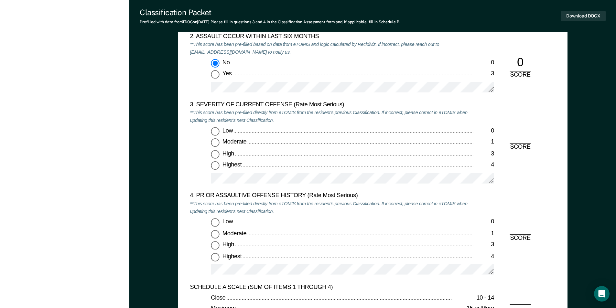
drag, startPoint x: 215, startPoint y: 164, endPoint x: 218, endPoint y: 171, distance: 7.7
click at [215, 165] on input "Highest 4" at bounding box center [215, 166] width 8 height 8
type textarea "x"
radio input "true"
click at [216, 257] on input "Highest 4" at bounding box center [215, 257] width 8 height 8
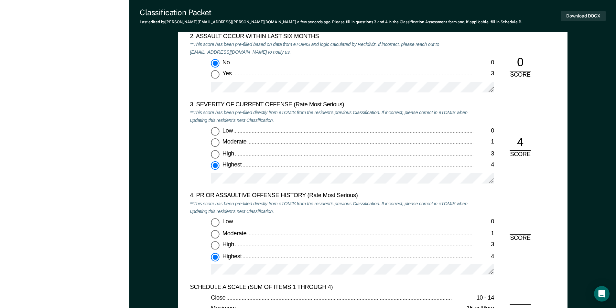
type textarea "x"
radio input "true"
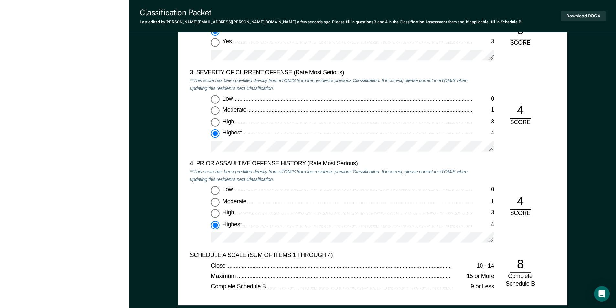
scroll to position [874, 0]
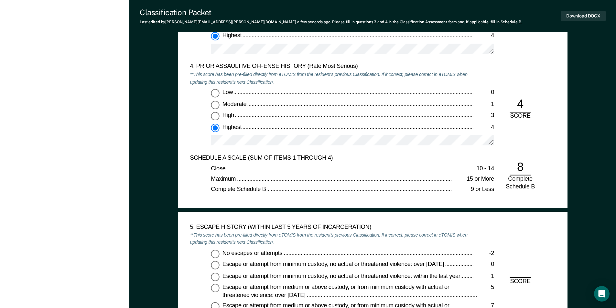
click at [214, 254] on input "No escapes or attempts -2" at bounding box center [215, 254] width 8 height 8
type textarea "x"
radio input "true"
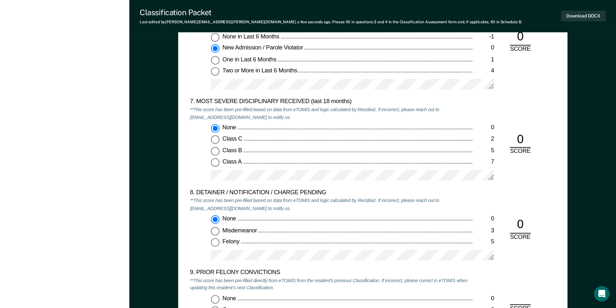
scroll to position [1359, 0]
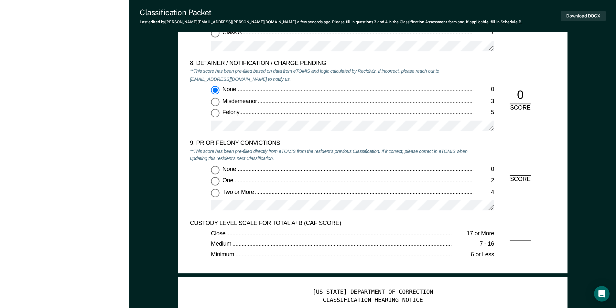
click at [214, 195] on input "Two or More 4" at bounding box center [215, 193] width 8 height 8
type textarea "x"
radio input "true"
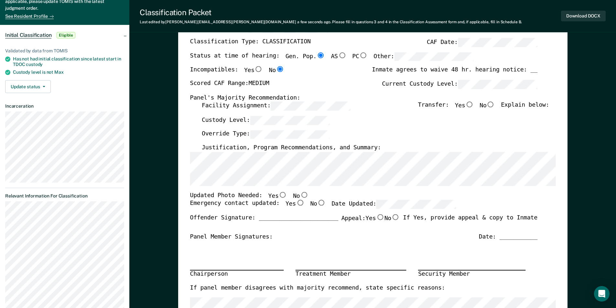
scroll to position [0, 0]
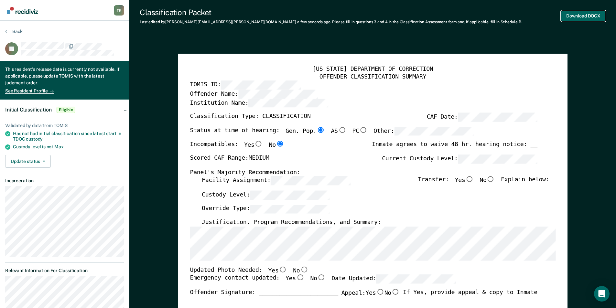
click at [310, 12] on button "Download DOCX" at bounding box center [583, 16] width 45 height 11
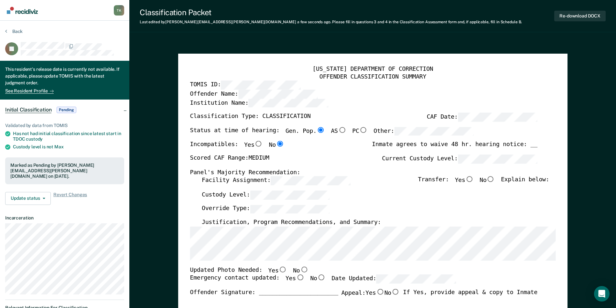
click at [18, 32] on button "Back" at bounding box center [13, 31] width 17 height 6
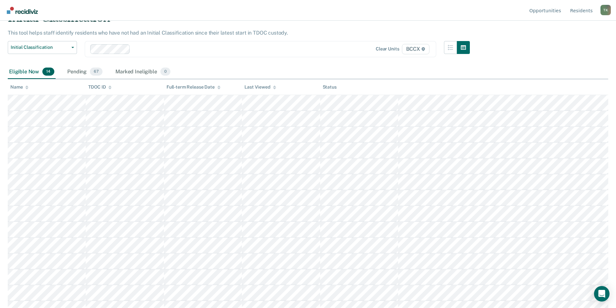
scroll to position [42, 0]
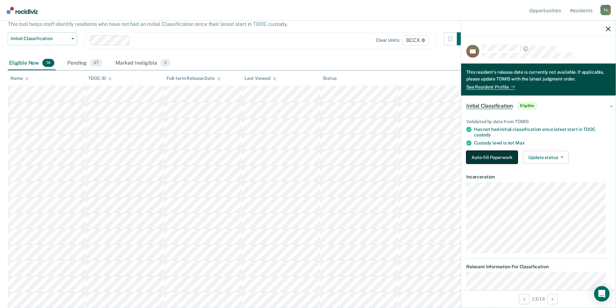
click at [310, 155] on button "Auto-fill Paperwork" at bounding box center [492, 157] width 51 height 13
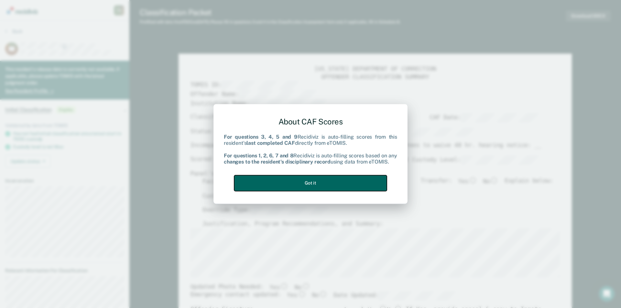
click at [310, 181] on button "Got it" at bounding box center [310, 183] width 153 height 16
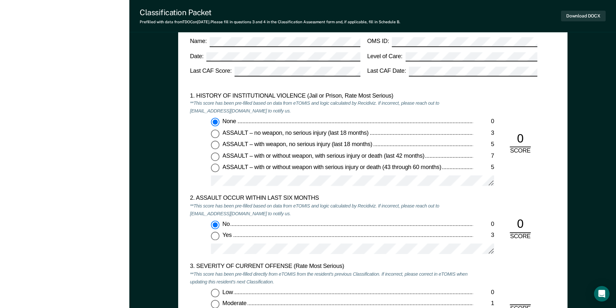
scroll to position [744, 0]
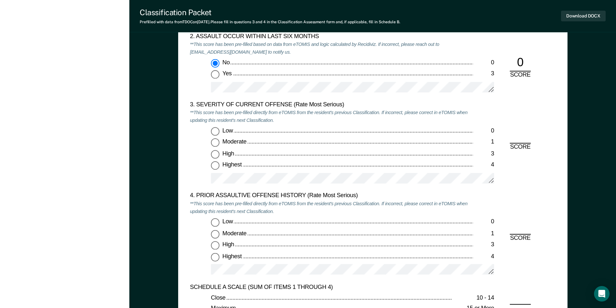
click at [213, 167] on input "Highest 4" at bounding box center [215, 166] width 8 height 8
type textarea "x"
radio input "true"
click at [216, 258] on input "Highest 4" at bounding box center [215, 257] width 8 height 8
type textarea "x"
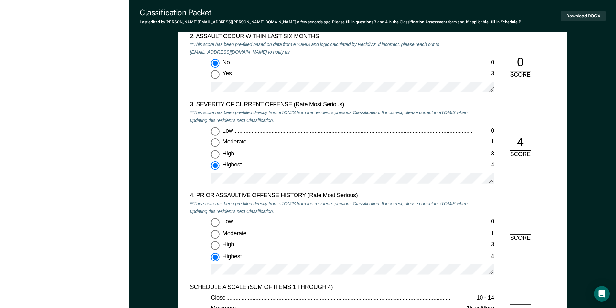
radio input "true"
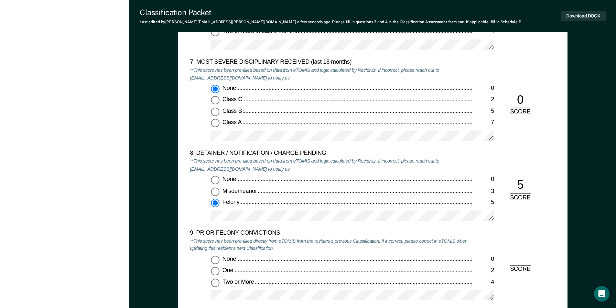
scroll to position [1326, 0]
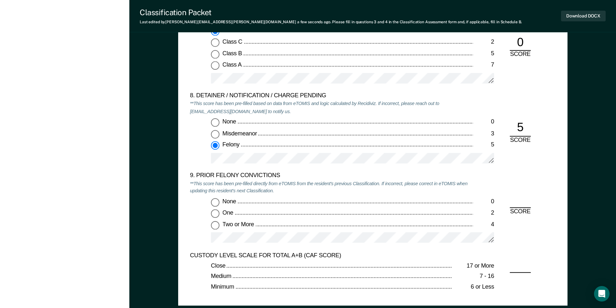
click at [213, 227] on input "Two or More 4" at bounding box center [215, 225] width 8 height 8
type textarea "x"
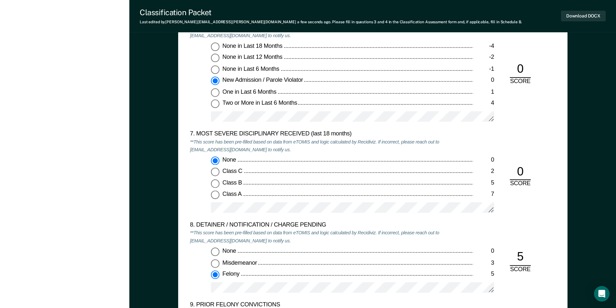
scroll to position [1068, 0]
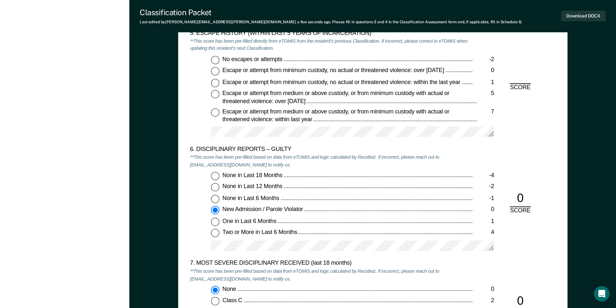
click at [220, 58] on label "No escapes or attempts -2" at bounding box center [352, 60] width 283 height 8
click at [219, 58] on input "No escapes or attempts -2" at bounding box center [215, 60] width 8 height 8
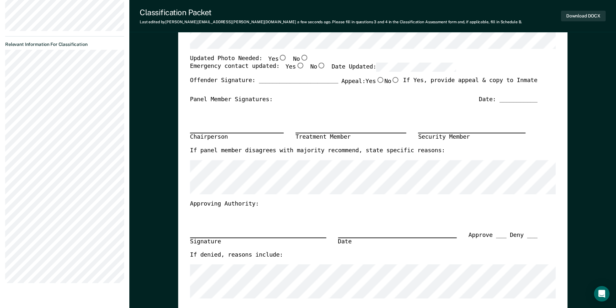
scroll to position [0, 0]
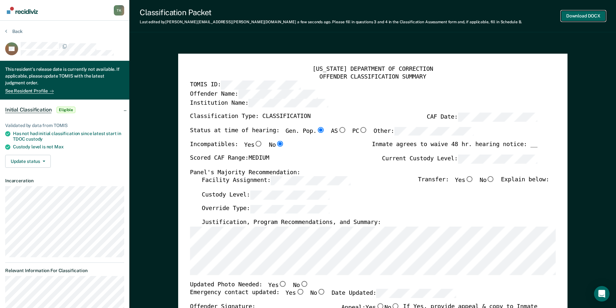
click at [310, 16] on button "Download DOCX" at bounding box center [583, 16] width 45 height 11
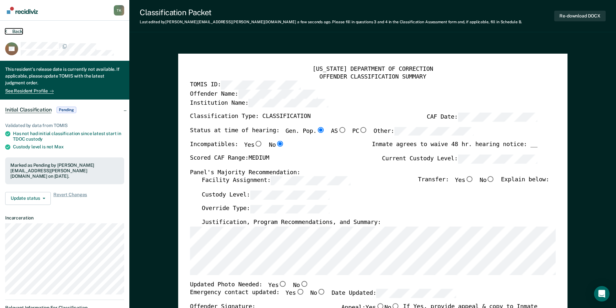
click at [14, 31] on button "Back" at bounding box center [13, 31] width 17 height 6
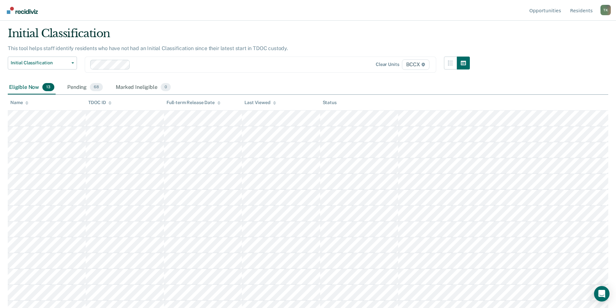
scroll to position [26, 0]
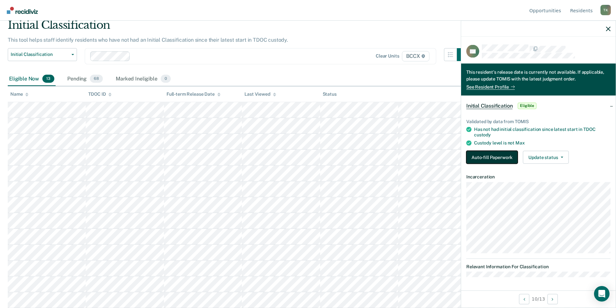
click at [310, 156] on button "Auto-fill Paperwork" at bounding box center [492, 157] width 51 height 13
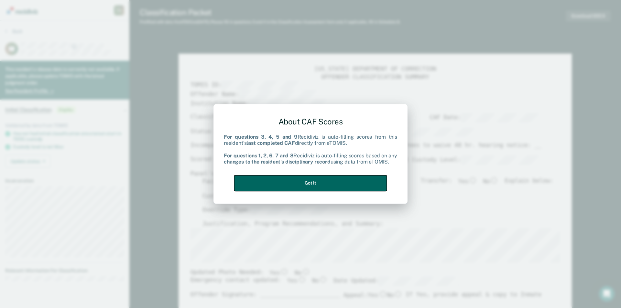
click at [279, 180] on button "Got it" at bounding box center [310, 183] width 153 height 16
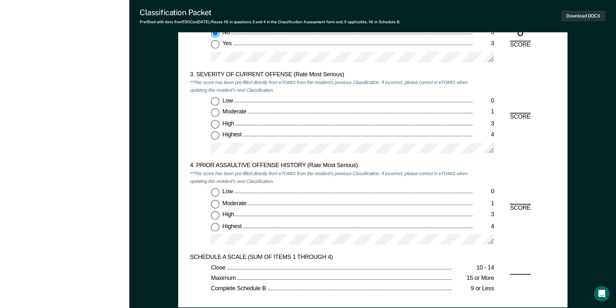
scroll to position [841, 0]
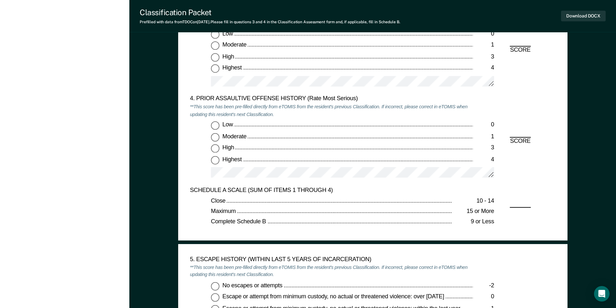
click at [217, 69] on input "Highest 4" at bounding box center [215, 69] width 8 height 8
click at [216, 126] on input "Low 0" at bounding box center [215, 125] width 8 height 8
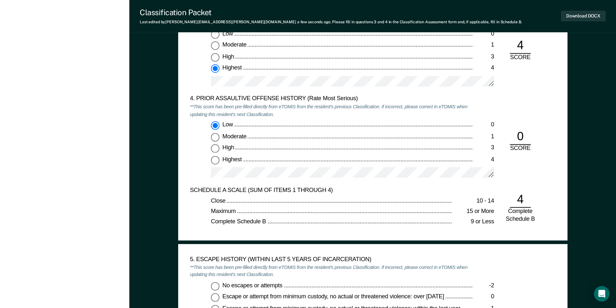
click at [216, 288] on input "No escapes or attempts -2" at bounding box center [215, 286] width 8 height 8
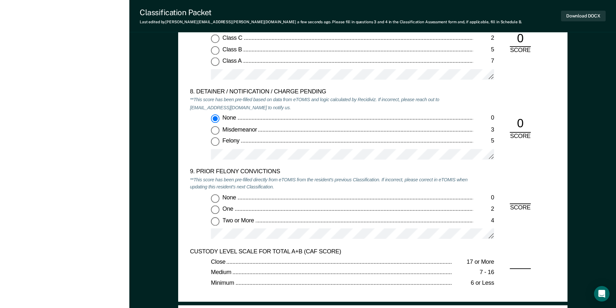
scroll to position [1423, 0]
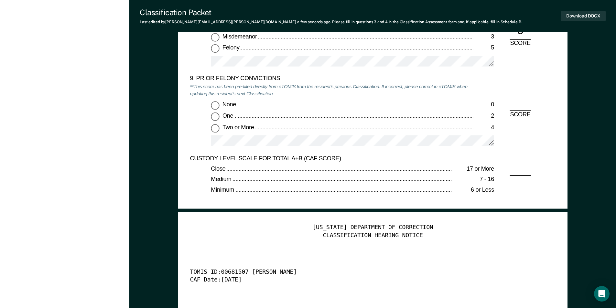
click at [217, 101] on input "None 0" at bounding box center [215, 105] width 8 height 8
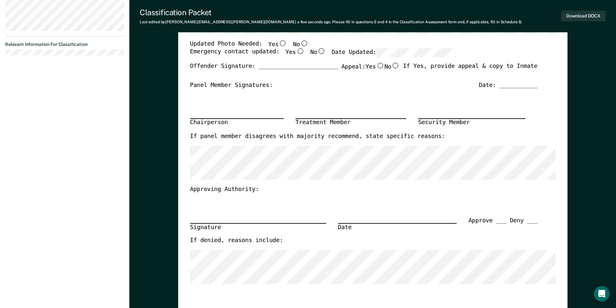
scroll to position [0, 0]
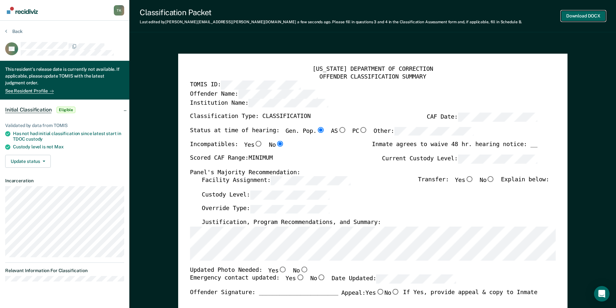
click at [310, 15] on button "Download DOCX" at bounding box center [583, 16] width 45 height 11
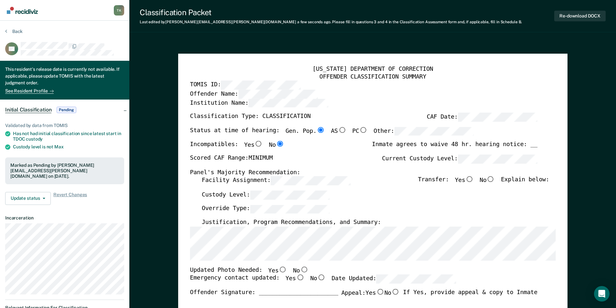
drag, startPoint x: 217, startPoint y: 31, endPoint x: 188, endPoint y: 33, distance: 29.9
click at [217, 31] on div "Classification Packet Last edited by [PERSON_NAME][EMAIL_ADDRESS][PERSON_NAME][…" at bounding box center [372, 16] width 487 height 32
click at [10, 31] on button "Back" at bounding box center [13, 31] width 17 height 6
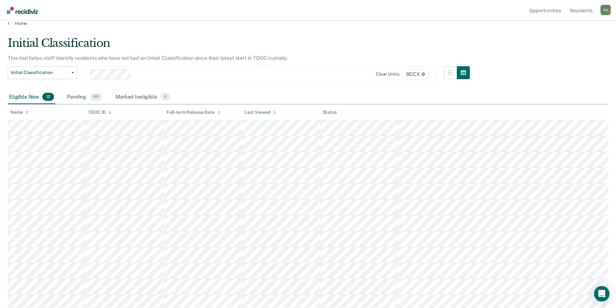
scroll to position [10, 0]
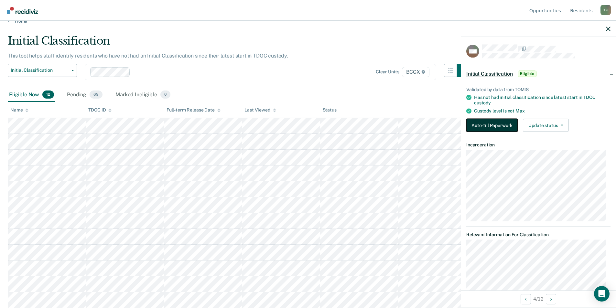
click at [310, 127] on button "Auto-fill Paperwork" at bounding box center [492, 125] width 51 height 13
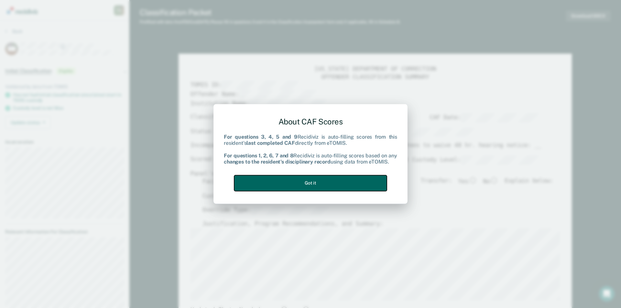
click at [302, 176] on button "Got it" at bounding box center [310, 183] width 153 height 16
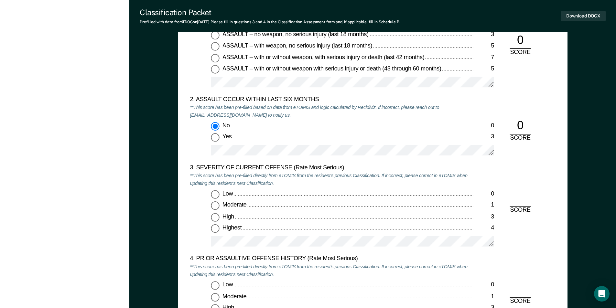
scroll to position [776, 0]
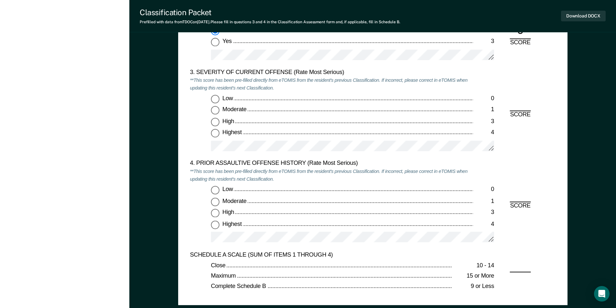
click at [217, 111] on input "Moderate 1" at bounding box center [215, 110] width 8 height 8
click at [215, 225] on input "Highest 4" at bounding box center [215, 225] width 8 height 8
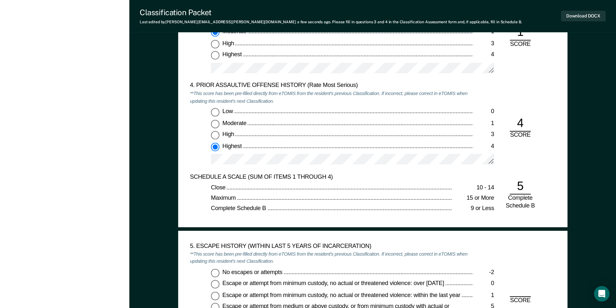
scroll to position [938, 0]
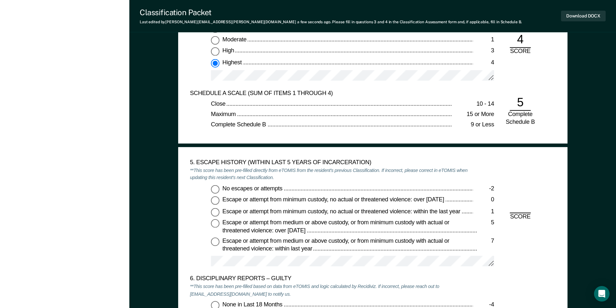
click at [215, 188] on input "No escapes or attempts -2" at bounding box center [215, 189] width 8 height 8
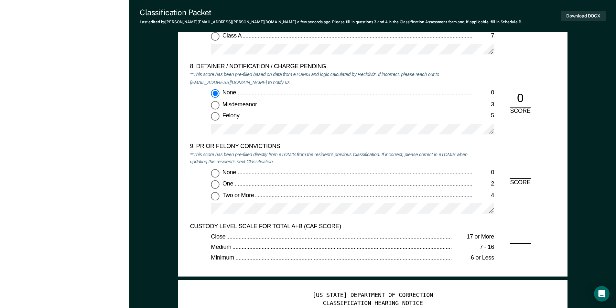
scroll to position [1391, 0]
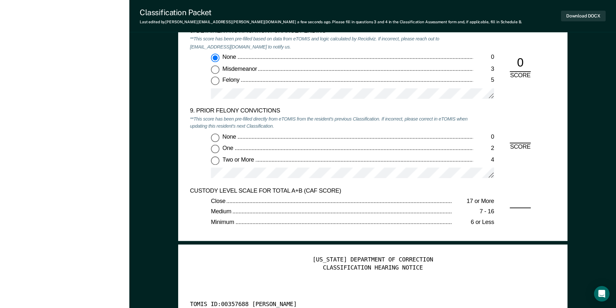
click at [217, 161] on input "Two or More 4" at bounding box center [215, 161] width 8 height 8
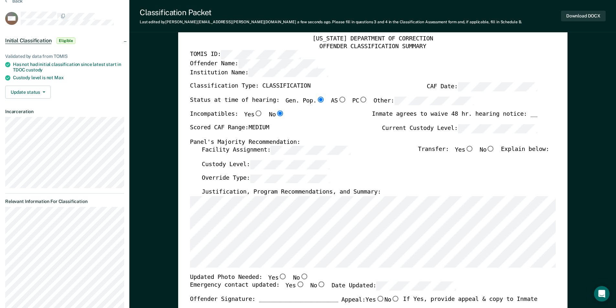
scroll to position [0, 0]
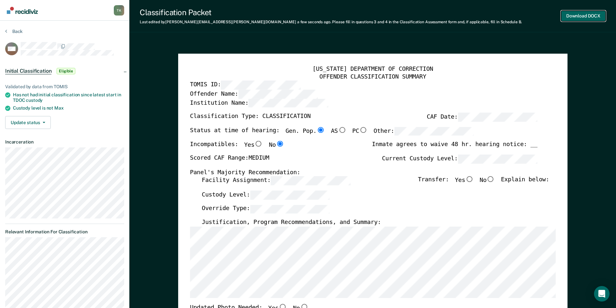
click at [310, 13] on button "Download DOCX" at bounding box center [583, 16] width 45 height 11
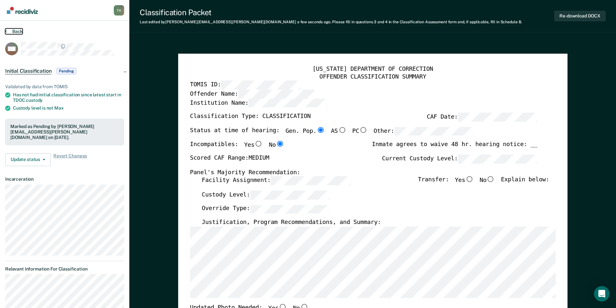
click at [15, 29] on button "Back" at bounding box center [13, 31] width 17 height 6
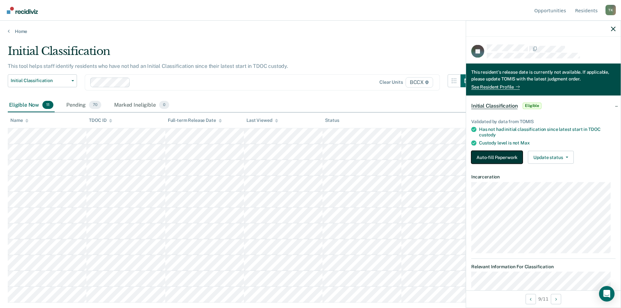
click at [310, 157] on button "Auto-fill Paperwork" at bounding box center [496, 157] width 51 height 13
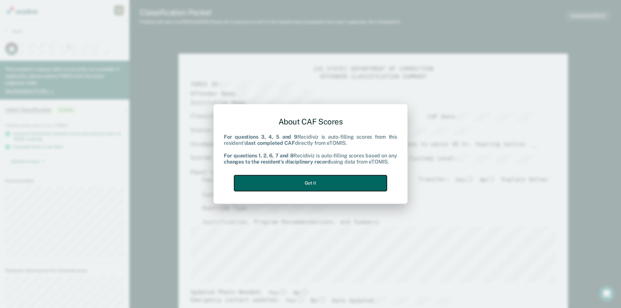
click at [301, 183] on button "Got it" at bounding box center [310, 183] width 153 height 16
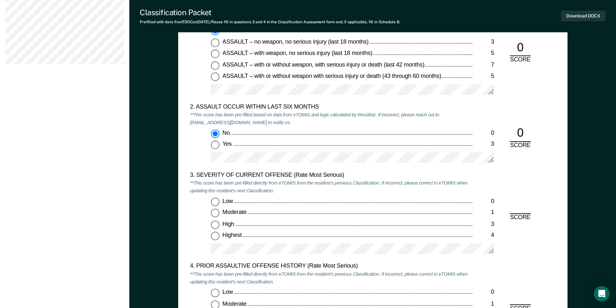
scroll to position [712, 0]
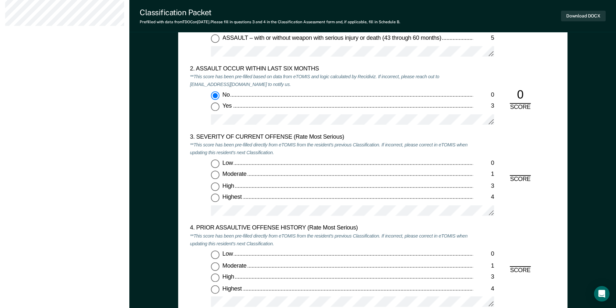
click at [214, 175] on input "Moderate 1" at bounding box center [215, 175] width 8 height 8
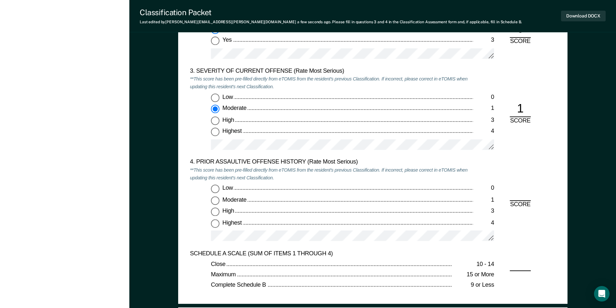
scroll to position [841, 0]
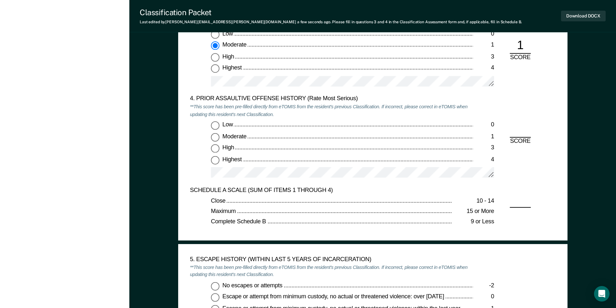
click at [214, 127] on input "Low 0" at bounding box center [215, 125] width 8 height 8
click at [216, 290] on input "No escapes or attempts -2" at bounding box center [215, 286] width 8 height 8
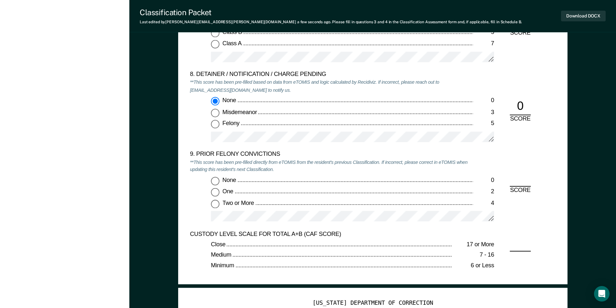
scroll to position [1359, 0]
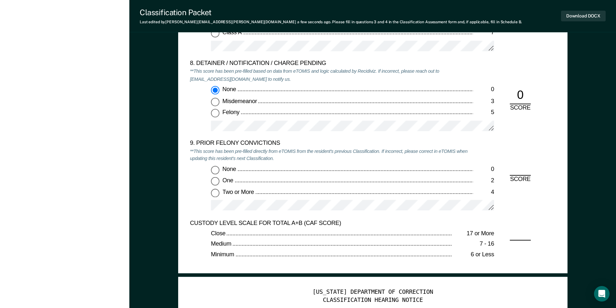
click at [214, 194] on input "Two or More 4" at bounding box center [215, 193] width 8 height 8
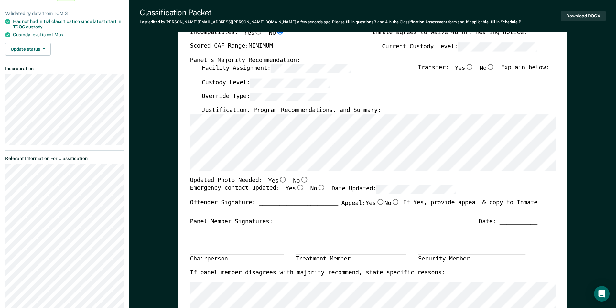
scroll to position [0, 0]
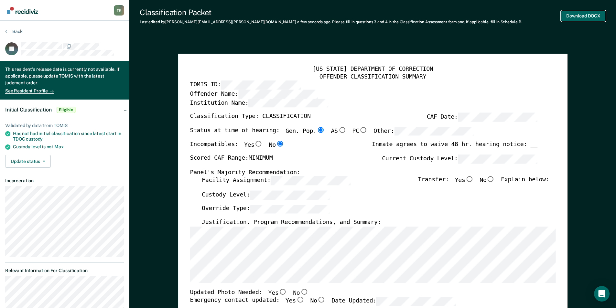
click at [310, 13] on button "Download DOCX" at bounding box center [583, 16] width 45 height 11
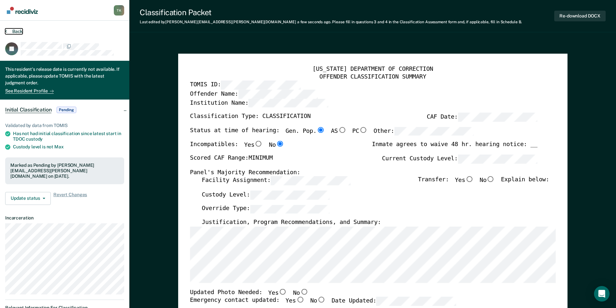
click at [19, 30] on button "Back" at bounding box center [13, 31] width 17 height 6
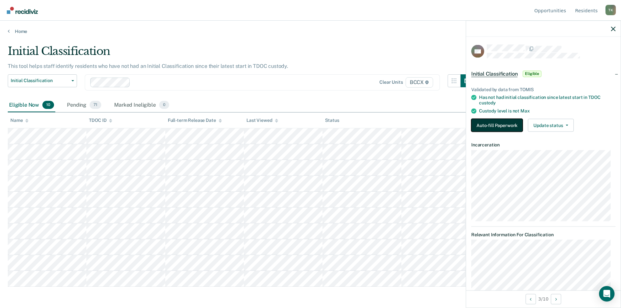
click at [310, 125] on button "Auto-fill Paperwork" at bounding box center [496, 125] width 51 height 13
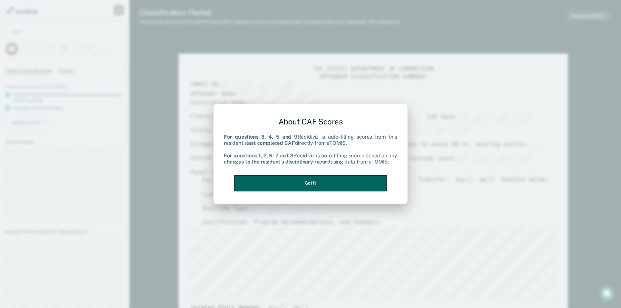
click at [310, 181] on button "Got it" at bounding box center [310, 183] width 153 height 16
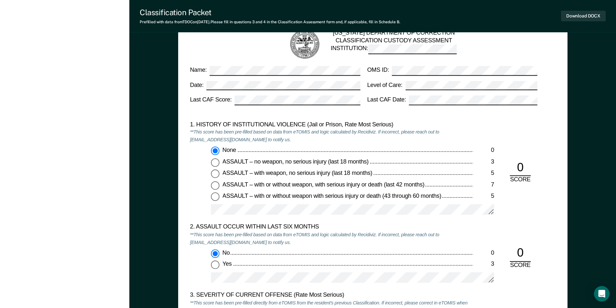
scroll to position [679, 0]
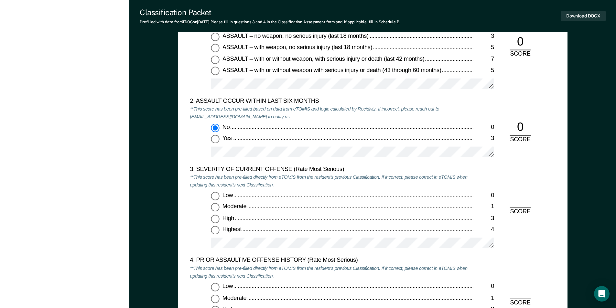
click at [214, 207] on input "Moderate 1" at bounding box center [215, 207] width 8 height 8
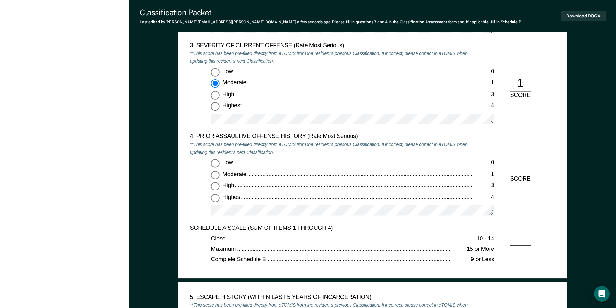
scroll to position [809, 0]
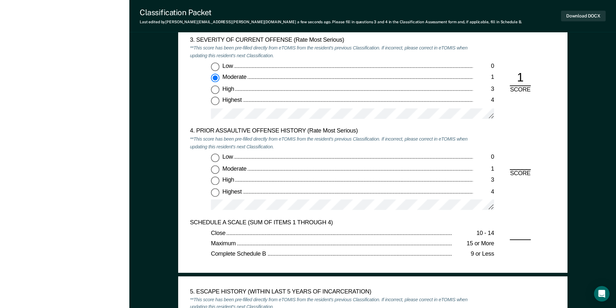
click at [214, 179] on input "High 3" at bounding box center [215, 181] width 8 height 8
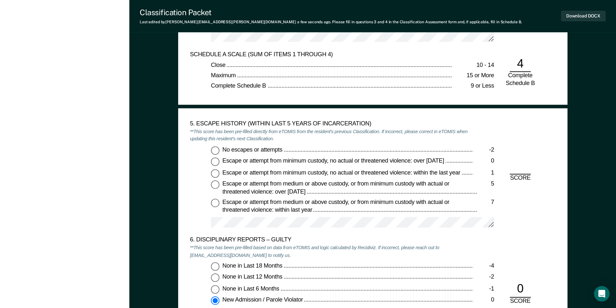
scroll to position [1003, 0]
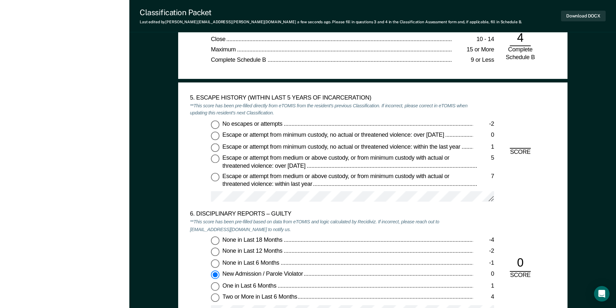
click at [215, 125] on input "No escapes or attempts -2" at bounding box center [215, 124] width 8 height 8
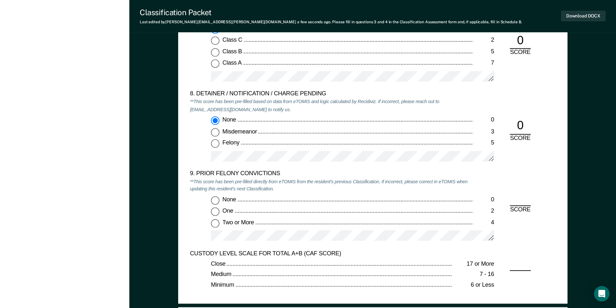
scroll to position [1456, 0]
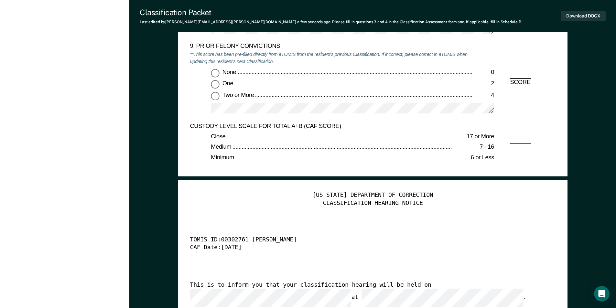
click at [216, 96] on input "Two or More 4" at bounding box center [215, 96] width 8 height 8
click at [310, 12] on button "Download DOCX" at bounding box center [583, 16] width 45 height 11
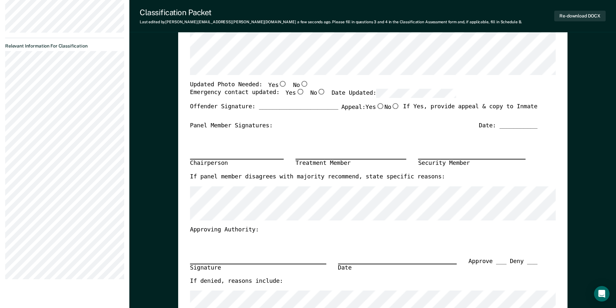
scroll to position [129, 0]
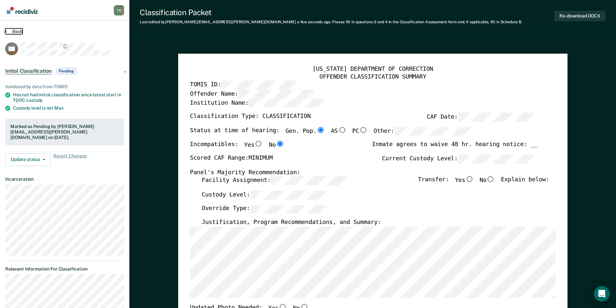
click at [11, 30] on button "Back" at bounding box center [13, 31] width 17 height 6
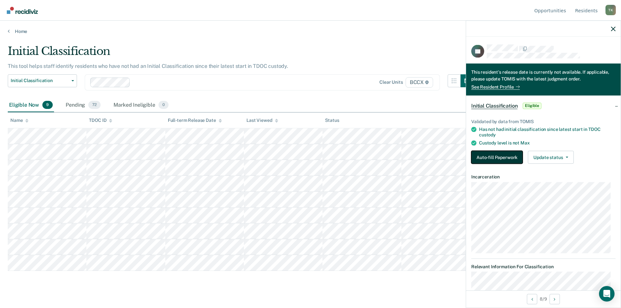
click at [310, 157] on button "Auto-fill Paperwork" at bounding box center [496, 157] width 51 height 13
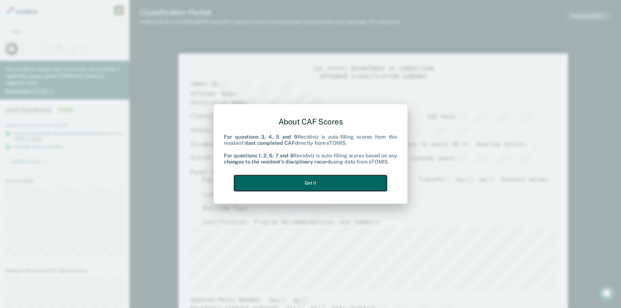
click at [310, 181] on button "Got it" at bounding box center [310, 183] width 153 height 16
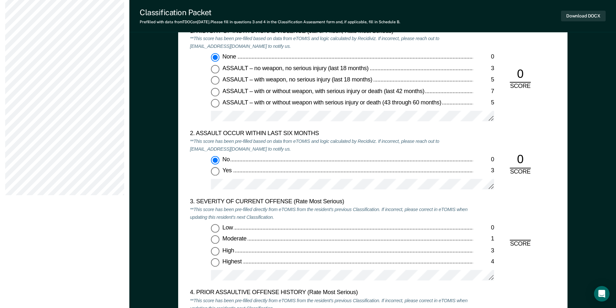
scroll to position [744, 0]
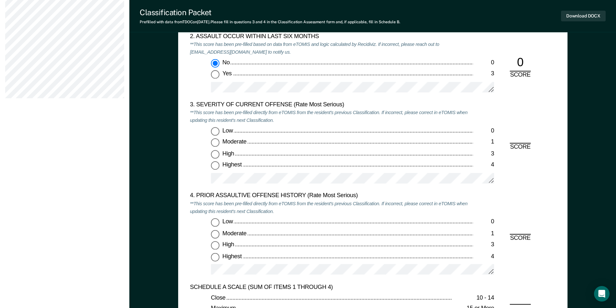
click at [214, 155] on input "High 3" at bounding box center [215, 154] width 8 height 8
click at [215, 258] on input "Highest 4" at bounding box center [215, 257] width 8 height 8
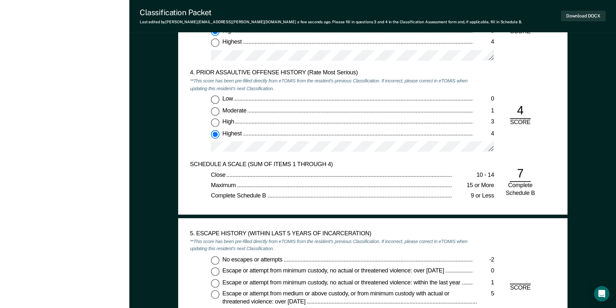
scroll to position [938, 0]
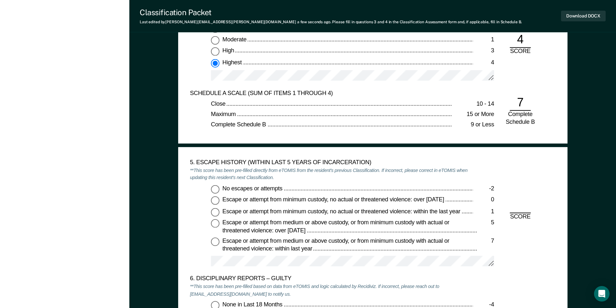
click at [215, 190] on input "No escapes or attempts -2" at bounding box center [215, 189] width 8 height 8
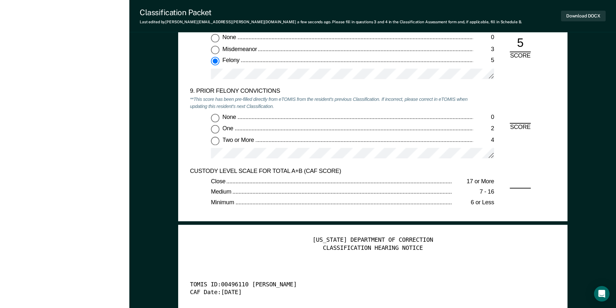
scroll to position [1488, 0]
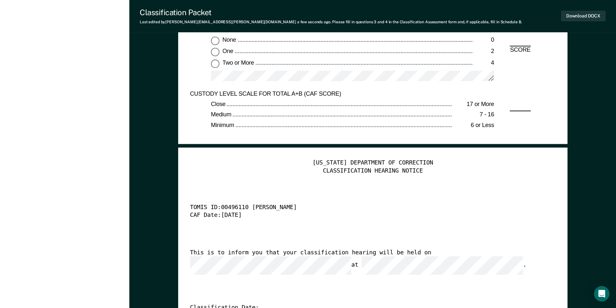
click at [219, 64] on input "Two or More 4" at bounding box center [215, 64] width 8 height 8
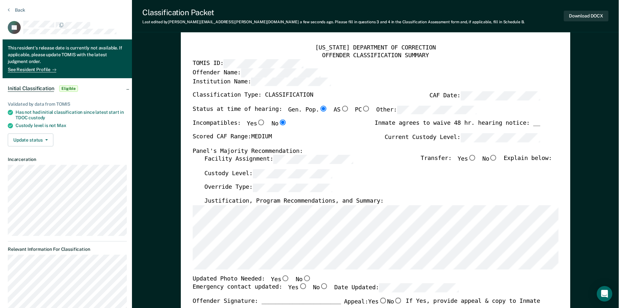
scroll to position [0, 0]
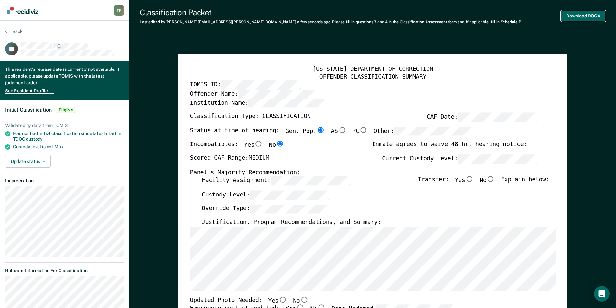
click at [310, 16] on button "Download DOCX" at bounding box center [583, 16] width 45 height 11
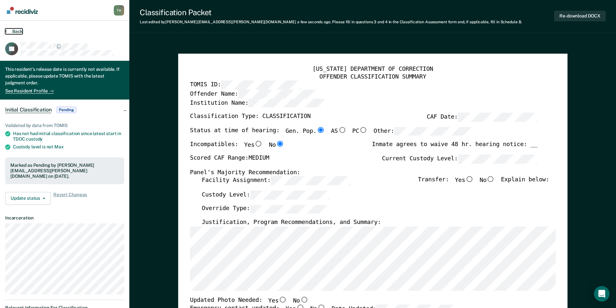
click at [19, 32] on button "Back" at bounding box center [13, 31] width 17 height 6
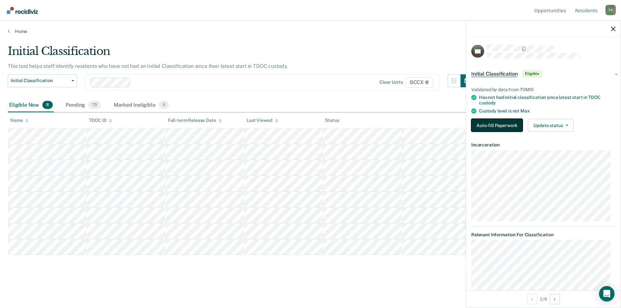
click at [310, 126] on button "Auto-fill Paperwork" at bounding box center [496, 125] width 51 height 13
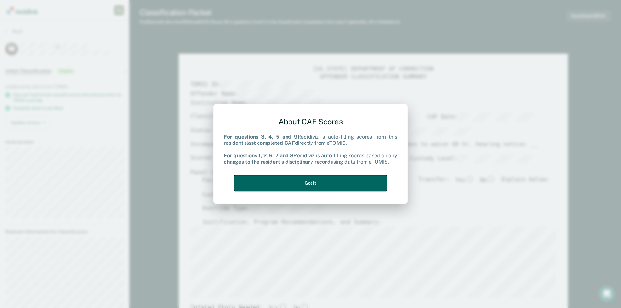
click at [310, 184] on button "Got it" at bounding box center [310, 183] width 153 height 16
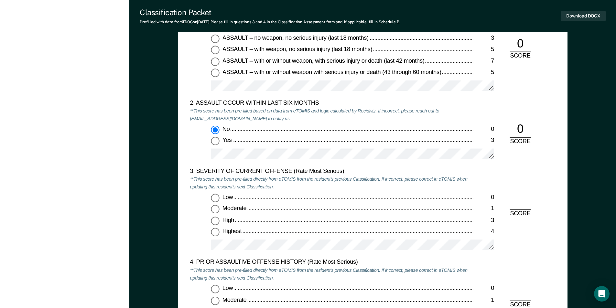
scroll to position [744, 0]
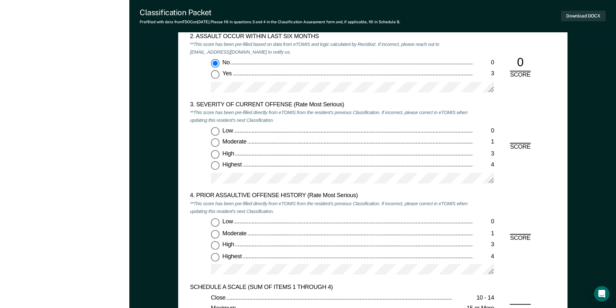
click at [216, 153] on input "High 3" at bounding box center [215, 154] width 8 height 8
click at [215, 256] on input "Highest 4" at bounding box center [215, 257] width 8 height 8
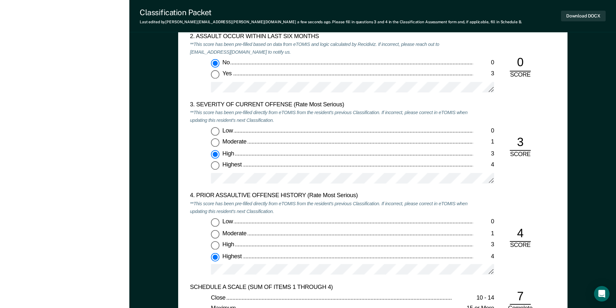
scroll to position [906, 0]
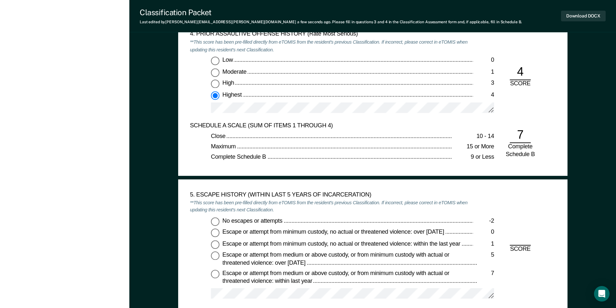
click at [216, 223] on input "No escapes or attempts -2" at bounding box center [215, 221] width 8 height 8
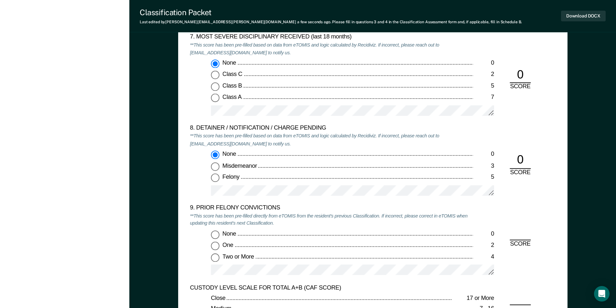
scroll to position [1456, 0]
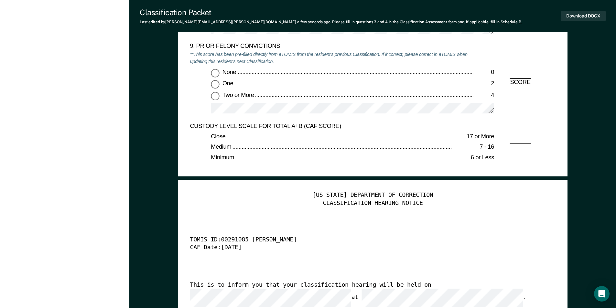
click at [214, 96] on input "Two or More 4" at bounding box center [215, 96] width 8 height 8
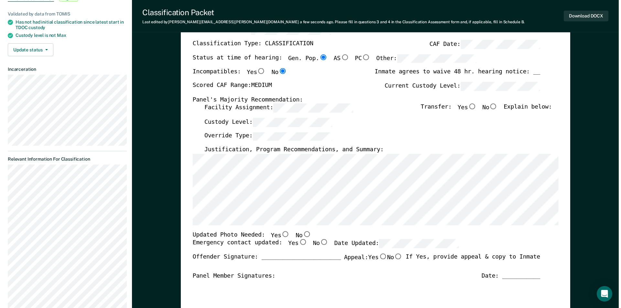
scroll to position [0, 0]
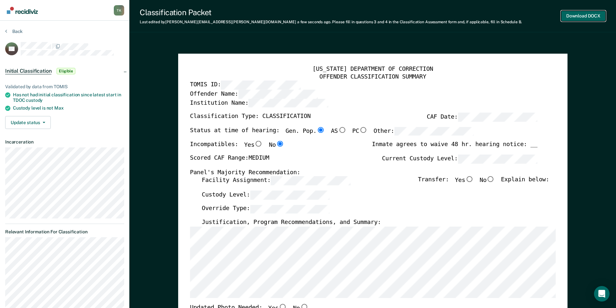
click at [310, 16] on button "Download DOCX" at bounding box center [583, 16] width 45 height 11
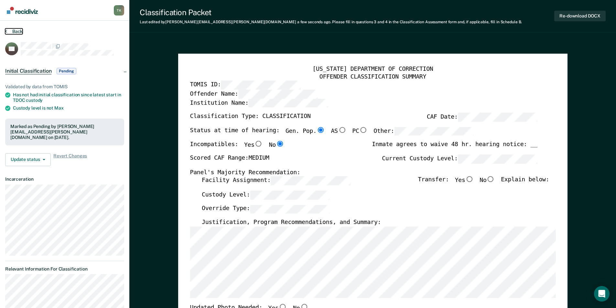
click at [18, 32] on button "Back" at bounding box center [13, 31] width 17 height 6
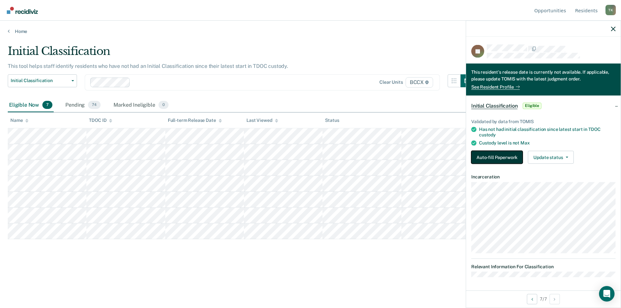
click at [310, 155] on button "Auto-fill Paperwork" at bounding box center [496, 157] width 51 height 13
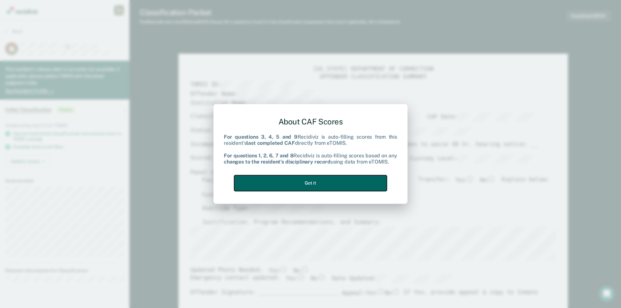
click at [310, 182] on button "Got it" at bounding box center [310, 183] width 153 height 16
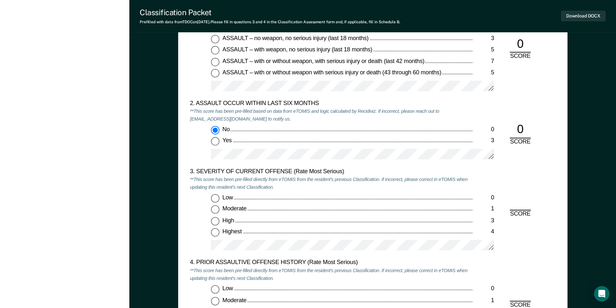
scroll to position [776, 0]
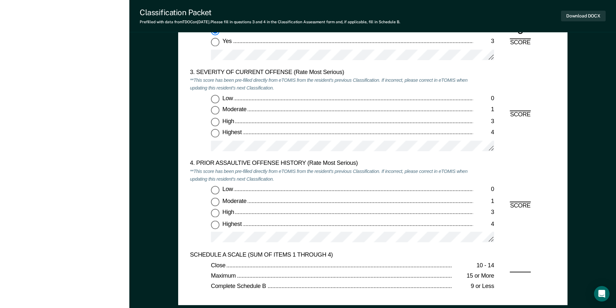
click at [215, 137] on input "Highest 4" at bounding box center [215, 133] width 8 height 8
click at [214, 188] on input "Low 0" at bounding box center [215, 190] width 8 height 8
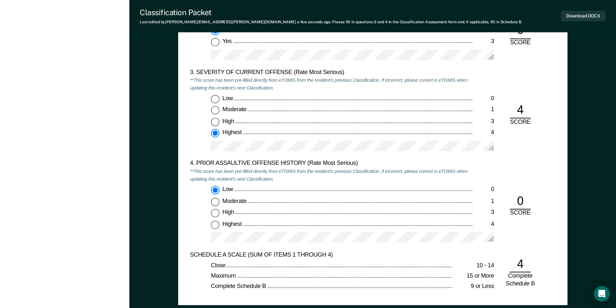
scroll to position [971, 0]
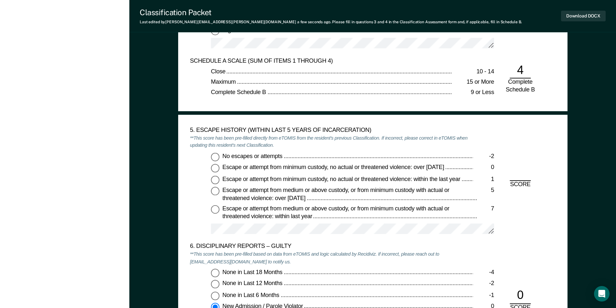
click at [215, 157] on input "No escapes or attempts -2" at bounding box center [215, 157] width 8 height 8
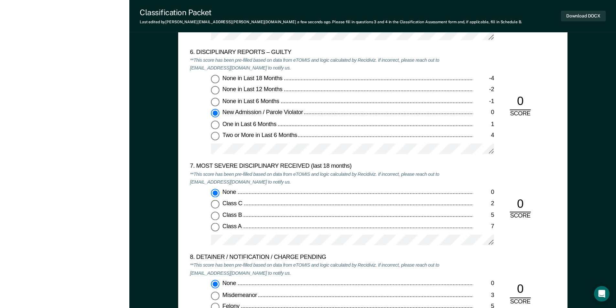
scroll to position [1359, 0]
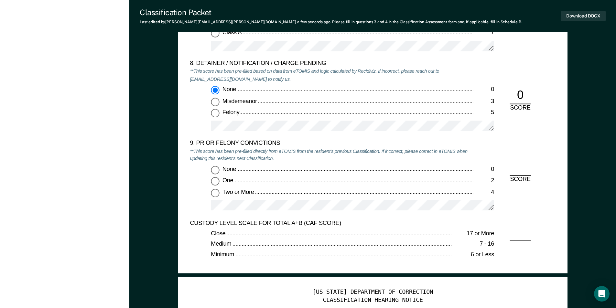
click at [216, 171] on input "None 0" at bounding box center [215, 170] width 8 height 8
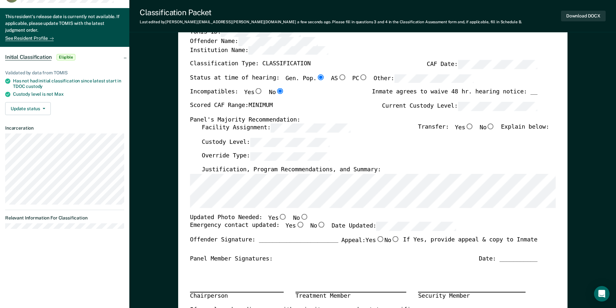
scroll to position [0, 0]
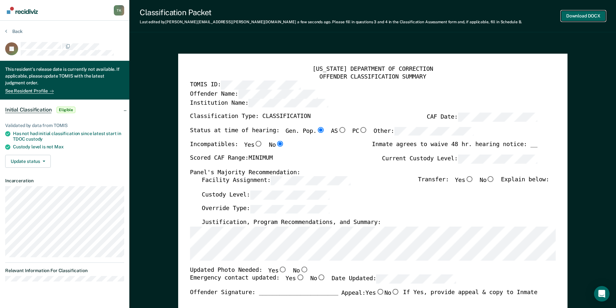
click at [310, 13] on button "Download DOCX" at bounding box center [583, 16] width 45 height 11
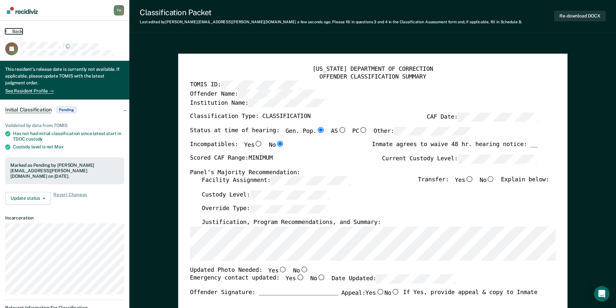
click at [16, 32] on button "Back" at bounding box center [13, 31] width 17 height 6
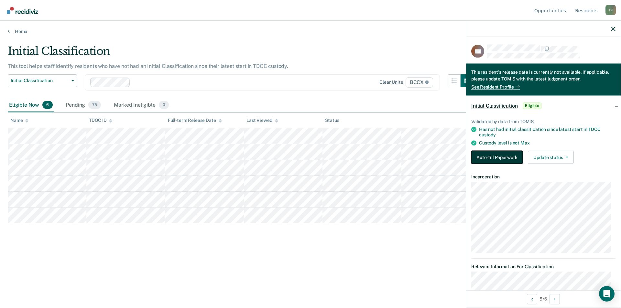
click at [310, 156] on button "Auto-fill Paperwork" at bounding box center [496, 157] width 51 height 13
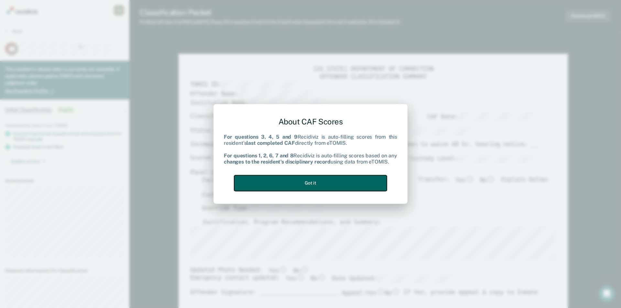
click at [310, 179] on button "Got it" at bounding box center [310, 183] width 153 height 16
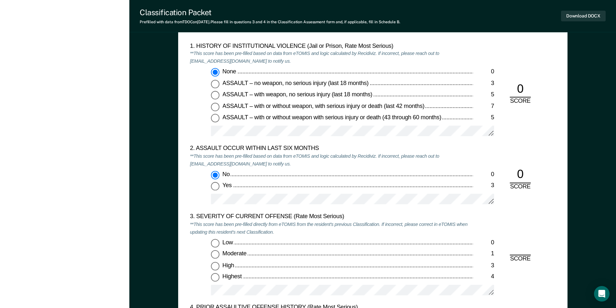
scroll to position [712, 0]
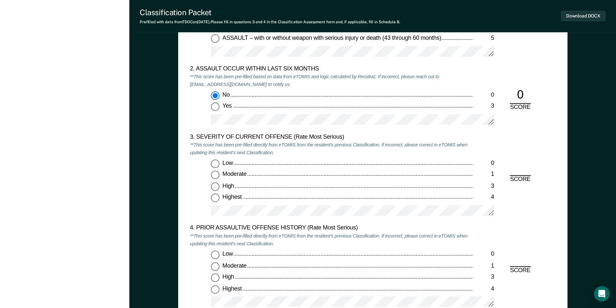
click at [215, 175] on input "Moderate 1" at bounding box center [215, 175] width 8 height 8
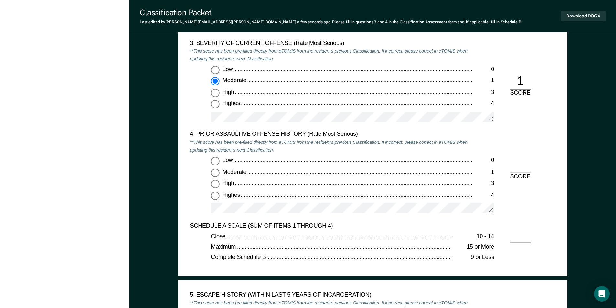
scroll to position [809, 0]
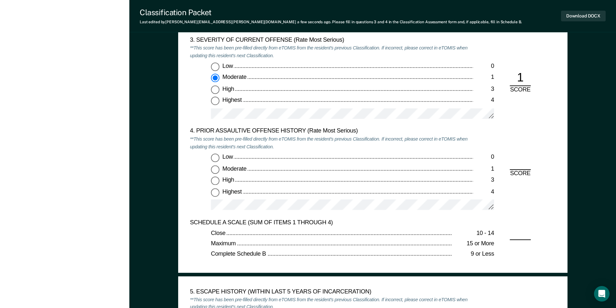
click at [215, 157] on input "Low 0" at bounding box center [215, 158] width 8 height 8
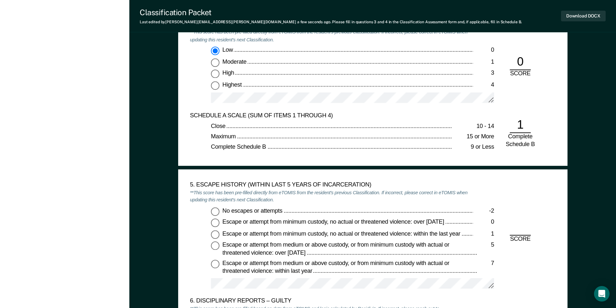
scroll to position [938, 0]
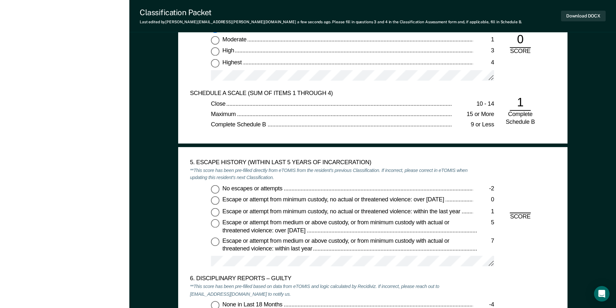
click at [215, 187] on input "No escapes or attempts -2" at bounding box center [215, 189] width 8 height 8
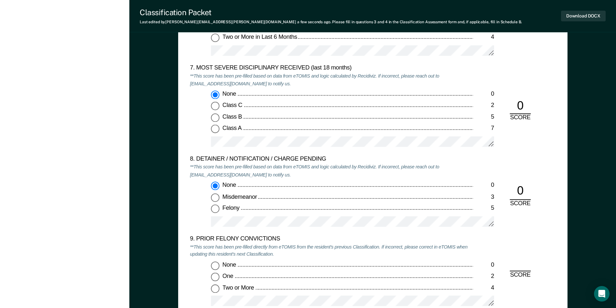
scroll to position [1294, 0]
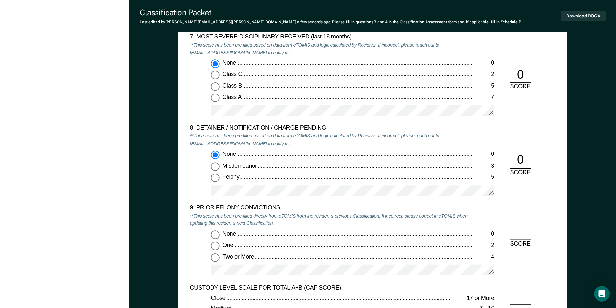
click at [215, 259] on input "Two or More 4" at bounding box center [215, 258] width 8 height 8
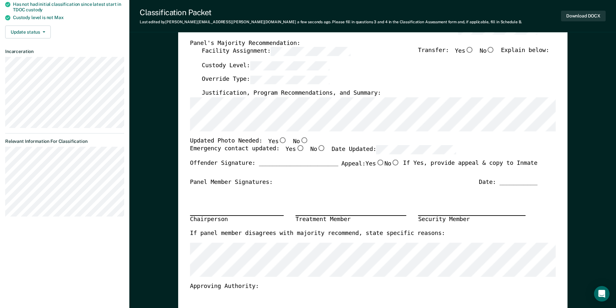
scroll to position [0, 0]
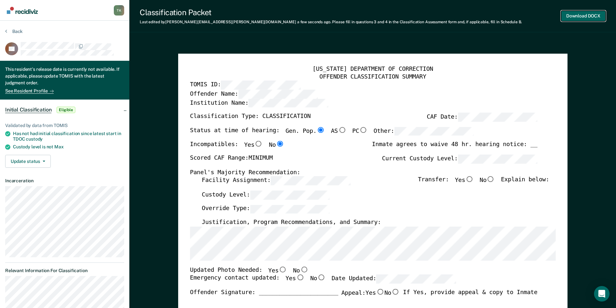
click at [310, 11] on button "Download DOCX" at bounding box center [583, 16] width 45 height 11
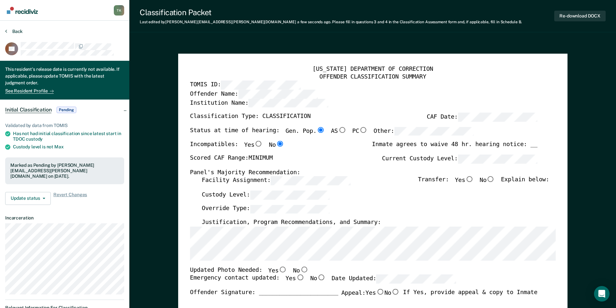
click at [11, 28] on section "Back CB This resident's release date is currently not available. If applicable,…" at bounding box center [64, 208] width 129 height 375
click at [19, 31] on button "Back" at bounding box center [13, 31] width 17 height 6
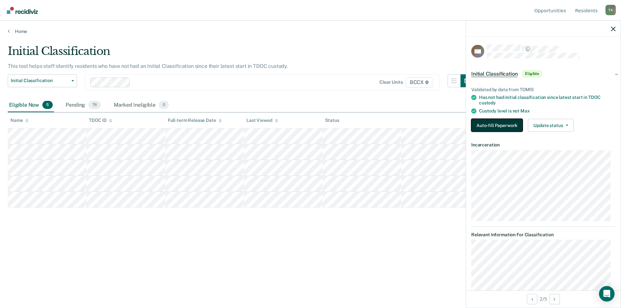
click at [310, 125] on button "Auto-fill Paperwork" at bounding box center [496, 125] width 51 height 13
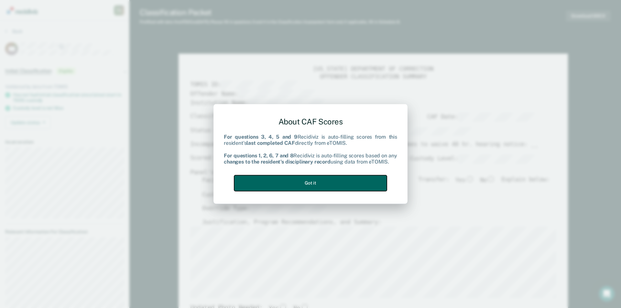
click at [260, 189] on button "Got it" at bounding box center [310, 183] width 153 height 16
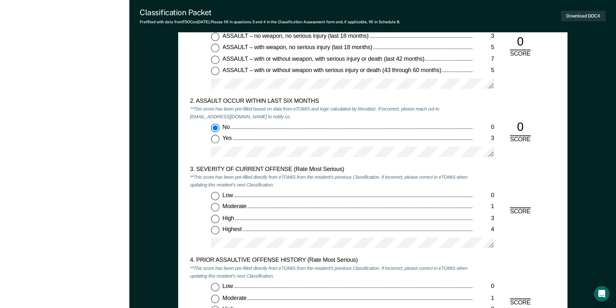
scroll to position [809, 0]
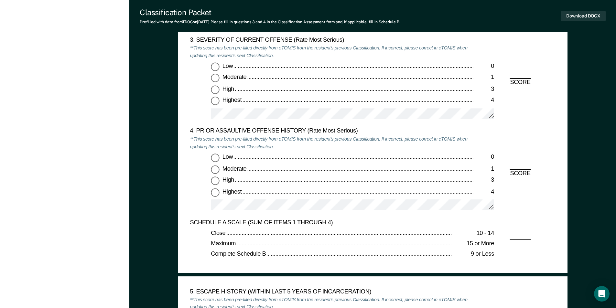
click at [214, 81] on input "Moderate 1" at bounding box center [215, 78] width 8 height 8
click at [214, 158] on input "Low 0" at bounding box center [215, 158] width 8 height 8
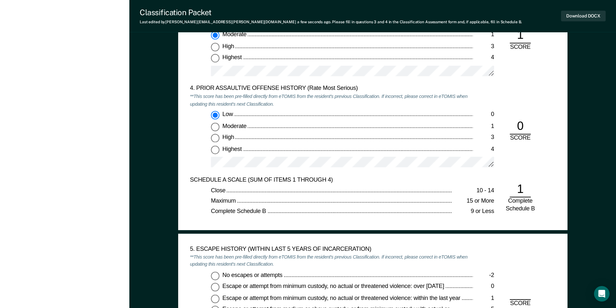
scroll to position [938, 0]
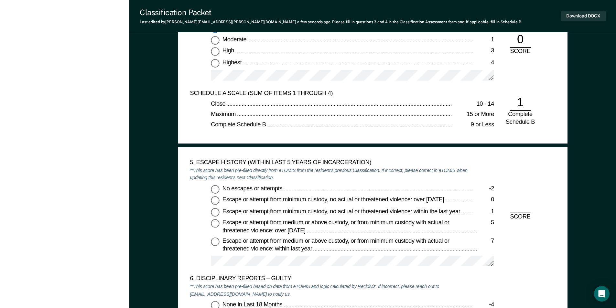
click at [212, 190] on input "No escapes or attempts -2" at bounding box center [215, 189] width 8 height 8
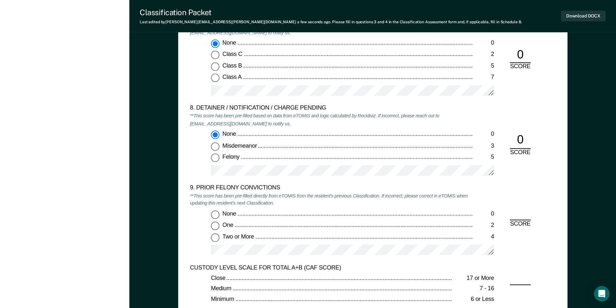
scroll to position [1326, 0]
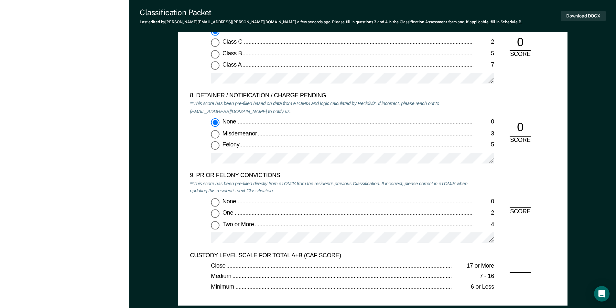
click at [216, 225] on input "Two or More 4" at bounding box center [215, 225] width 8 height 8
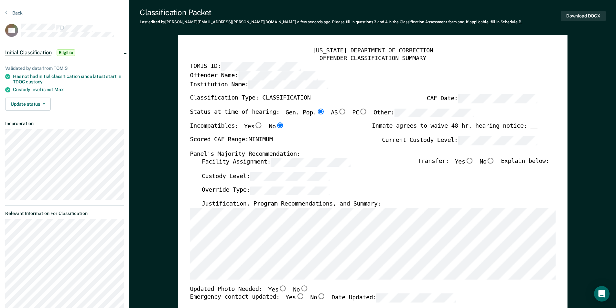
scroll to position [0, 0]
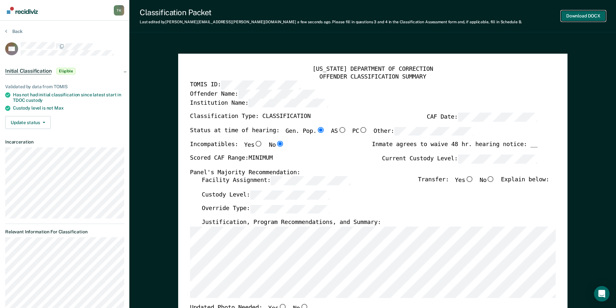
click at [310, 19] on button "Download DOCX" at bounding box center [583, 16] width 45 height 11
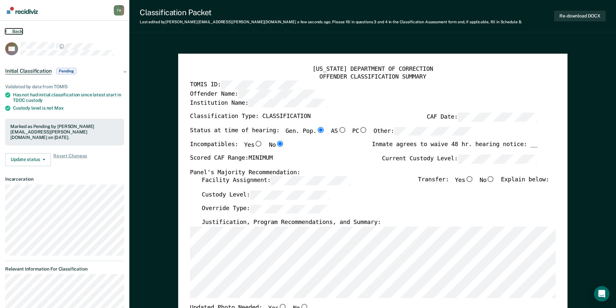
click at [16, 31] on button "Back" at bounding box center [13, 31] width 17 height 6
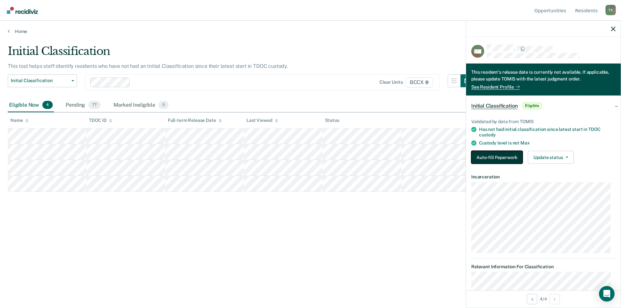
click at [310, 156] on button "Auto-fill Paperwork" at bounding box center [496, 157] width 51 height 13
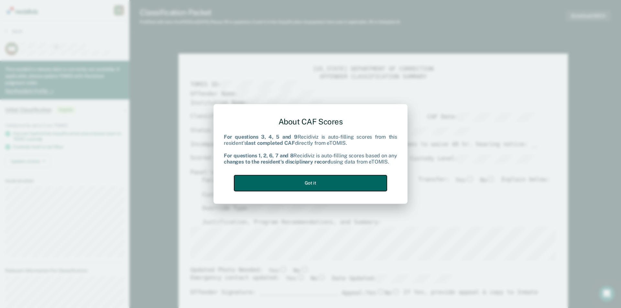
click at [310, 190] on button "Got it" at bounding box center [310, 183] width 153 height 16
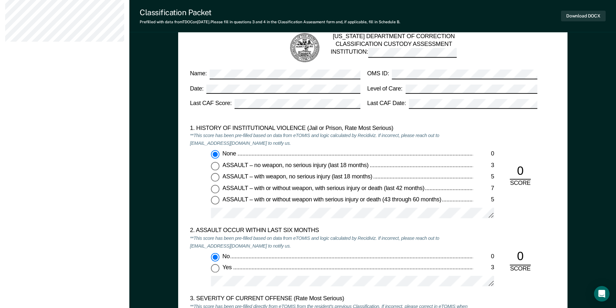
scroll to position [679, 0]
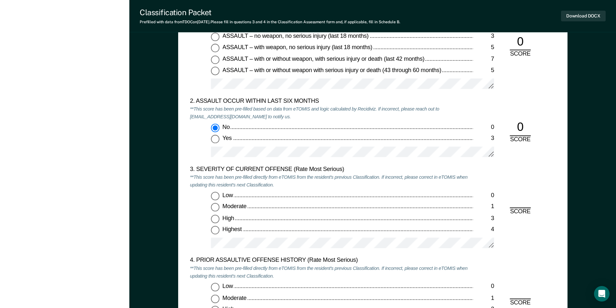
click at [217, 205] on input "Moderate 1" at bounding box center [215, 207] width 8 height 8
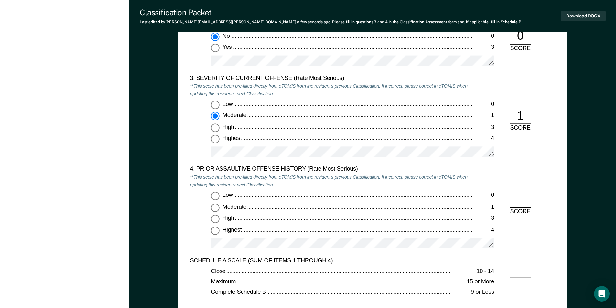
scroll to position [776, 0]
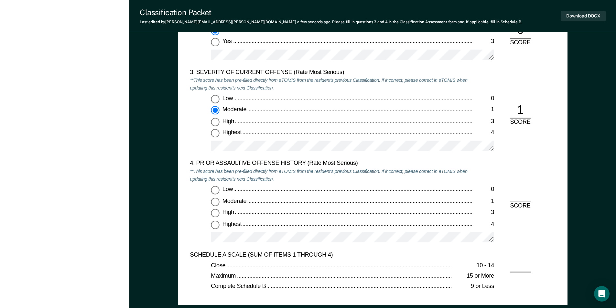
click at [216, 225] on input "Highest 4" at bounding box center [215, 225] width 8 height 8
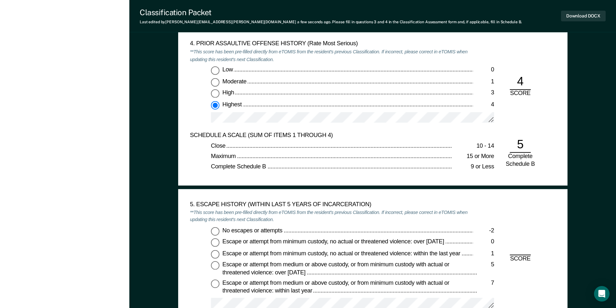
scroll to position [906, 0]
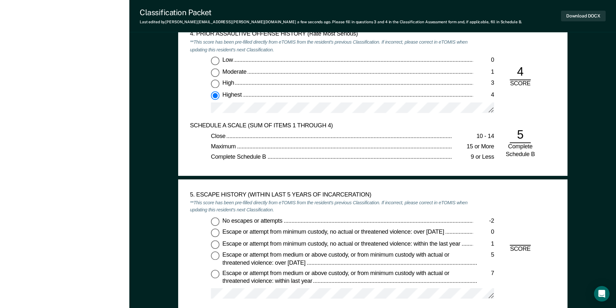
click at [216, 222] on input "No escapes or attempts -2" at bounding box center [215, 221] width 8 height 8
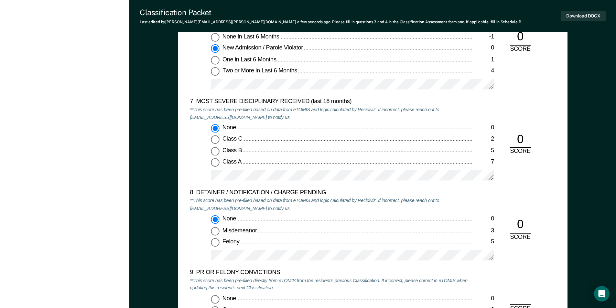
scroll to position [1294, 0]
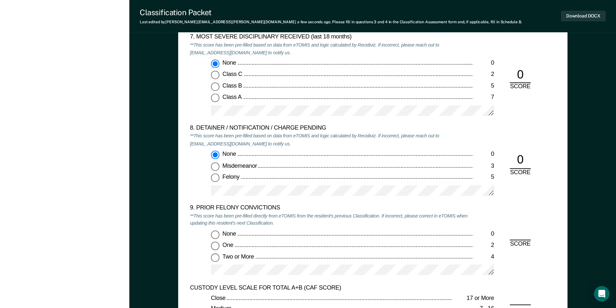
click at [217, 258] on input "Two or More 4" at bounding box center [215, 258] width 8 height 8
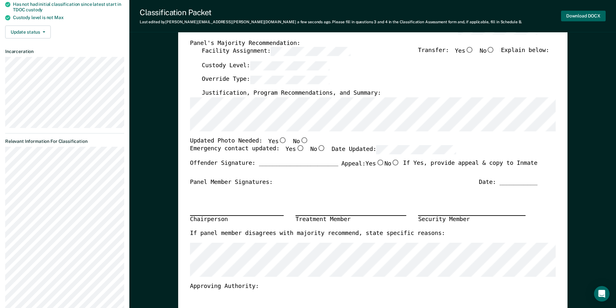
scroll to position [0, 0]
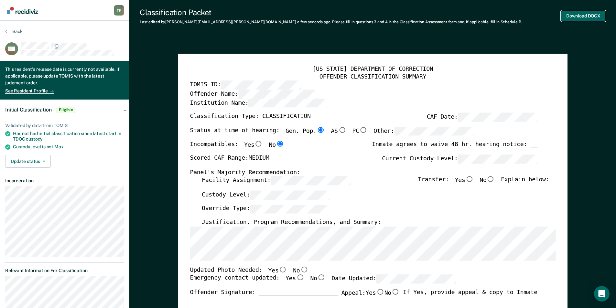
click at [310, 15] on button "Download DOCX" at bounding box center [583, 16] width 45 height 11
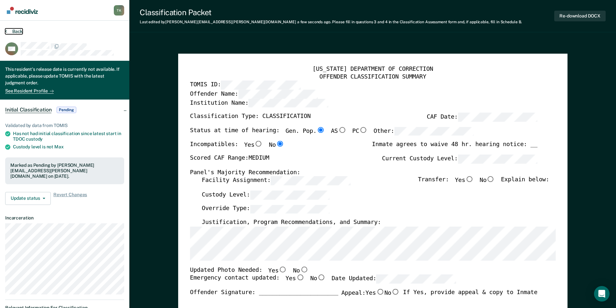
click at [18, 30] on button "Back" at bounding box center [13, 31] width 17 height 6
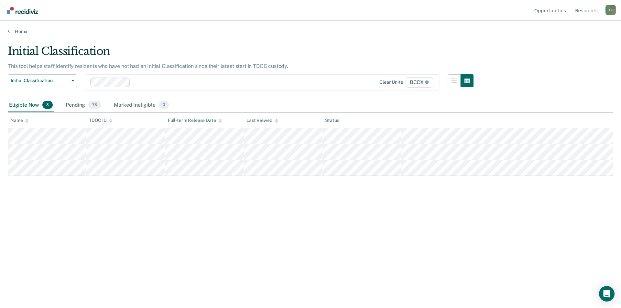
click at [284, 232] on div "Initial Classification This tool helps staff identify residents who have not ha…" at bounding box center [311, 152] width 606 height 215
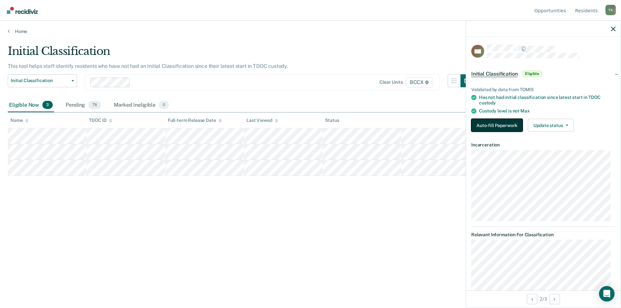
click at [310, 125] on button "Auto-fill Paperwork" at bounding box center [496, 125] width 51 height 13
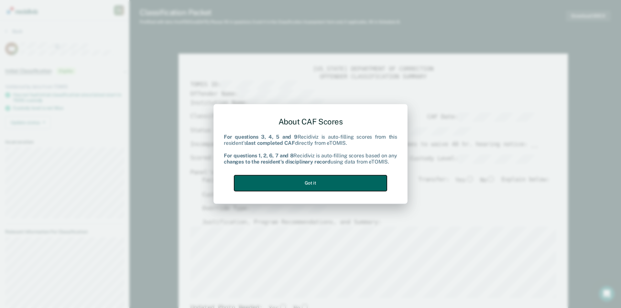
click at [295, 184] on button "Got it" at bounding box center [310, 183] width 153 height 16
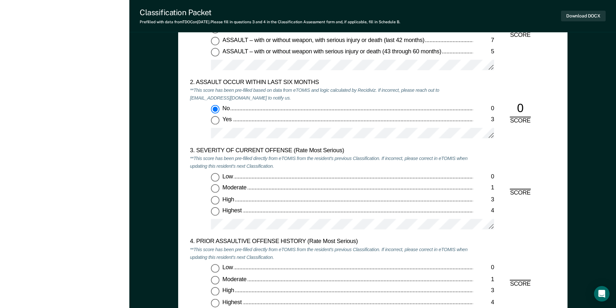
scroll to position [776, 0]
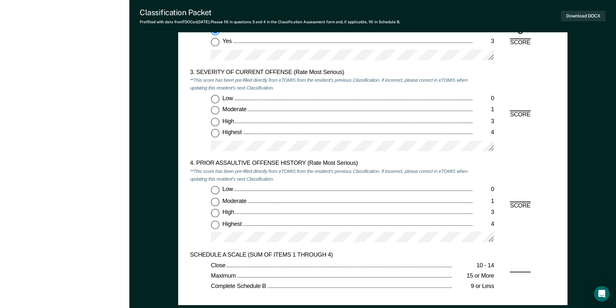
click at [216, 136] on input "Highest 4" at bounding box center [215, 133] width 8 height 8
click at [218, 225] on input "Highest 4" at bounding box center [215, 225] width 8 height 8
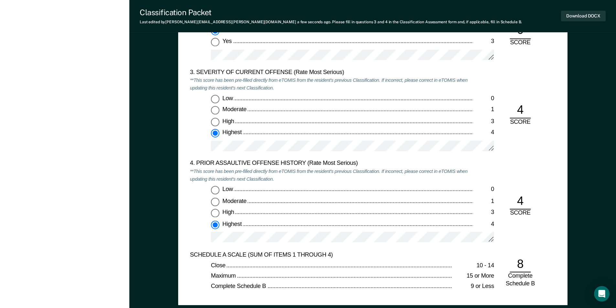
scroll to position [938, 0]
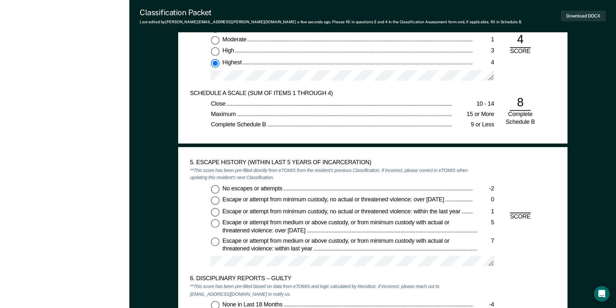
click at [214, 186] on input "No escapes or attempts -2" at bounding box center [215, 189] width 8 height 8
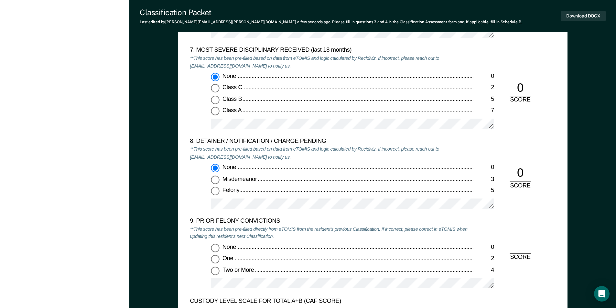
scroll to position [1326, 0]
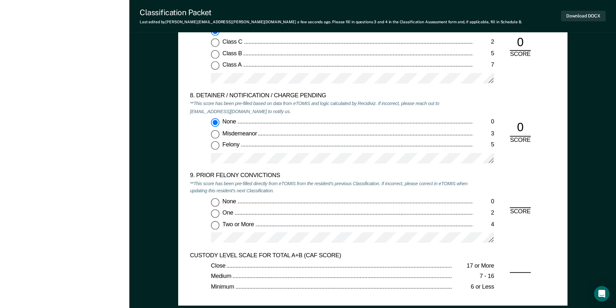
click at [218, 224] on input "Two or More 4" at bounding box center [215, 225] width 8 height 8
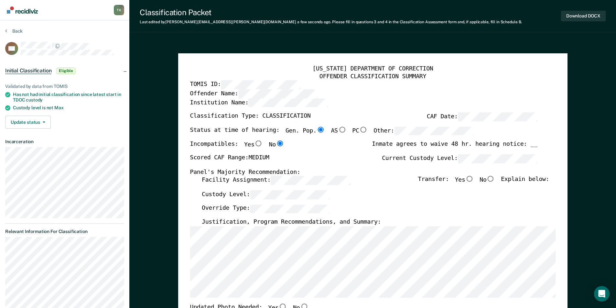
scroll to position [0, 0]
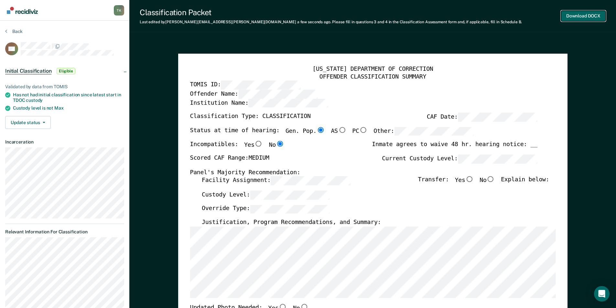
click at [310, 15] on button "Download DOCX" at bounding box center [583, 16] width 45 height 11
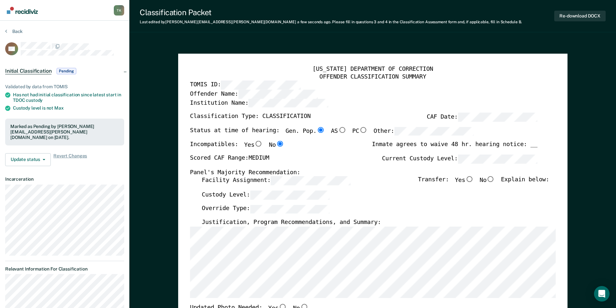
click at [126, 65] on div "Initial Classification Pending" at bounding box center [64, 71] width 129 height 21
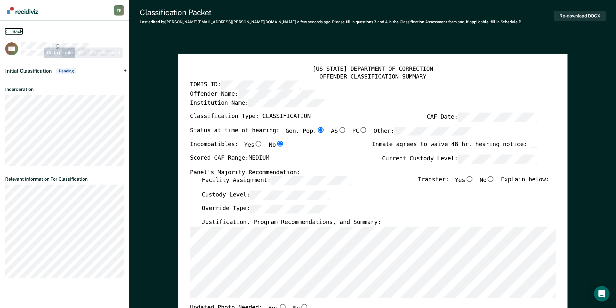
click at [13, 30] on button "Back" at bounding box center [13, 31] width 17 height 6
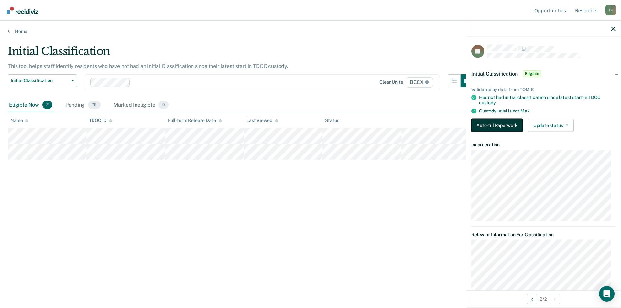
click at [310, 122] on button "Auto-fill Paperwork" at bounding box center [496, 125] width 51 height 13
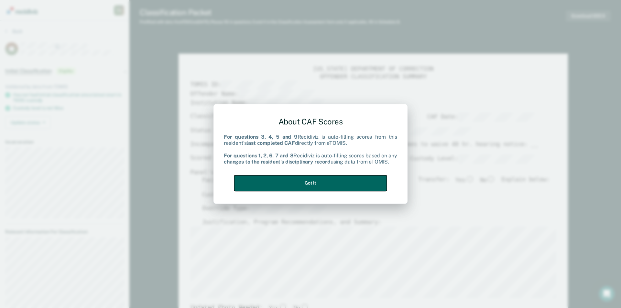
click at [310, 182] on button "Got it" at bounding box center [310, 183] width 153 height 16
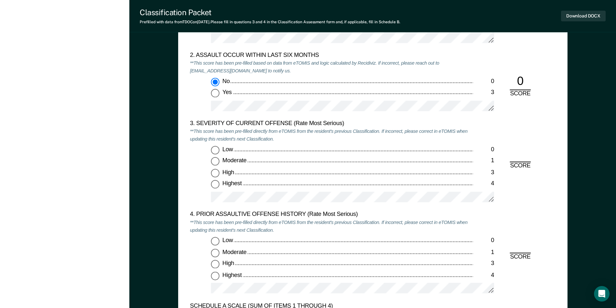
scroll to position [776, 0]
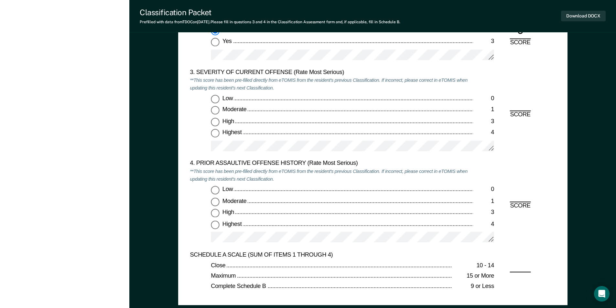
click at [216, 97] on input "Low 0" at bounding box center [215, 99] width 8 height 8
click at [214, 192] on input "Low 0" at bounding box center [215, 190] width 8 height 8
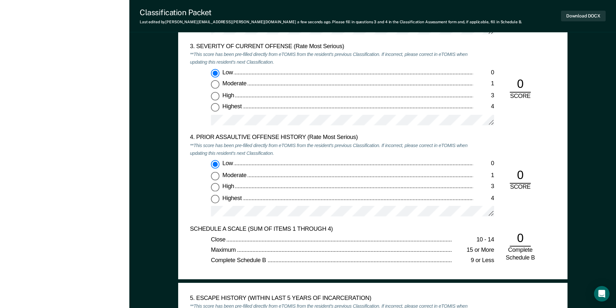
scroll to position [906, 0]
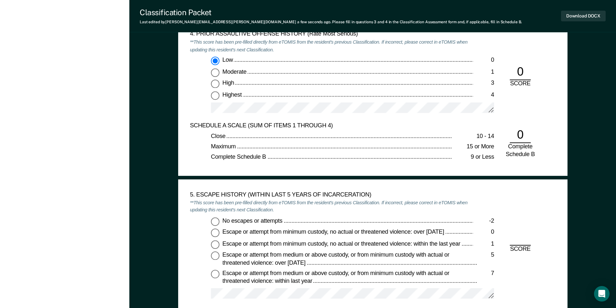
click at [213, 221] on input "No escapes or attempts -2" at bounding box center [215, 221] width 8 height 8
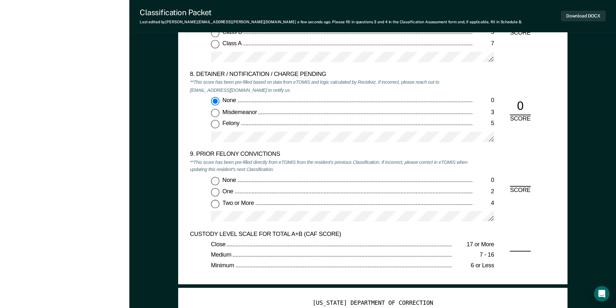
scroll to position [1359, 0]
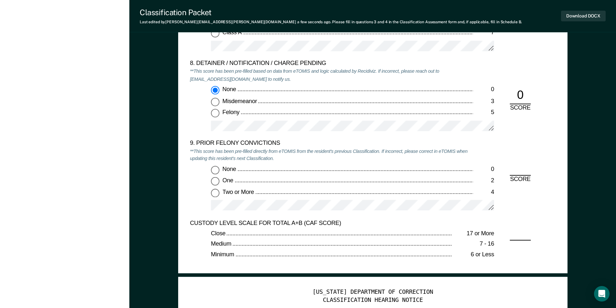
click at [214, 196] on input "Two or More 4" at bounding box center [215, 193] width 8 height 8
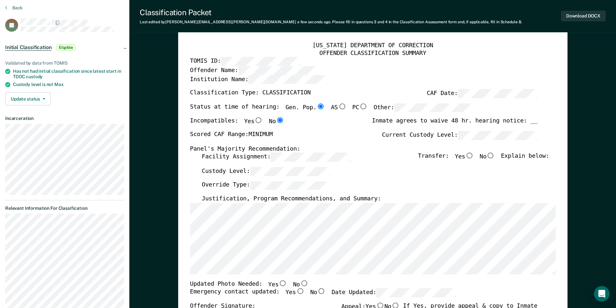
scroll to position [0, 0]
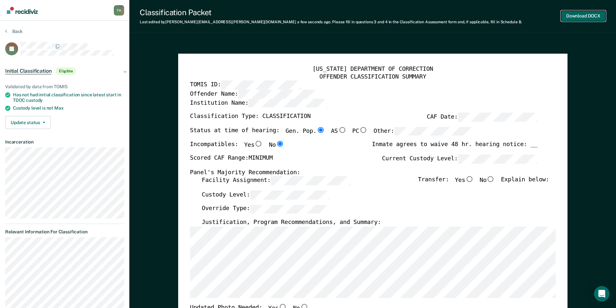
click at [310, 19] on button "Download DOCX" at bounding box center [583, 16] width 45 height 11
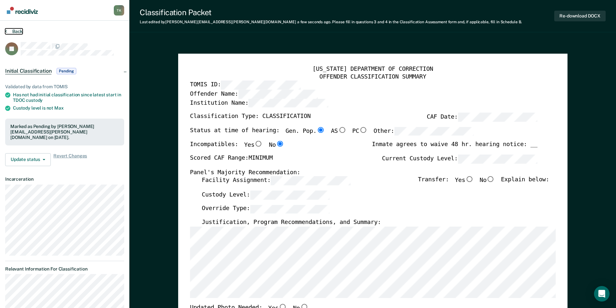
click at [11, 30] on button "Back" at bounding box center [13, 31] width 17 height 6
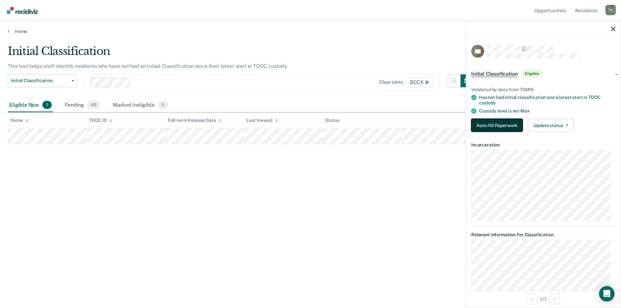
click at [310, 124] on button "Auto-fill Paperwork" at bounding box center [496, 125] width 51 height 13
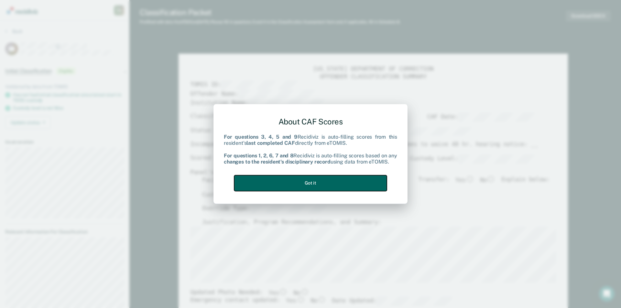
click at [310, 184] on button "Got it" at bounding box center [310, 183] width 153 height 16
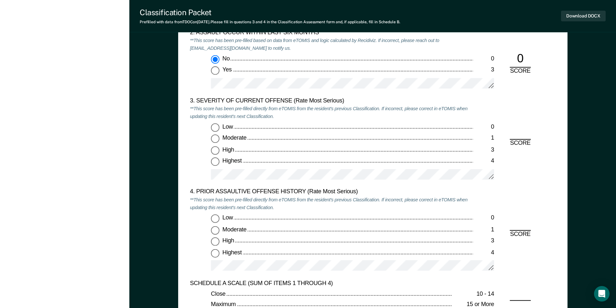
scroll to position [776, 0]
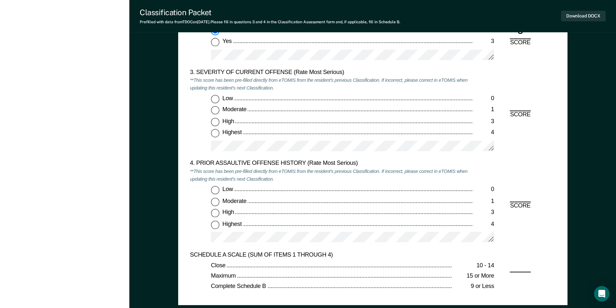
click at [215, 133] on input "Highest 4" at bounding box center [215, 133] width 8 height 8
click at [216, 191] on input "Low 0" at bounding box center [215, 190] width 8 height 8
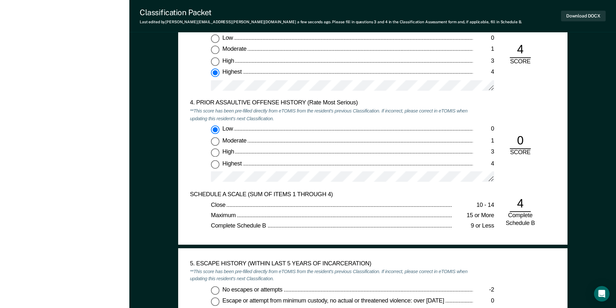
scroll to position [906, 0]
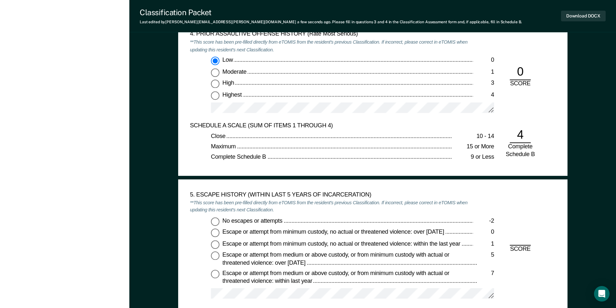
click at [218, 219] on input "No escapes or attempts -2" at bounding box center [215, 221] width 8 height 8
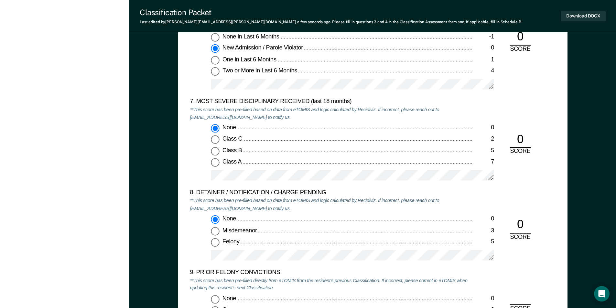
scroll to position [1326, 0]
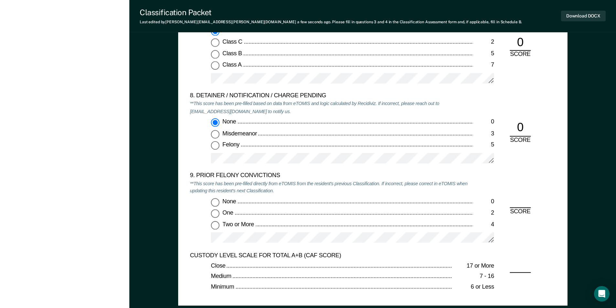
click at [215, 213] on input "One 2" at bounding box center [215, 214] width 8 height 8
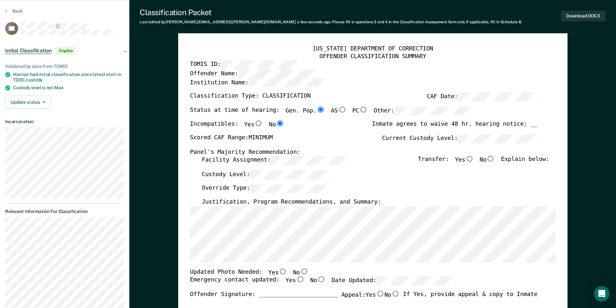
scroll to position [0, 0]
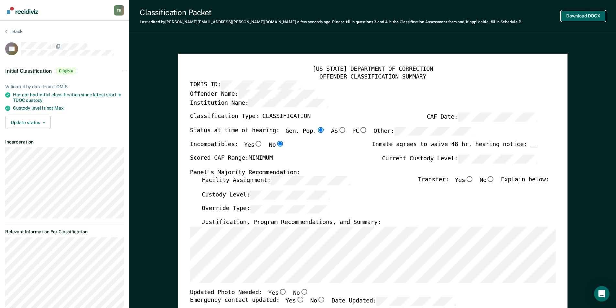
click at [310, 20] on button "Download DOCX" at bounding box center [583, 16] width 45 height 11
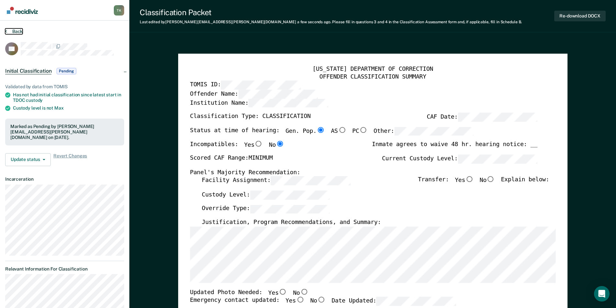
click at [15, 30] on button "Back" at bounding box center [13, 31] width 17 height 6
